Goal: Task Accomplishment & Management: Use online tool/utility

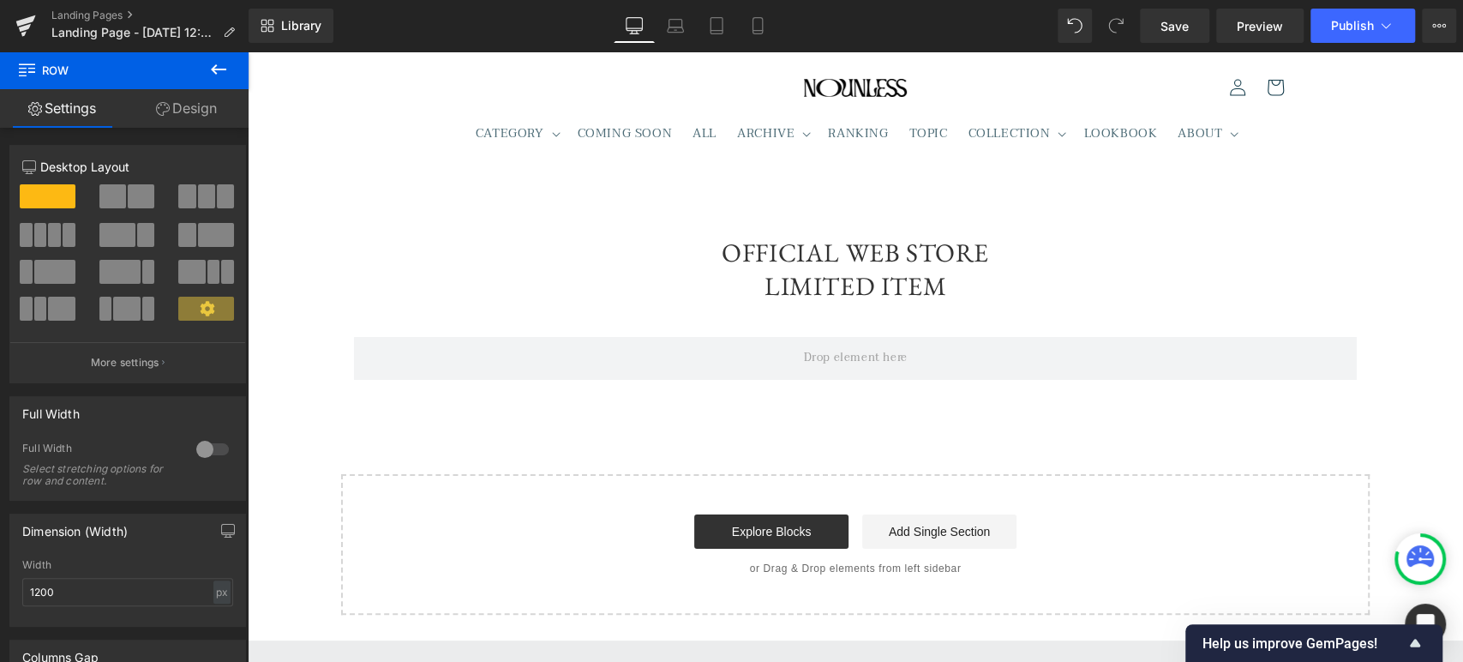
click at [212, 72] on icon at bounding box center [218, 69] width 21 height 21
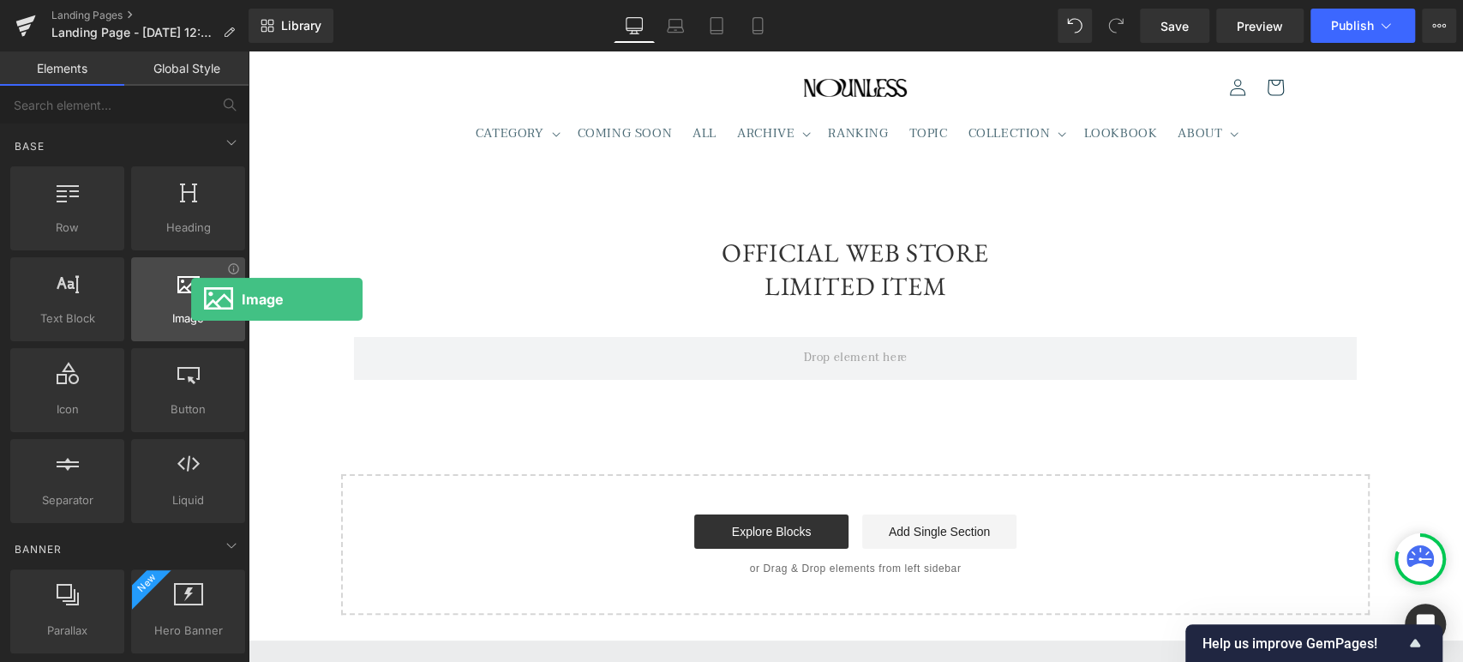
click at [191, 299] on div at bounding box center [188, 290] width 104 height 39
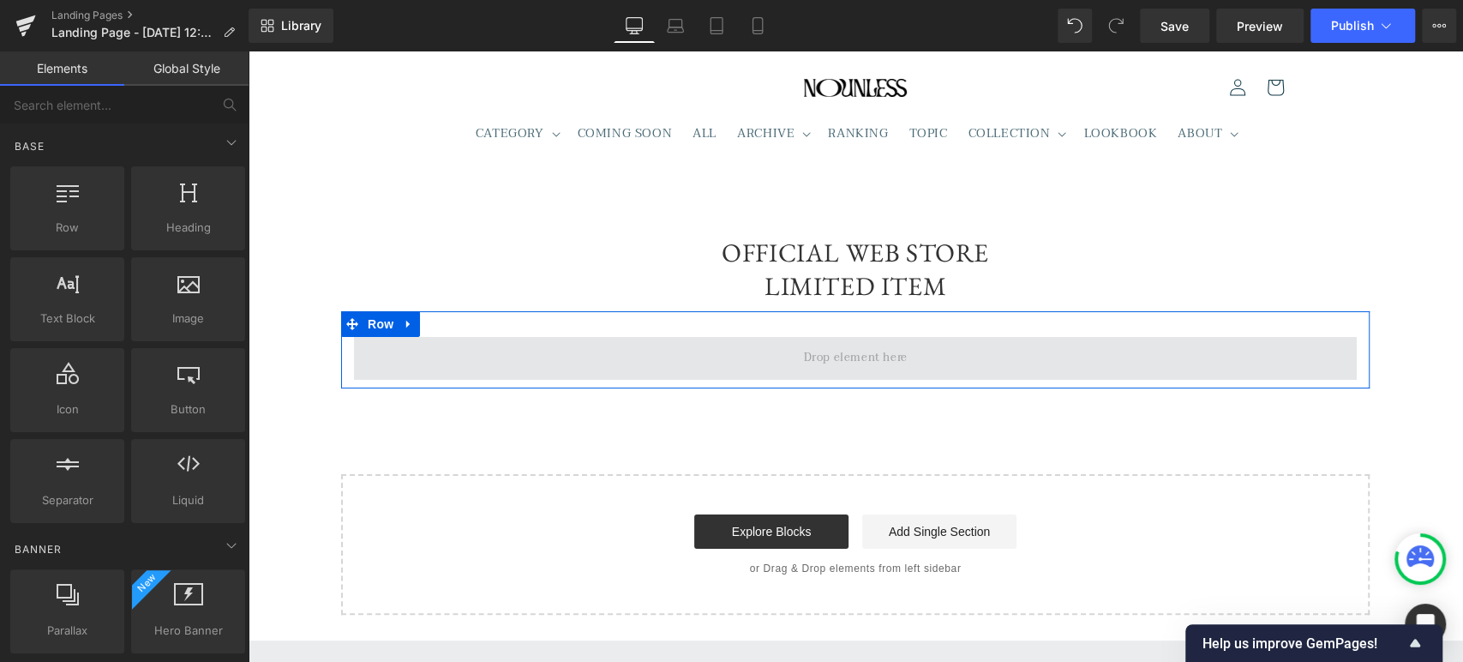
click at [395, 357] on span at bounding box center [855, 358] width 1003 height 43
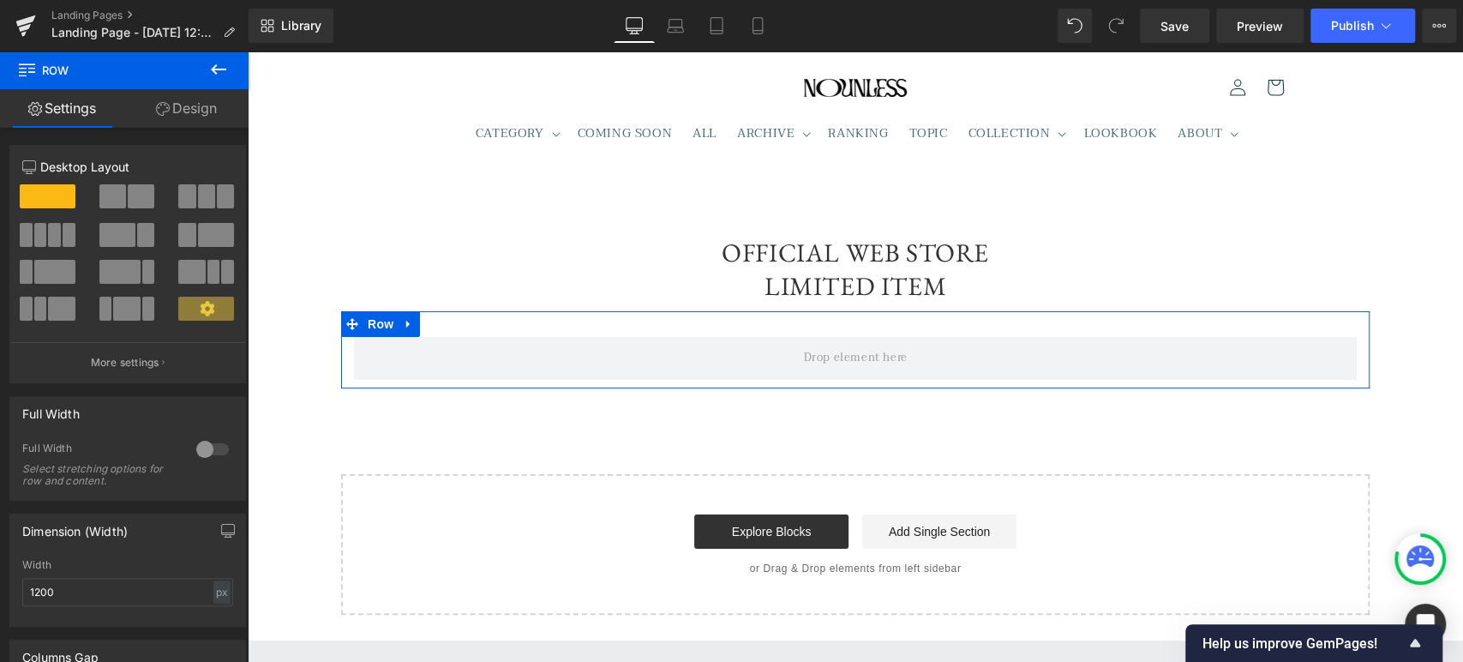
click at [135, 189] on span at bounding box center [141, 196] width 27 height 24
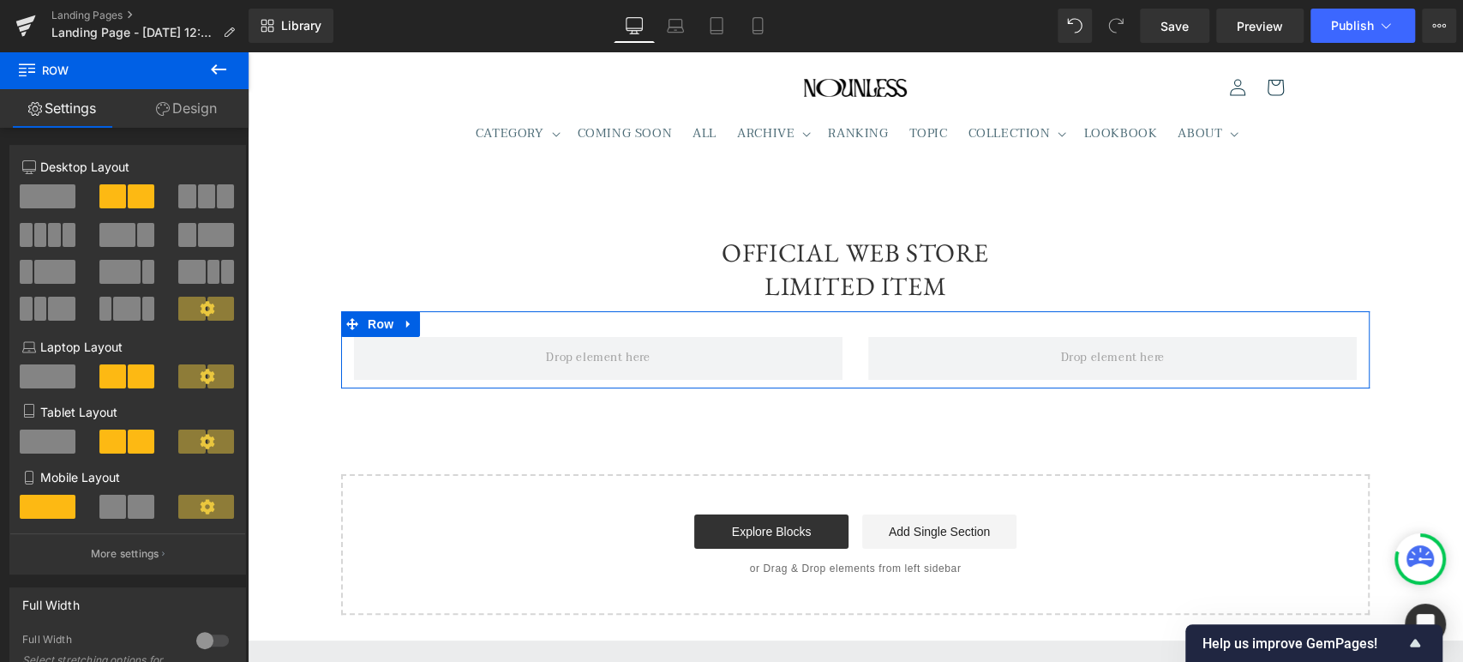
click at [103, 519] on span at bounding box center [112, 507] width 27 height 24
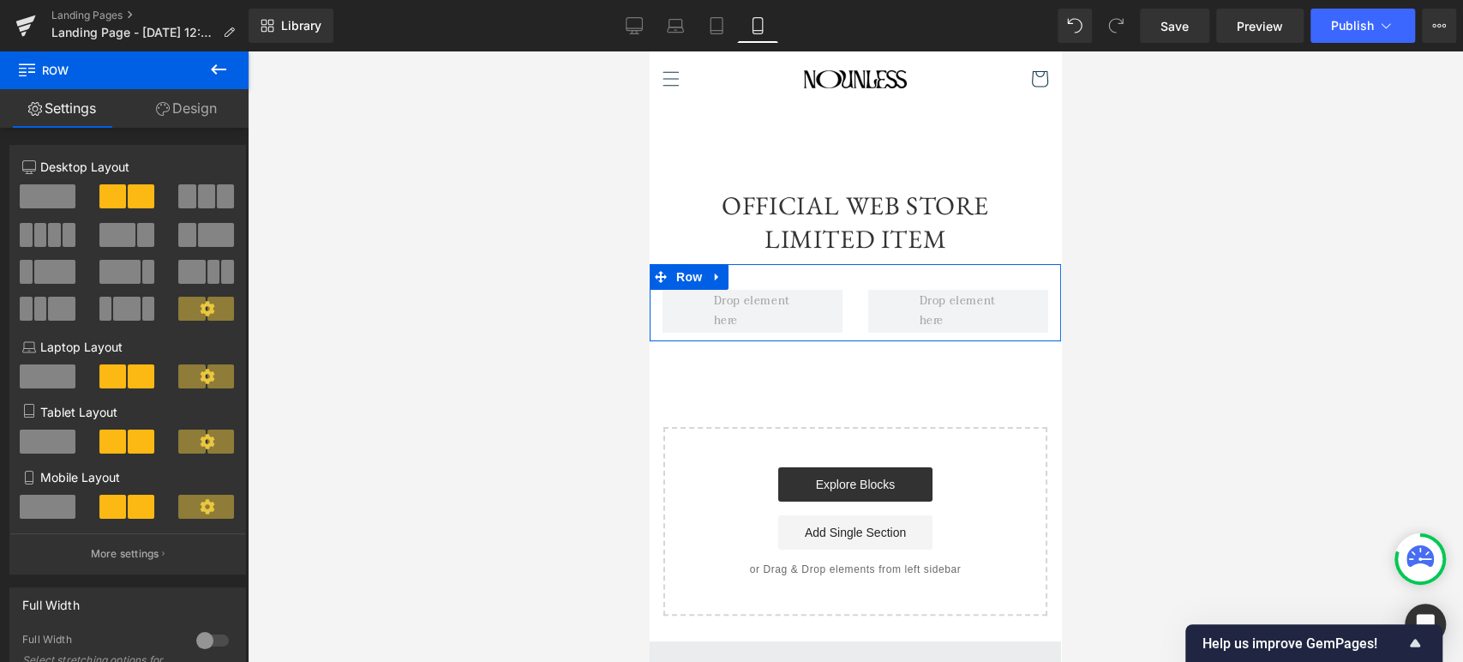
scroll to position [6, 0]
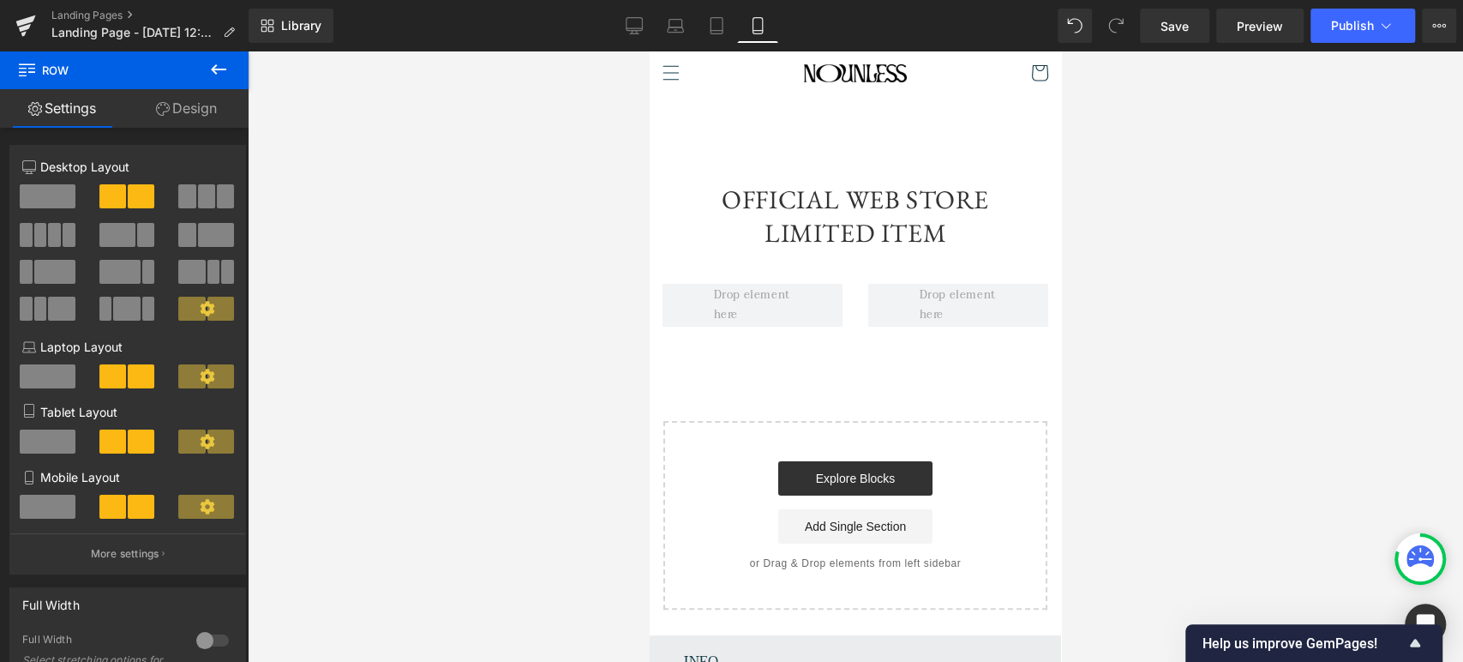
click at [215, 83] on button at bounding box center [219, 70] width 60 height 38
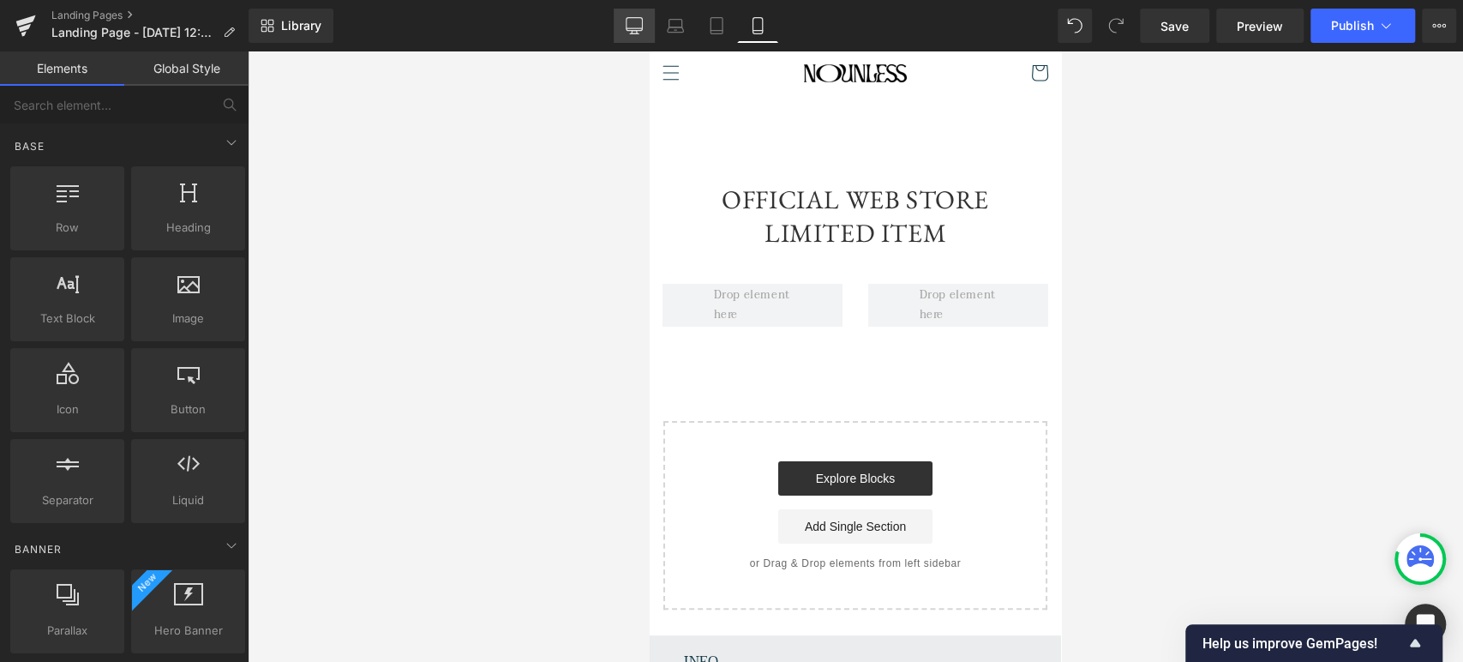
click at [647, 20] on link "Desktop" at bounding box center [634, 26] width 41 height 34
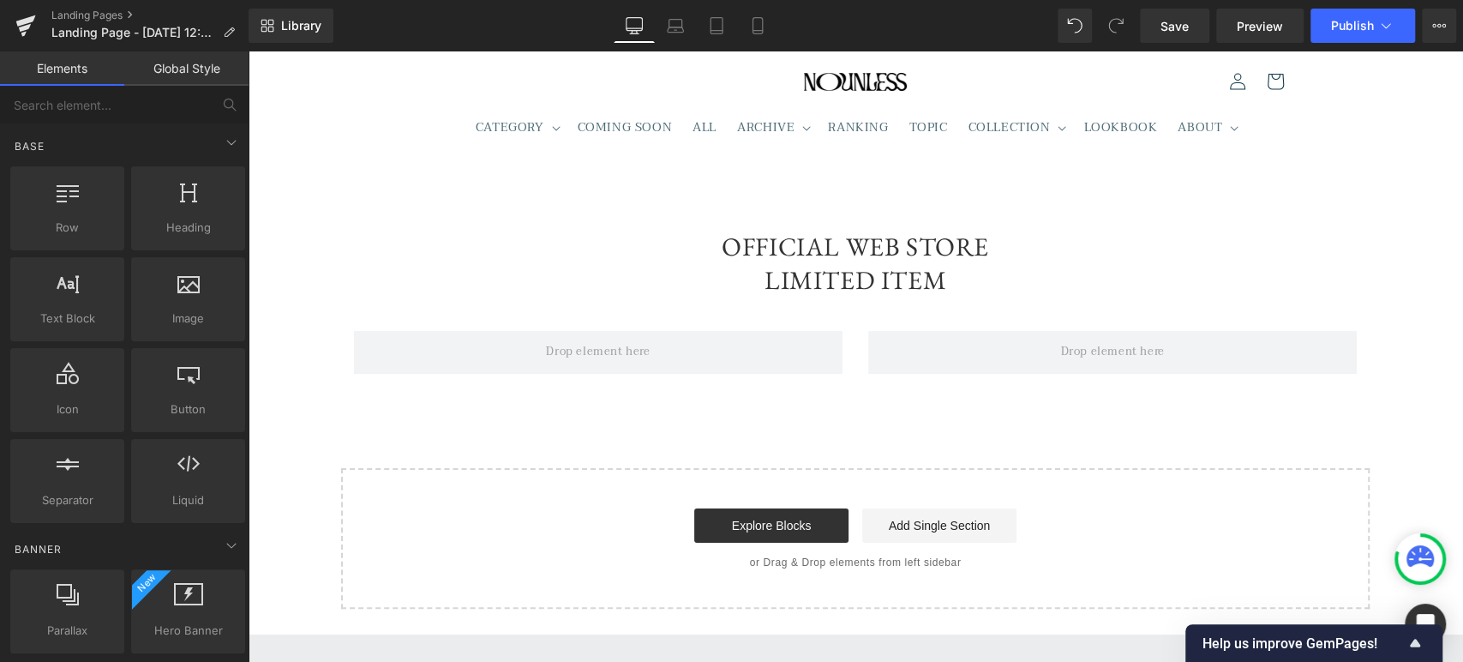
scroll to position [106, 0]
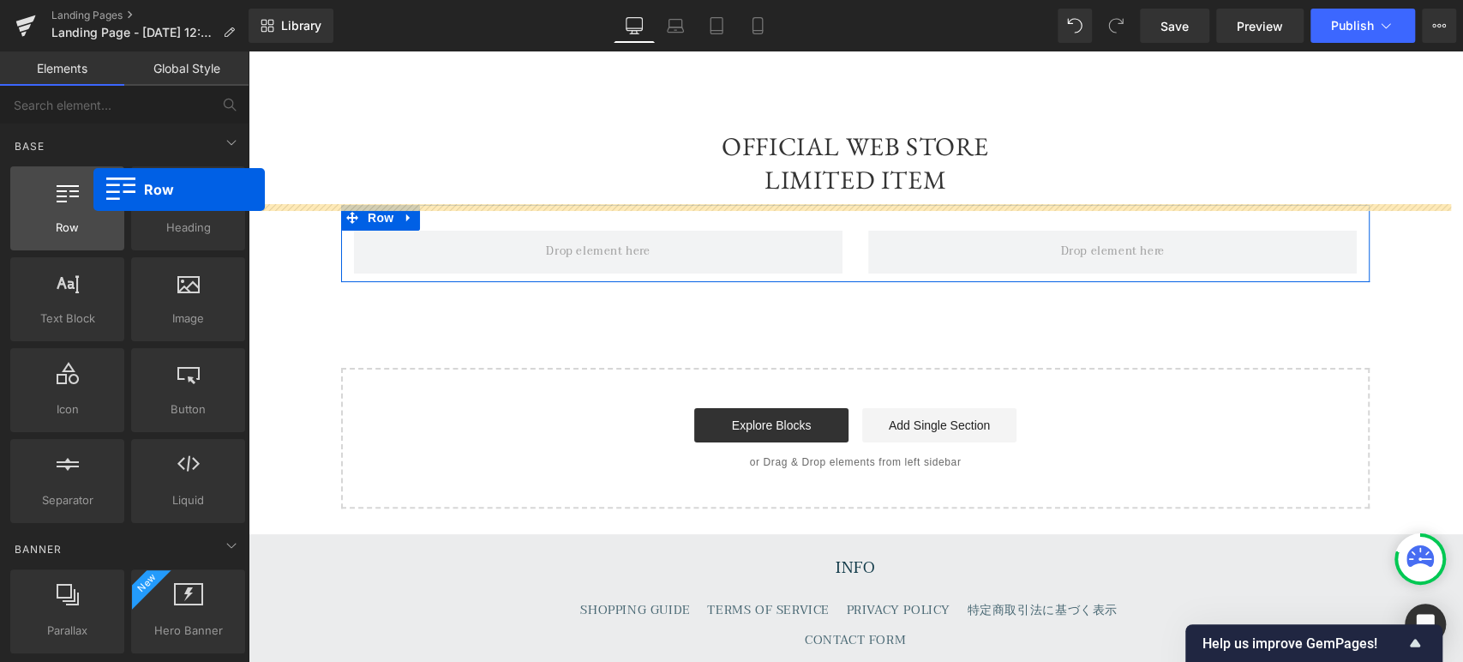
drag, startPoint x: 82, startPoint y: 215, endPoint x: 93, endPoint y: 189, distance: 28.0
click at [93, 189] on div at bounding box center [67, 199] width 104 height 39
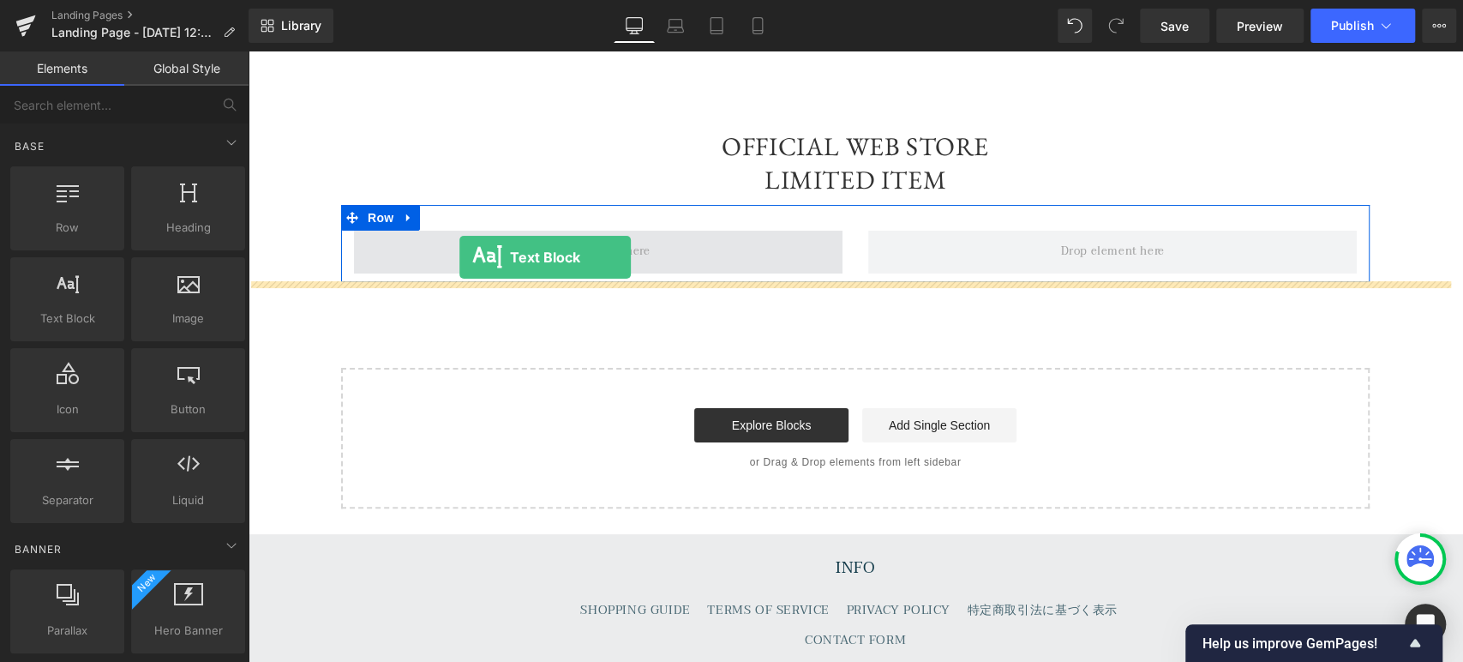
drag, startPoint x: 322, startPoint y: 369, endPoint x: 459, endPoint y: 259, distance: 176.2
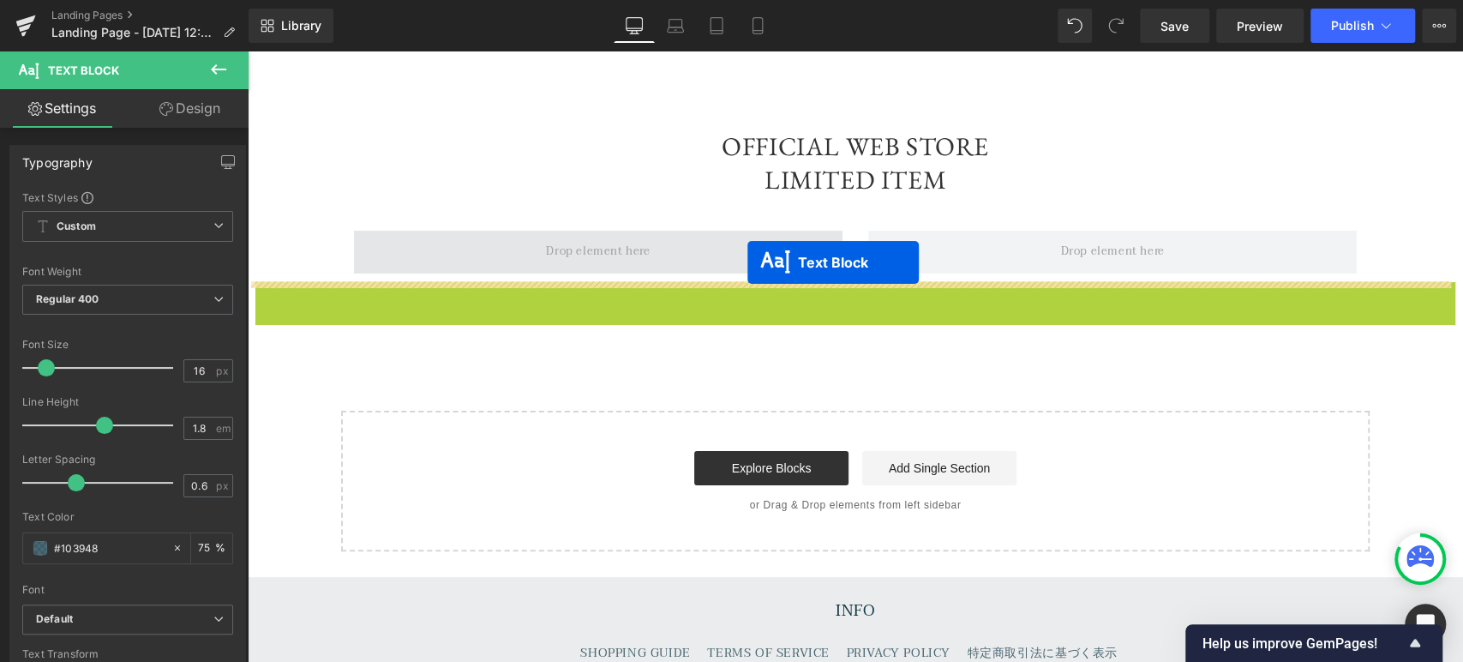
drag, startPoint x: 799, startPoint y: 322, endPoint x: 747, endPoint y: 262, distance: 79.6
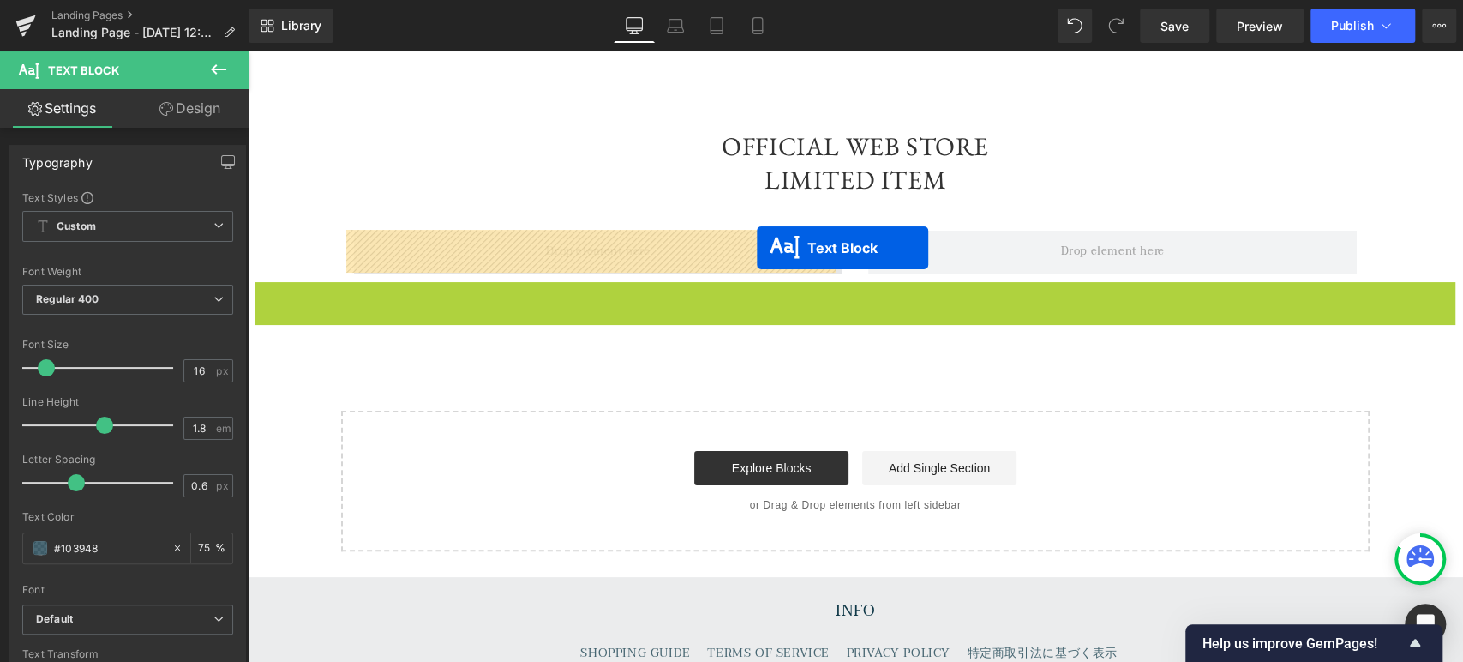
drag, startPoint x: 805, startPoint y: 321, endPoint x: 754, endPoint y: 246, distance: 90.1
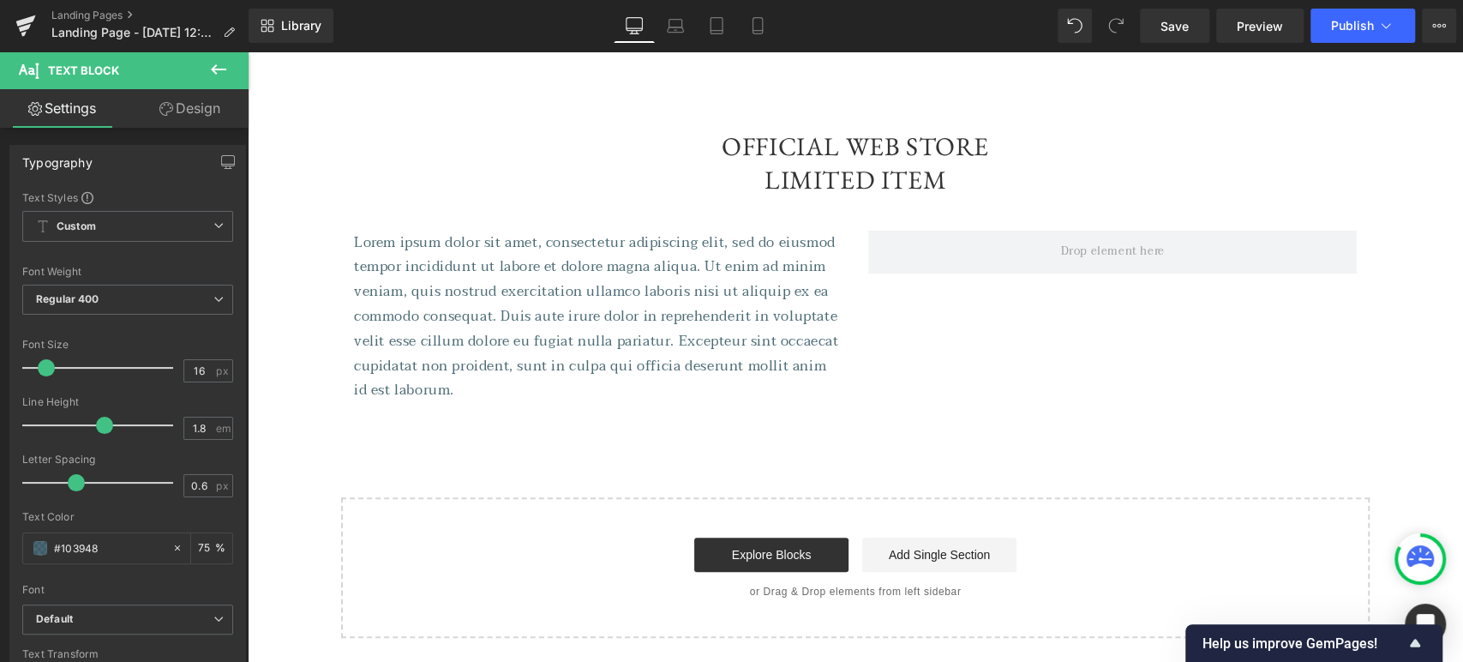
click at [220, 67] on icon at bounding box center [218, 69] width 21 height 21
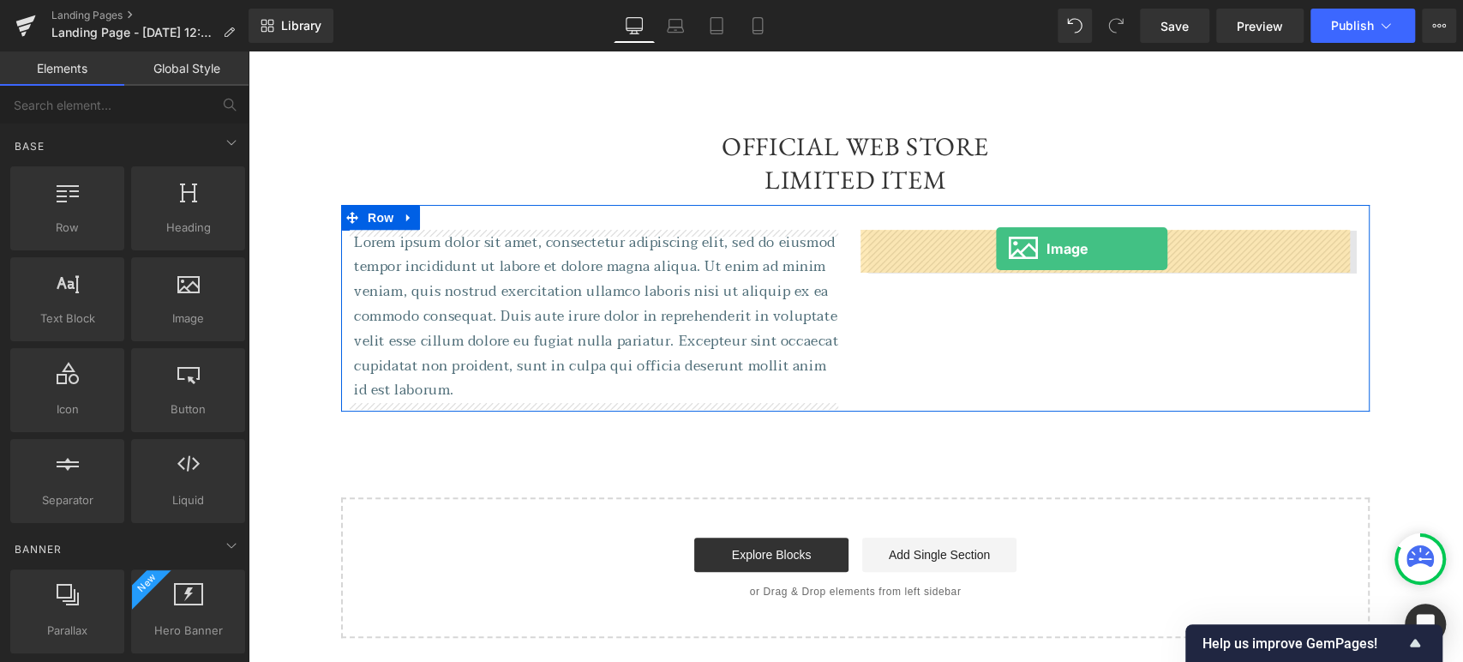
drag, startPoint x: 433, startPoint y: 350, endPoint x: 996, endPoint y: 248, distance: 572.3
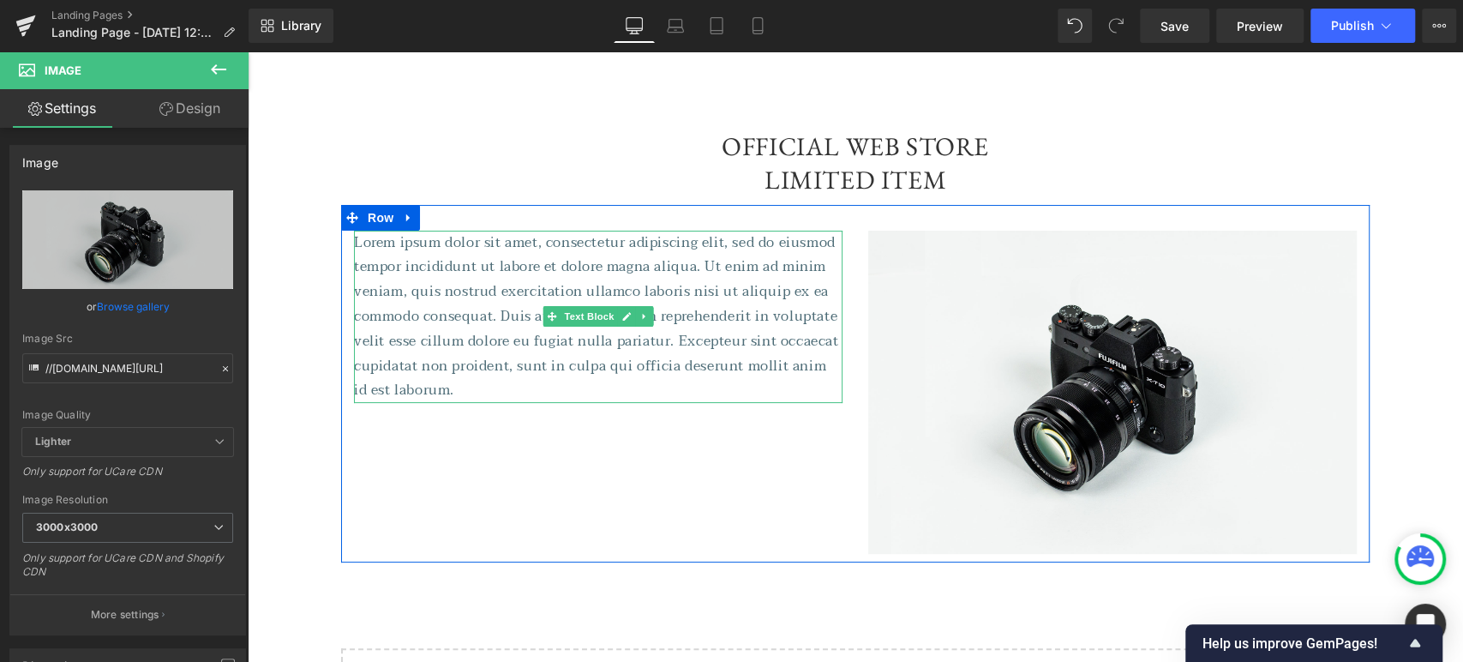
click at [507, 279] on p "Lorem ipsum dolor sit amet, consectetur adipiscing elit, sed do eiusmod tempor …" at bounding box center [598, 317] width 489 height 173
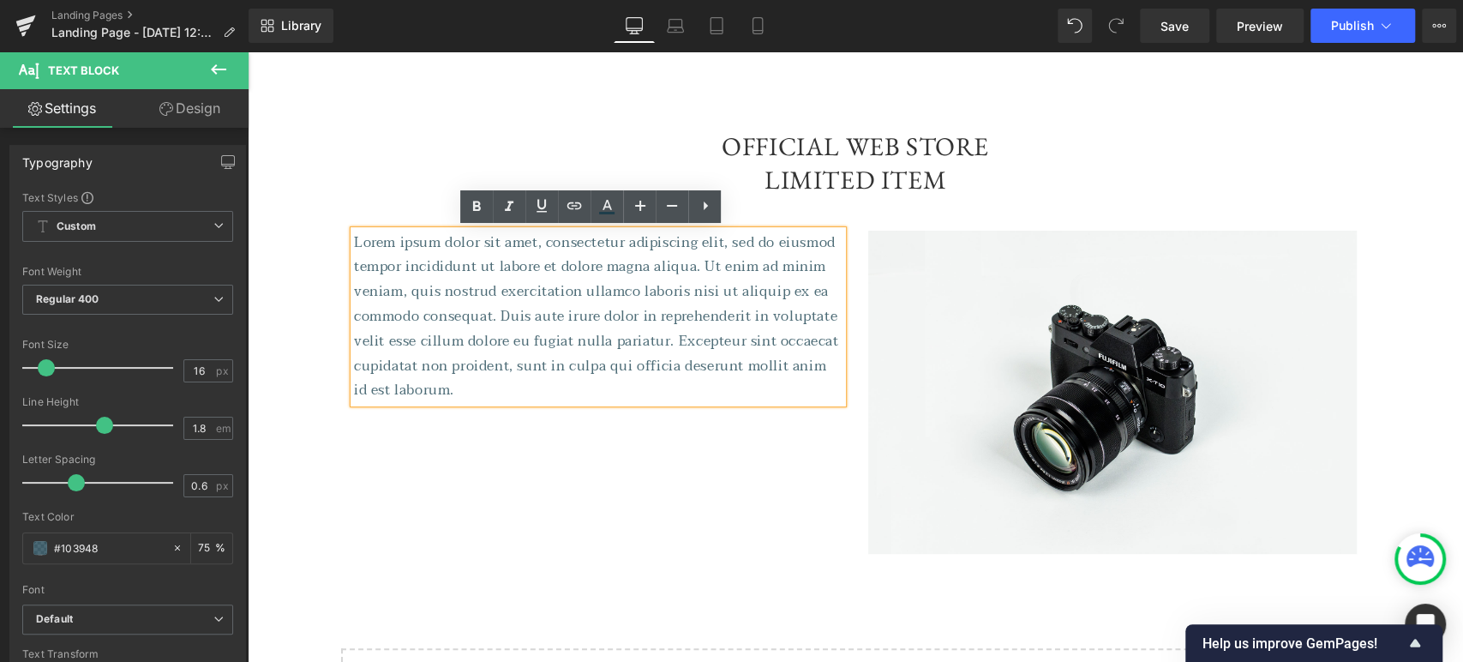
click at [507, 279] on p "Lorem ipsum dolor sit amet, consectetur adipiscing elit, sed do eiusmod tempor …" at bounding box center [598, 317] width 489 height 173
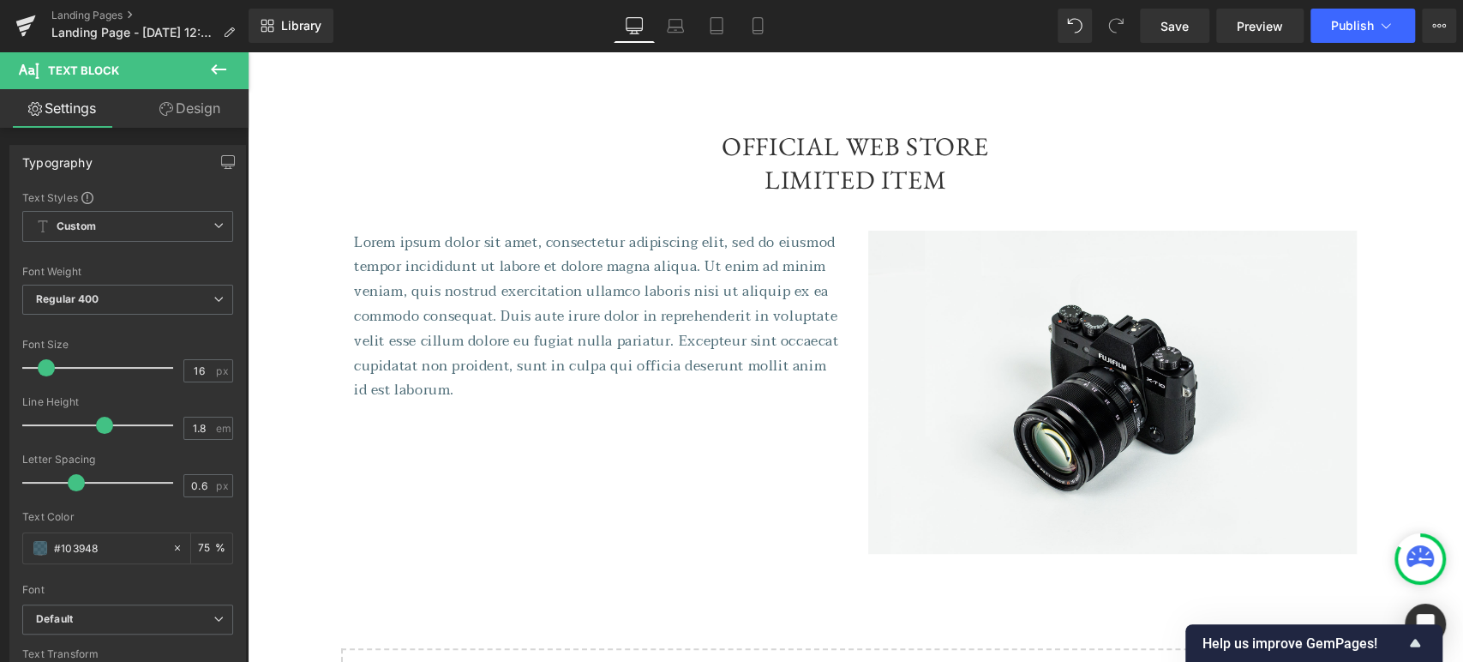
click at [222, 73] on icon at bounding box center [218, 69] width 21 height 21
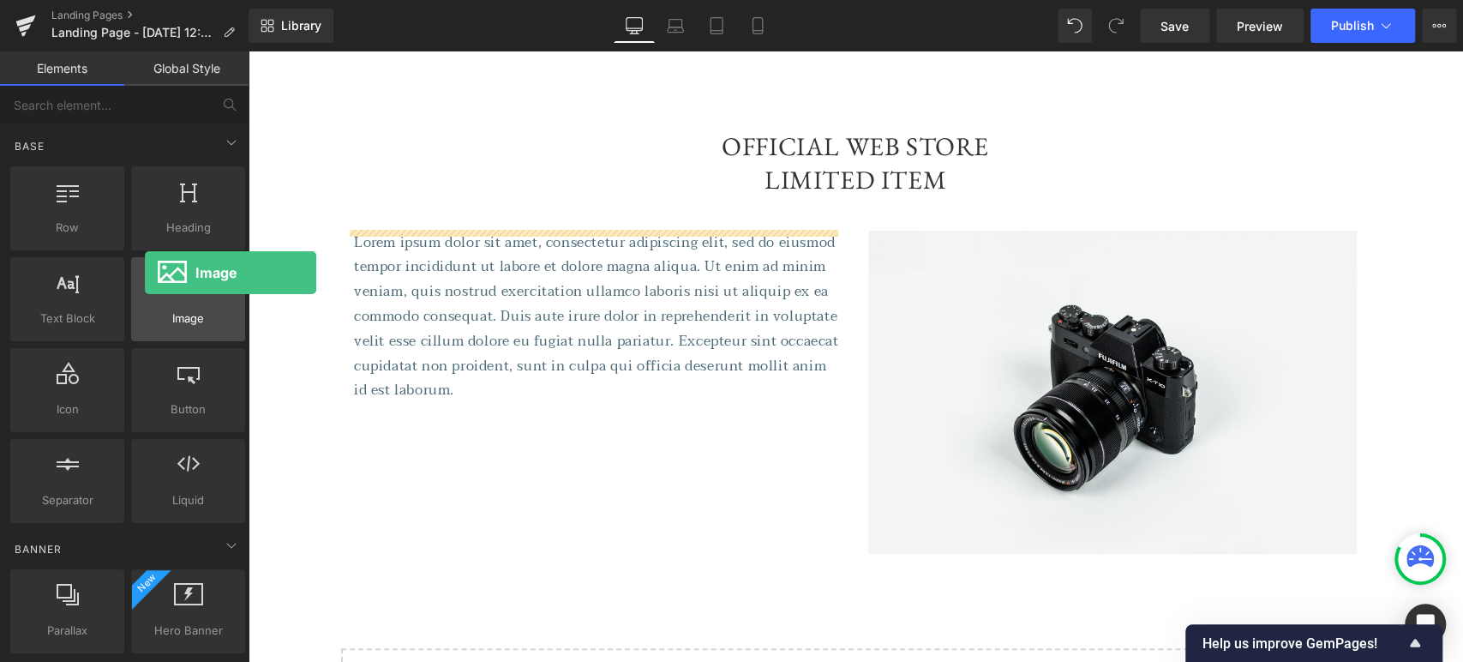
drag, startPoint x: 187, startPoint y: 305, endPoint x: 145, endPoint y: 273, distance: 53.1
click at [145, 273] on div at bounding box center [188, 290] width 104 height 39
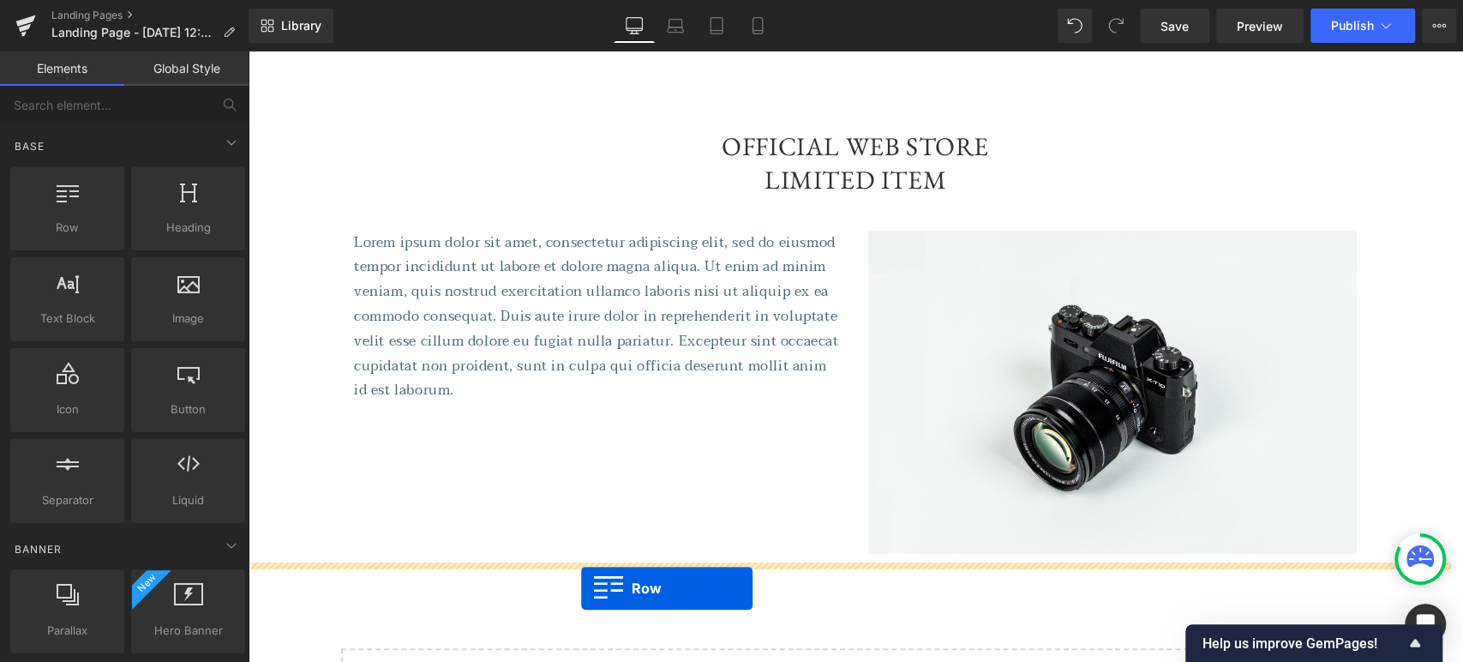
drag, startPoint x: 330, startPoint y: 275, endPoint x: 584, endPoint y: 582, distance: 398.1
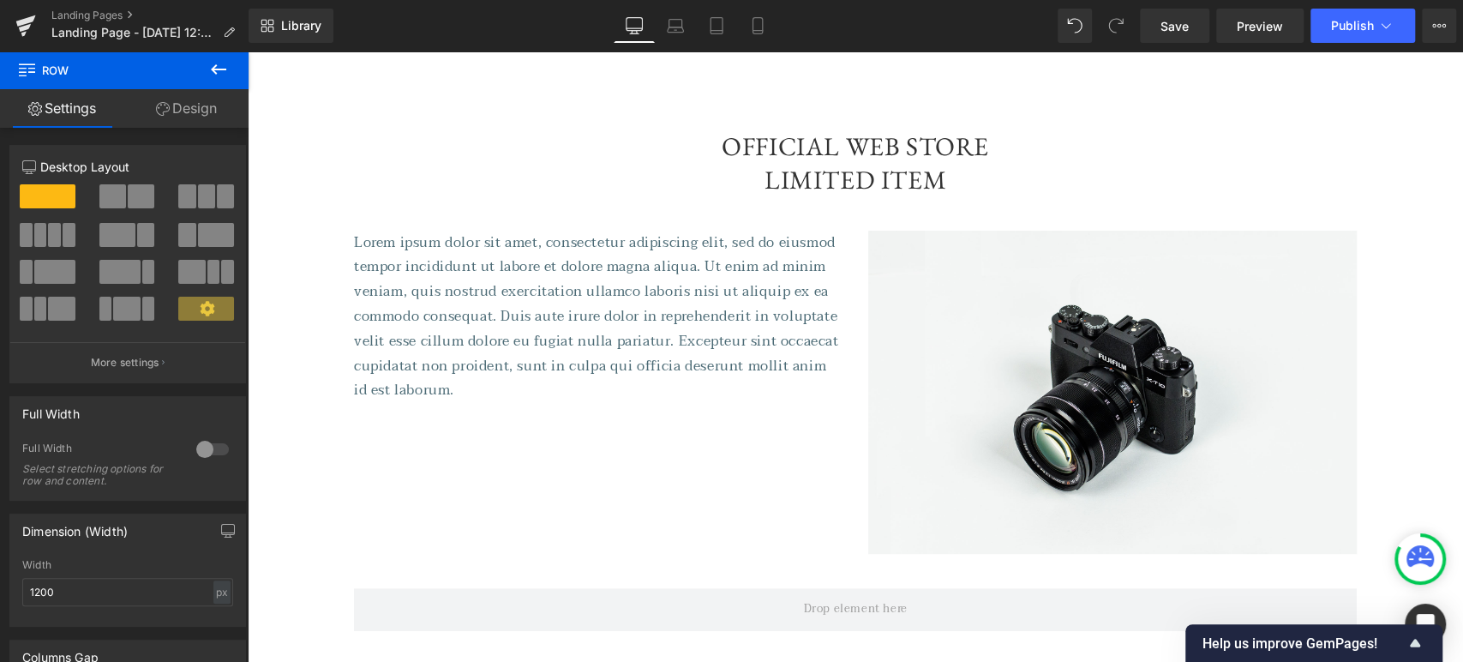
click at [227, 76] on icon at bounding box center [218, 69] width 21 height 21
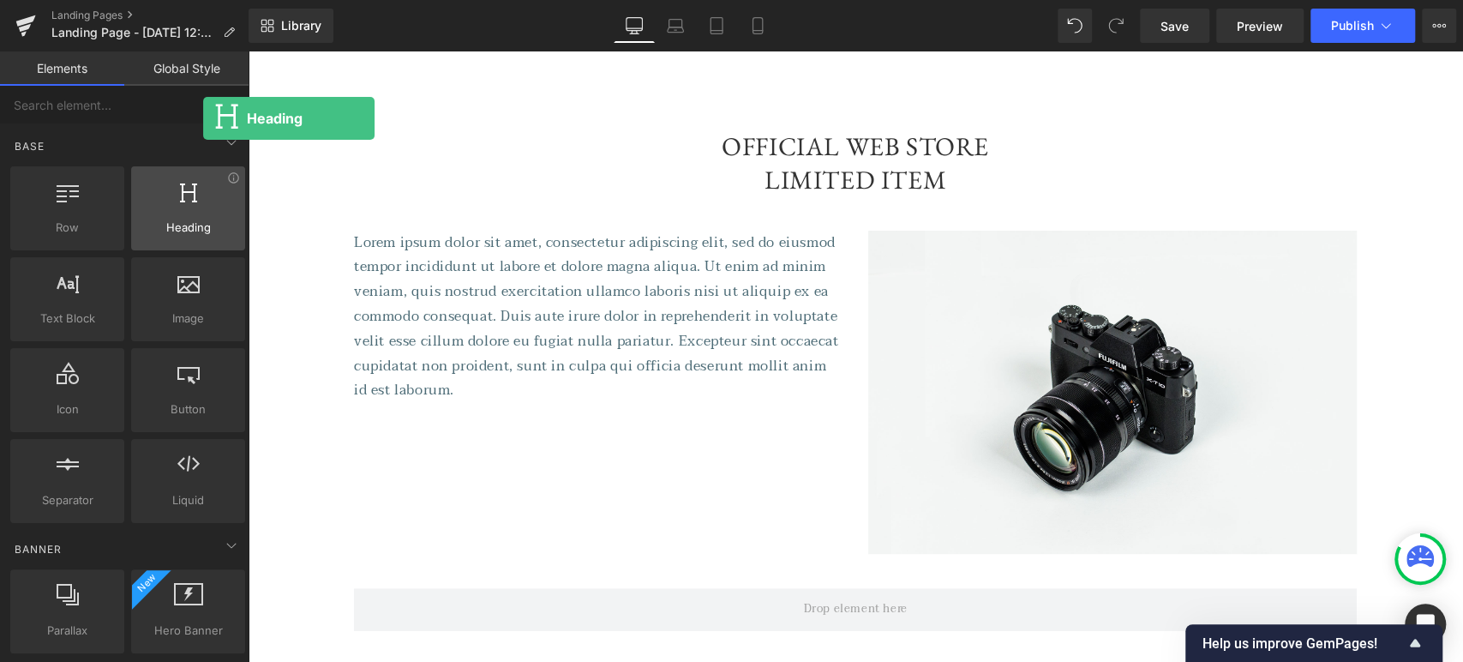
click at [203, 225] on span "Heading" at bounding box center [188, 228] width 104 height 18
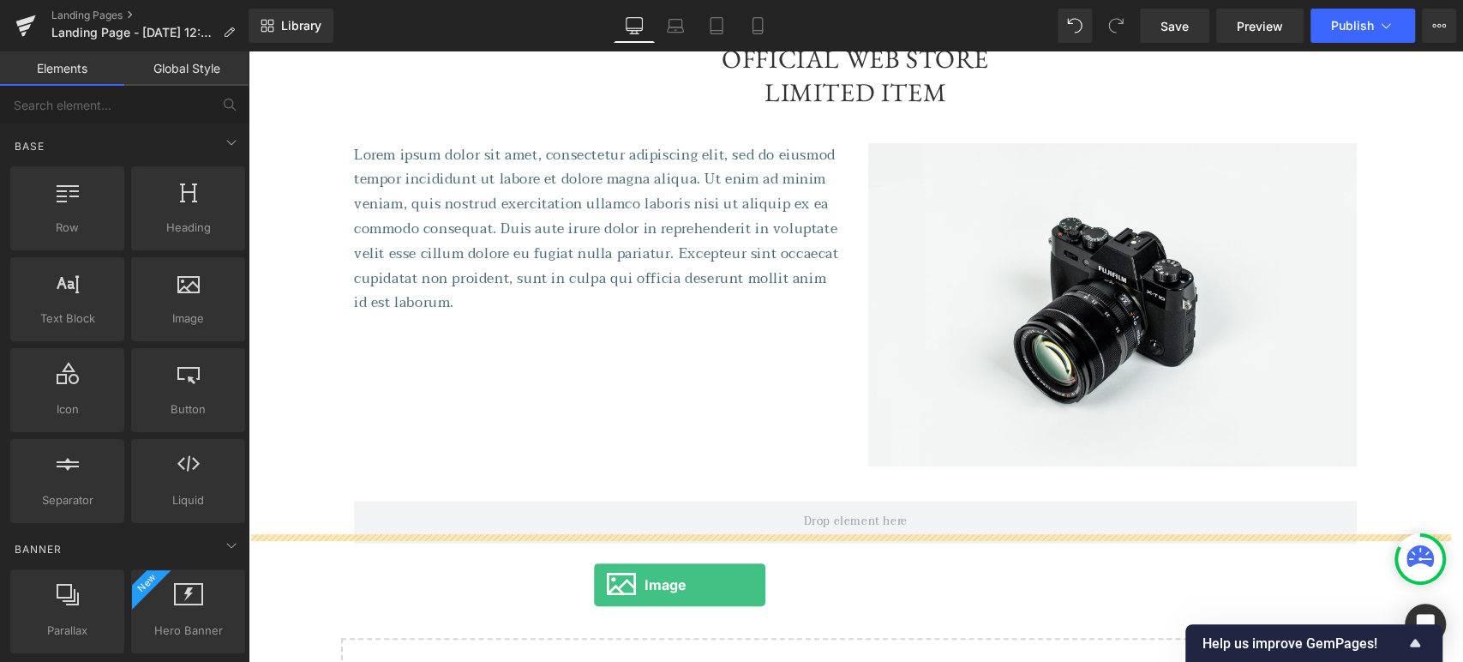
scroll to position [212, 0]
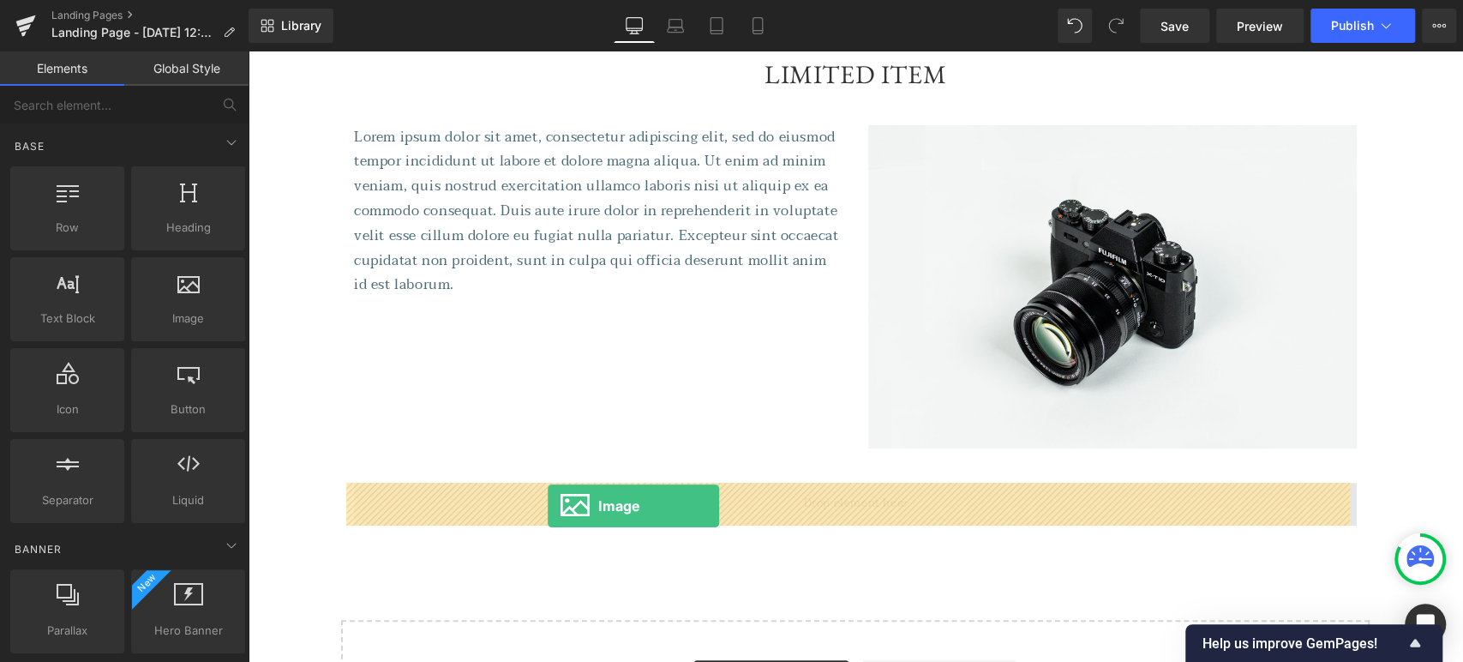
drag, startPoint x: 441, startPoint y: 354, endPoint x: 548, endPoint y: 506, distance: 185.7
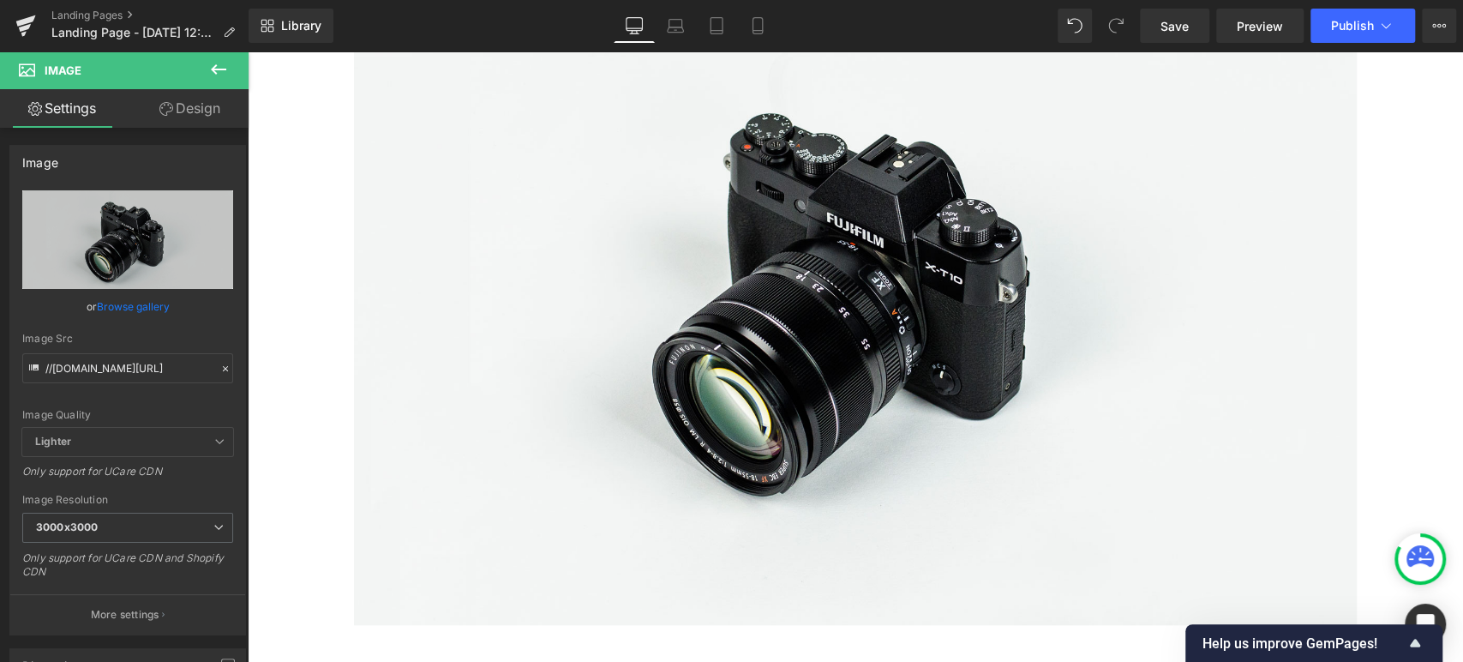
scroll to position [743, 0]
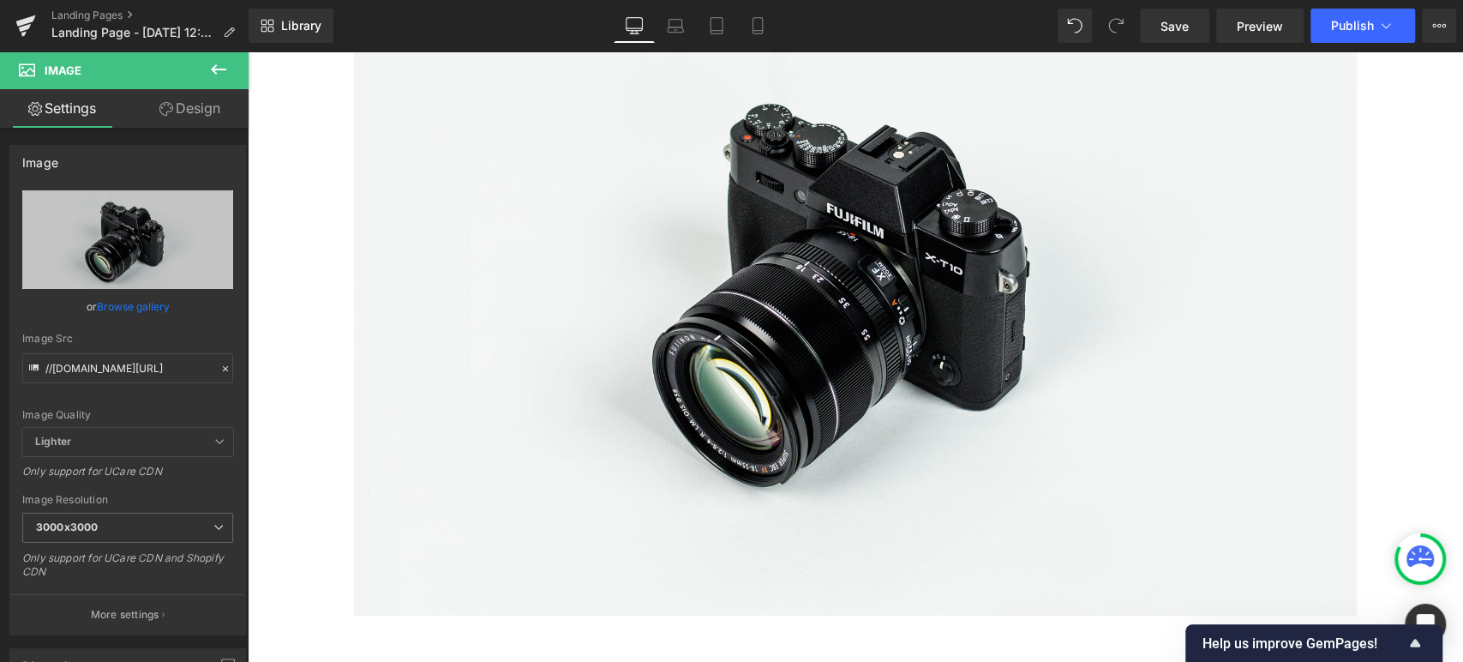
click at [213, 67] on icon at bounding box center [218, 69] width 15 height 10
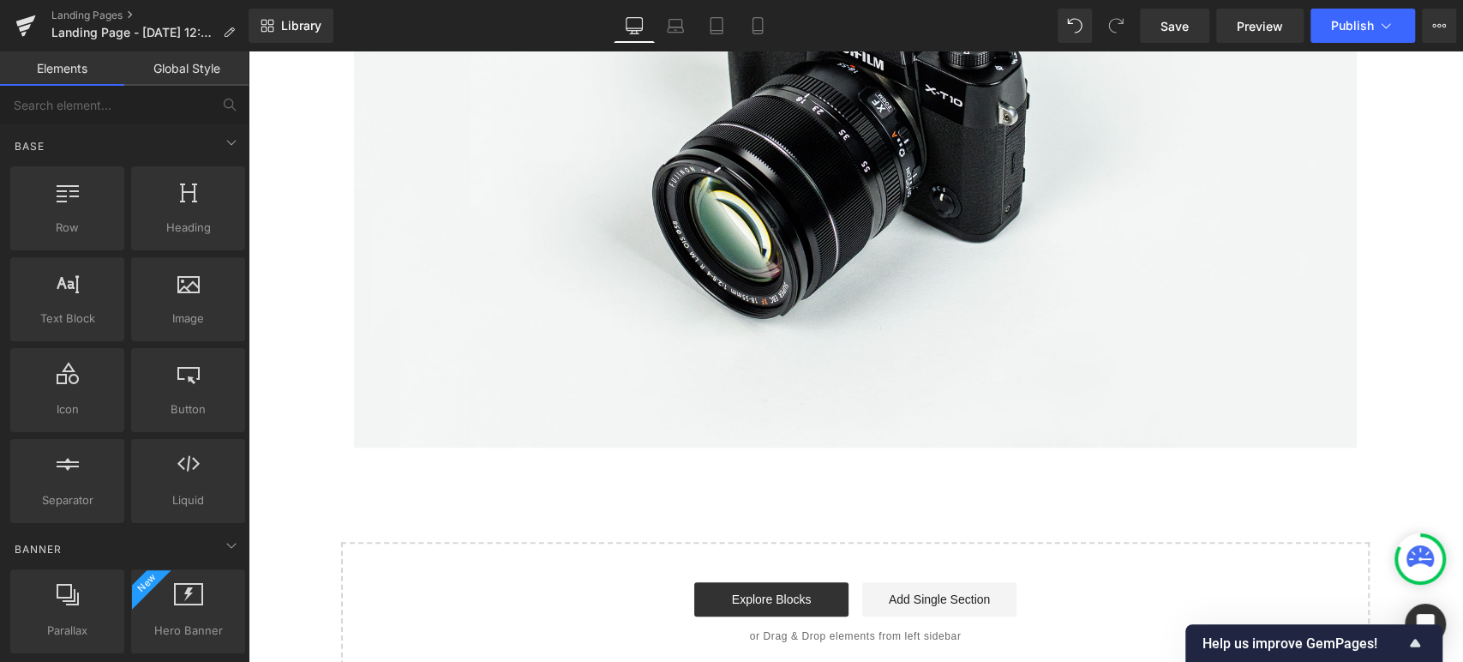
scroll to position [914, 0]
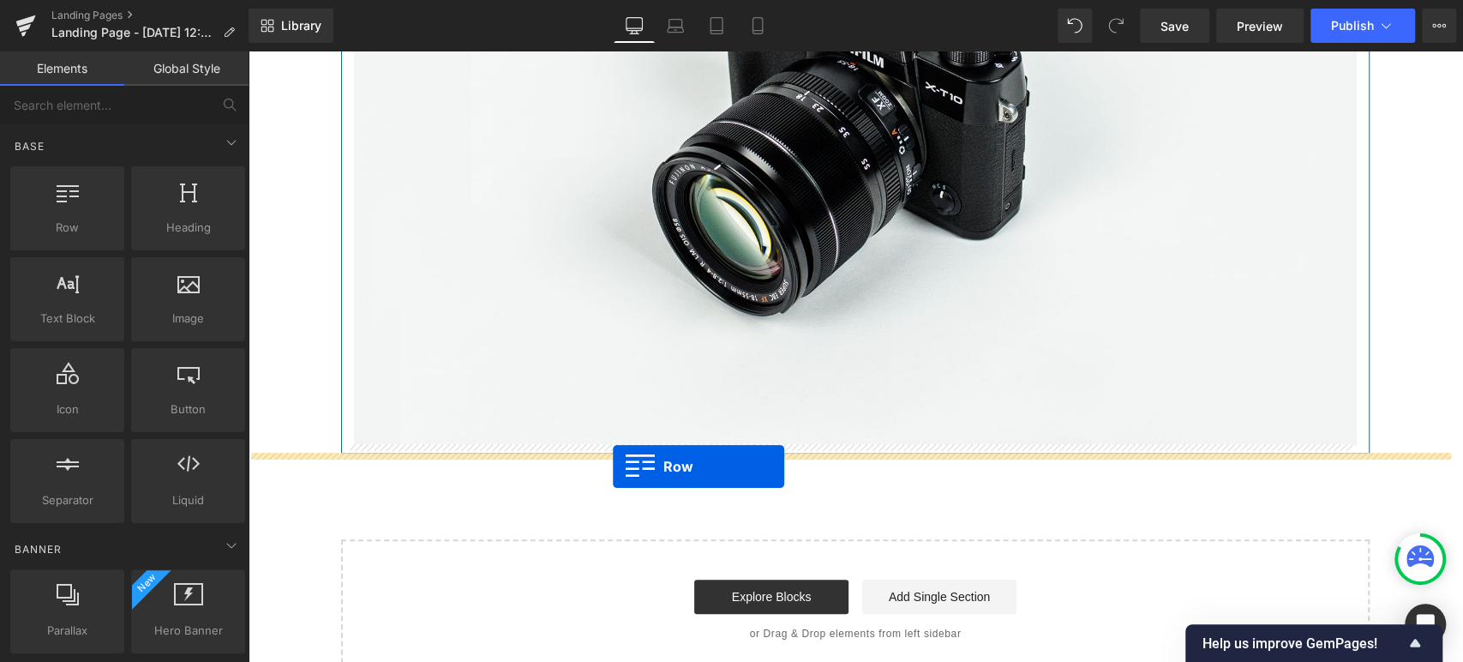
drag, startPoint x: 333, startPoint y: 228, endPoint x: 613, endPoint y: 466, distance: 367.2
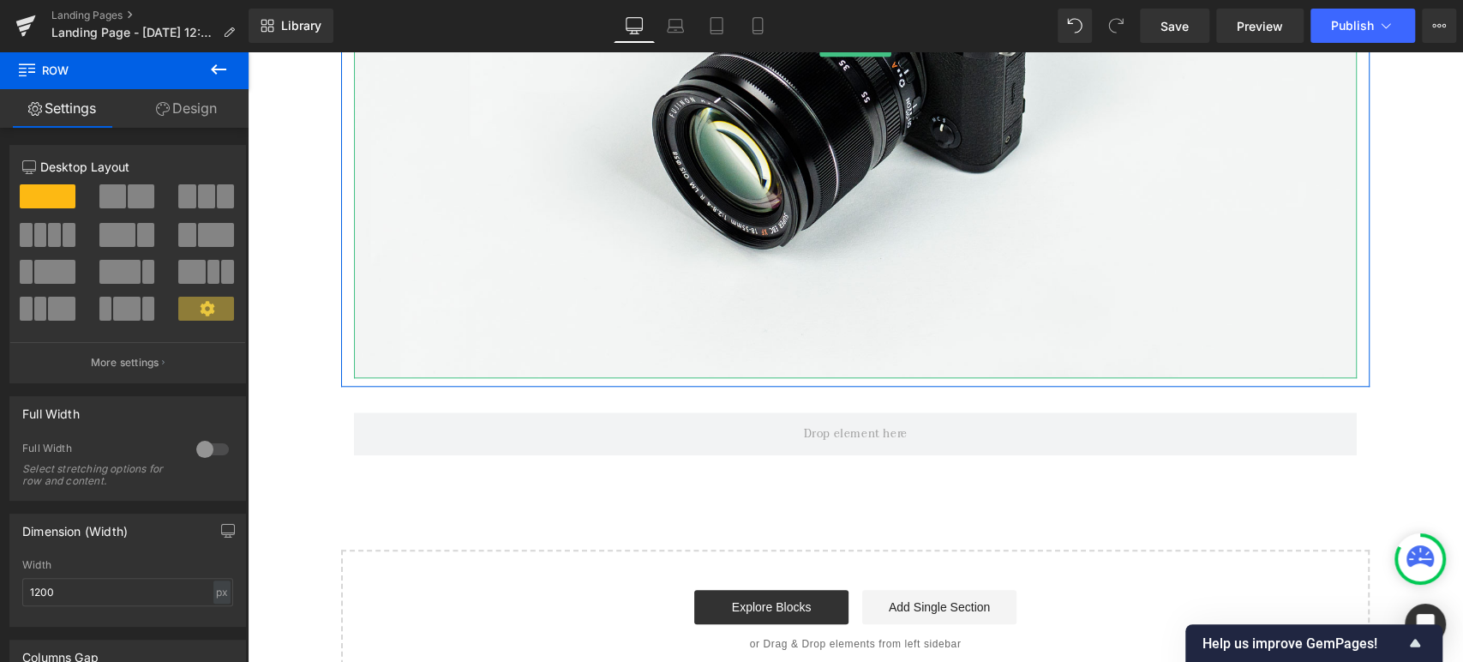
scroll to position [984, 0]
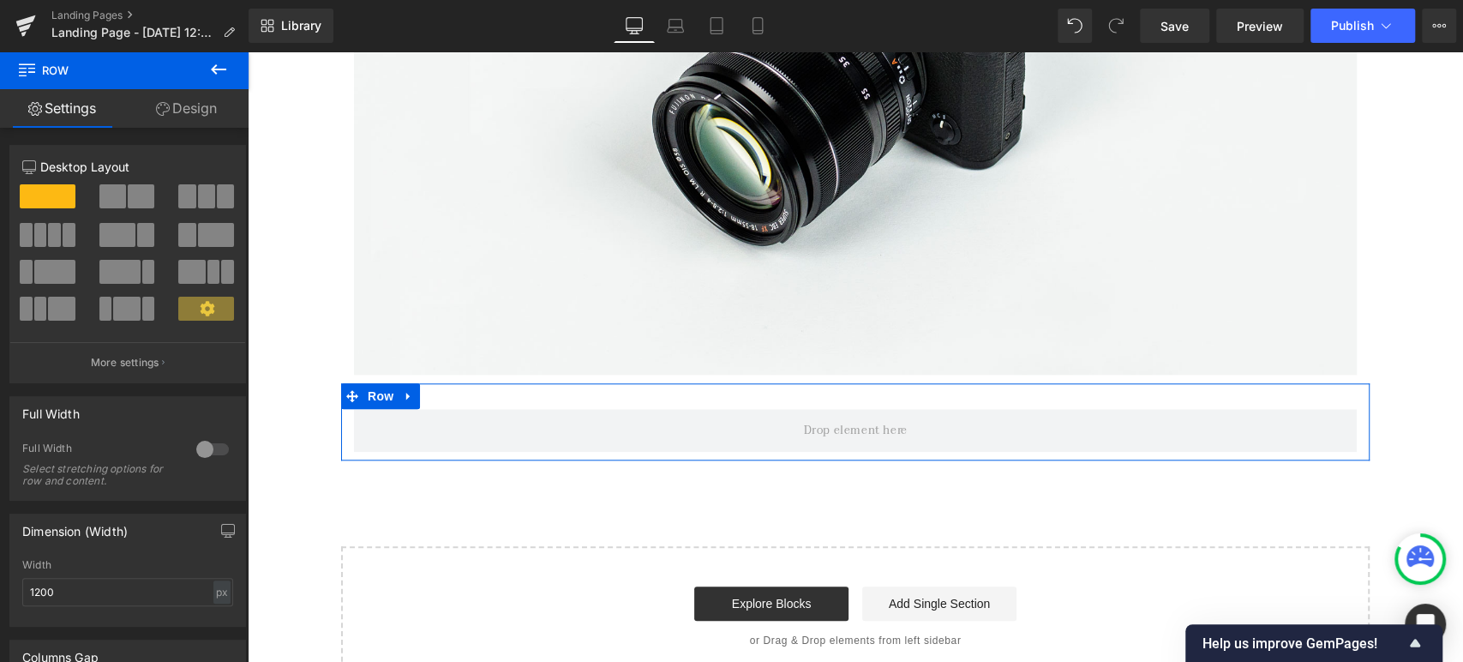
click at [135, 190] on span at bounding box center [141, 196] width 27 height 24
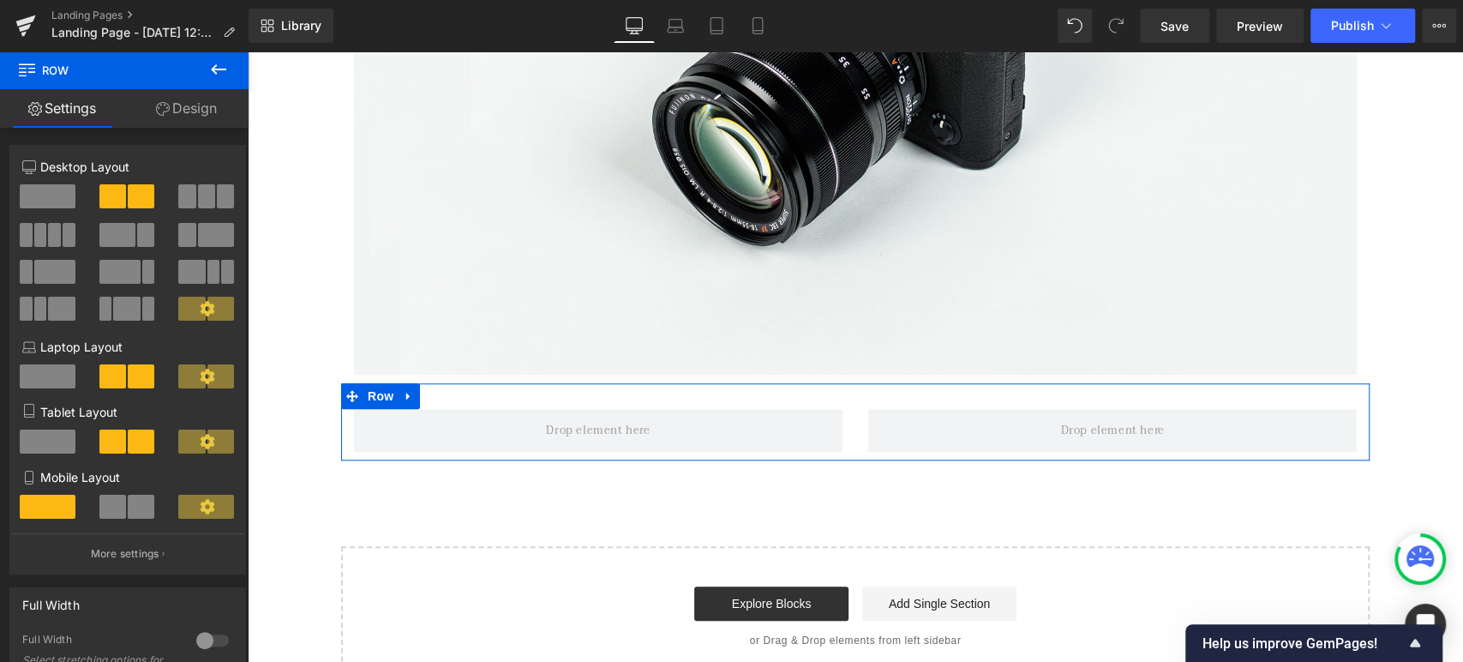
click at [106, 495] on div "Mobile Layout" at bounding box center [127, 500] width 211 height 65
click at [111, 506] on span at bounding box center [112, 507] width 27 height 24
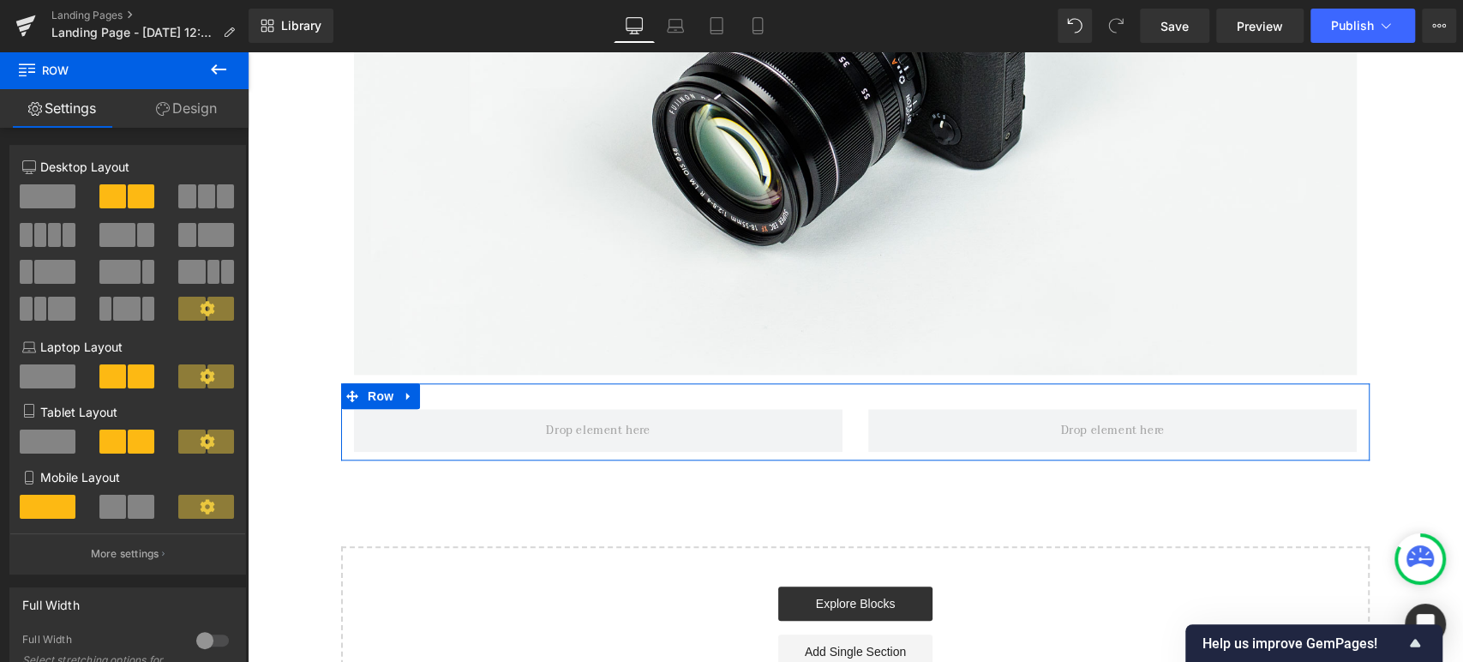
scroll to position [681, 0]
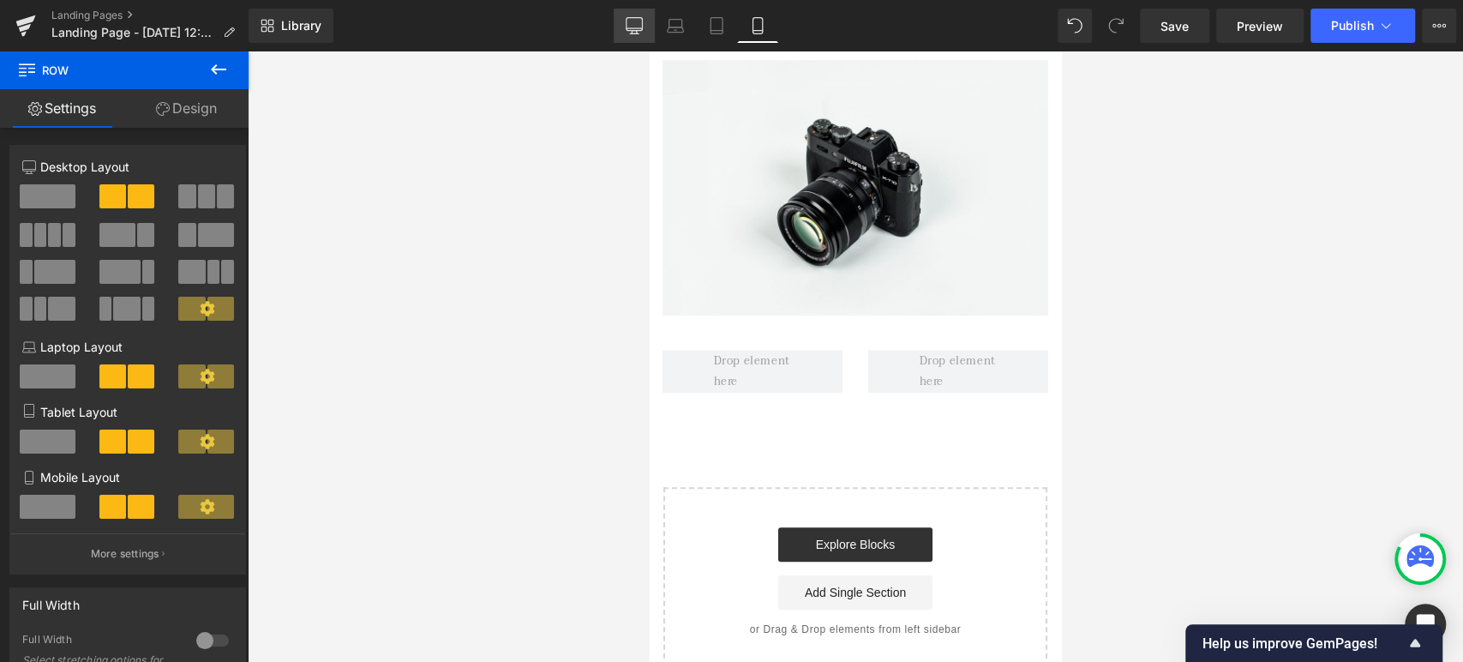
click at [640, 24] on icon at bounding box center [634, 25] width 17 height 17
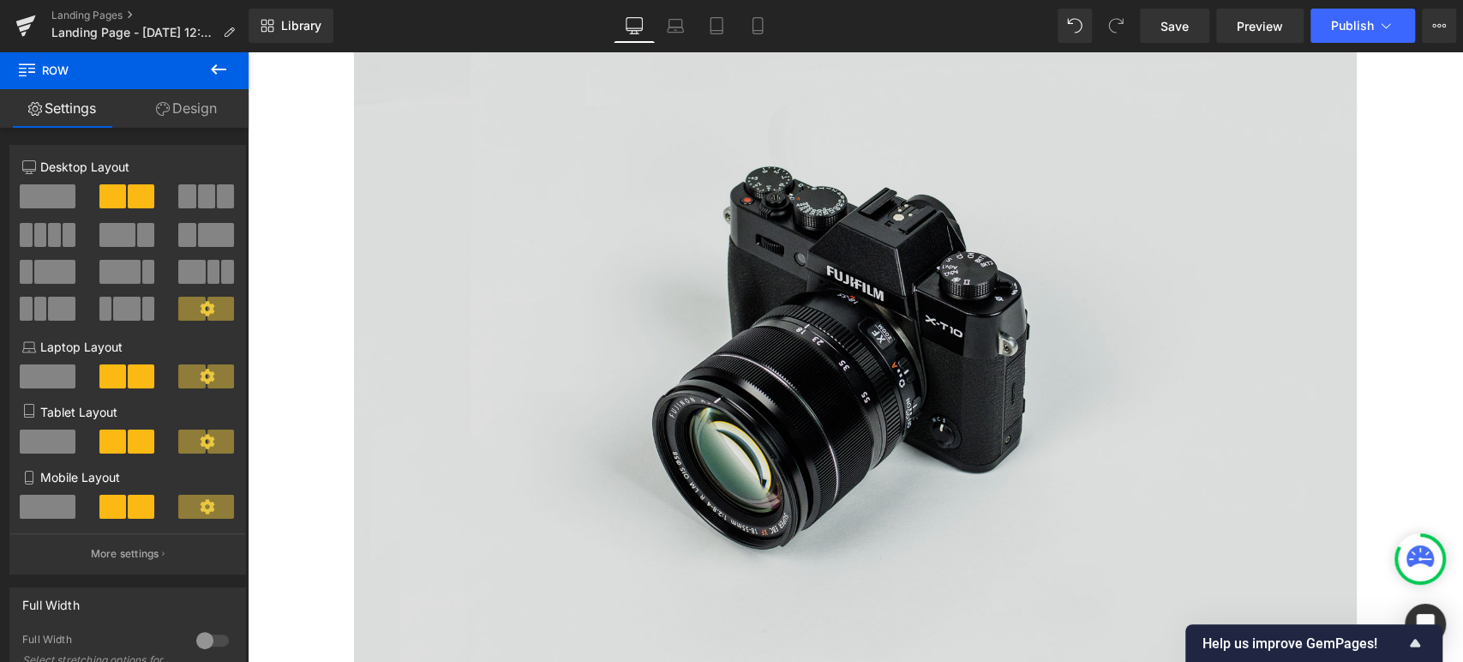
scroll to position [984, 0]
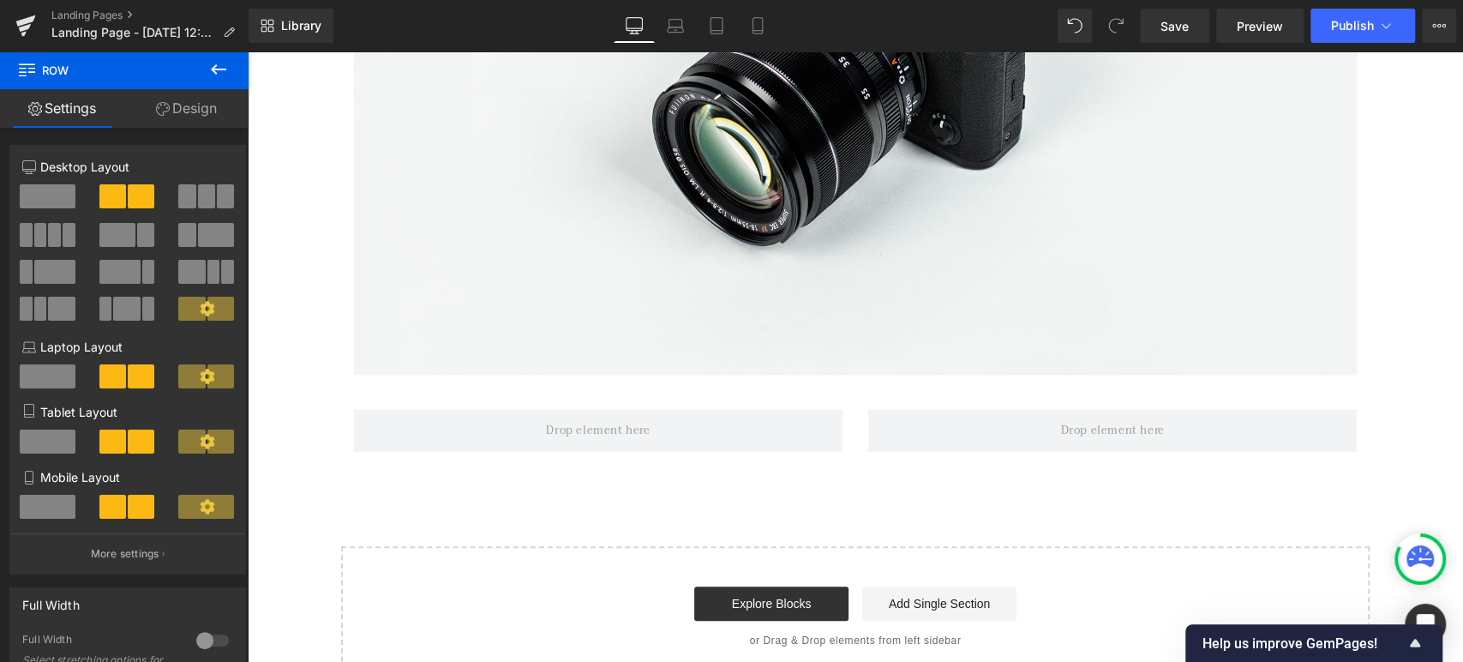
click at [219, 60] on icon at bounding box center [218, 69] width 21 height 21
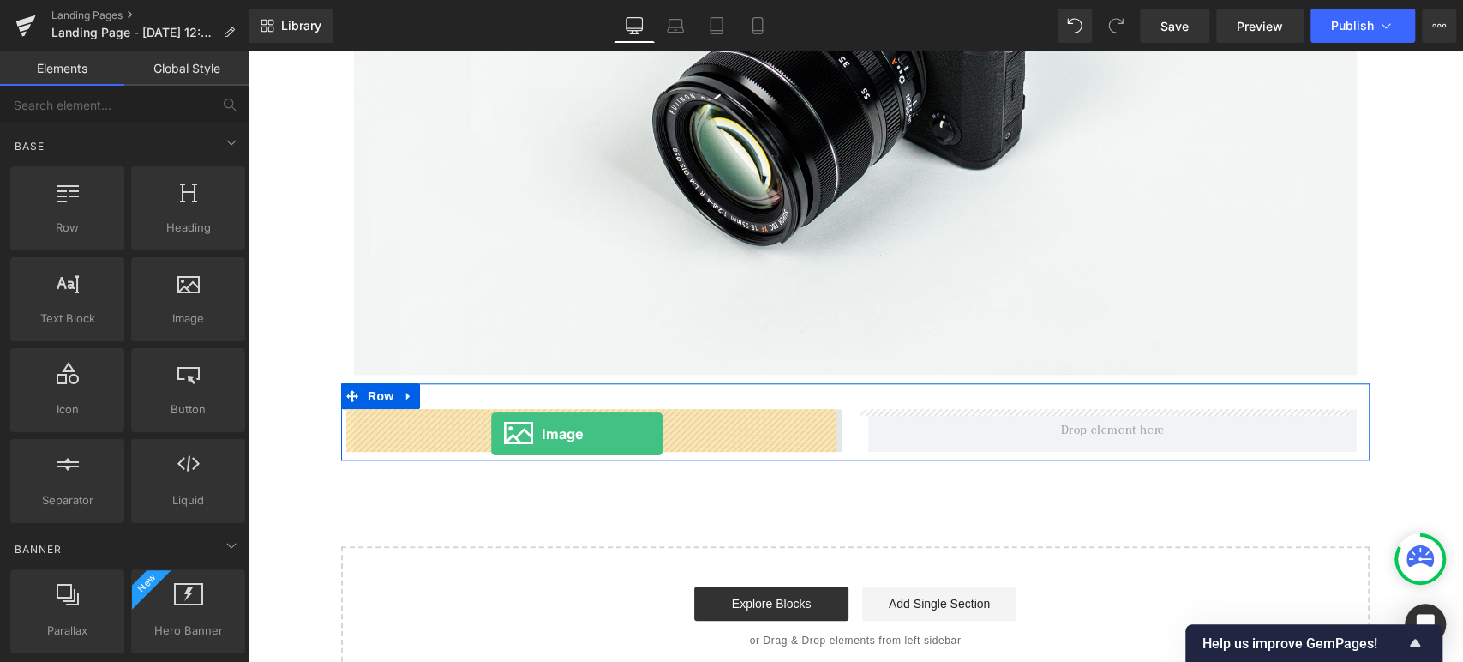
drag, startPoint x: 435, startPoint y: 371, endPoint x: 491, endPoint y: 433, distance: 83.7
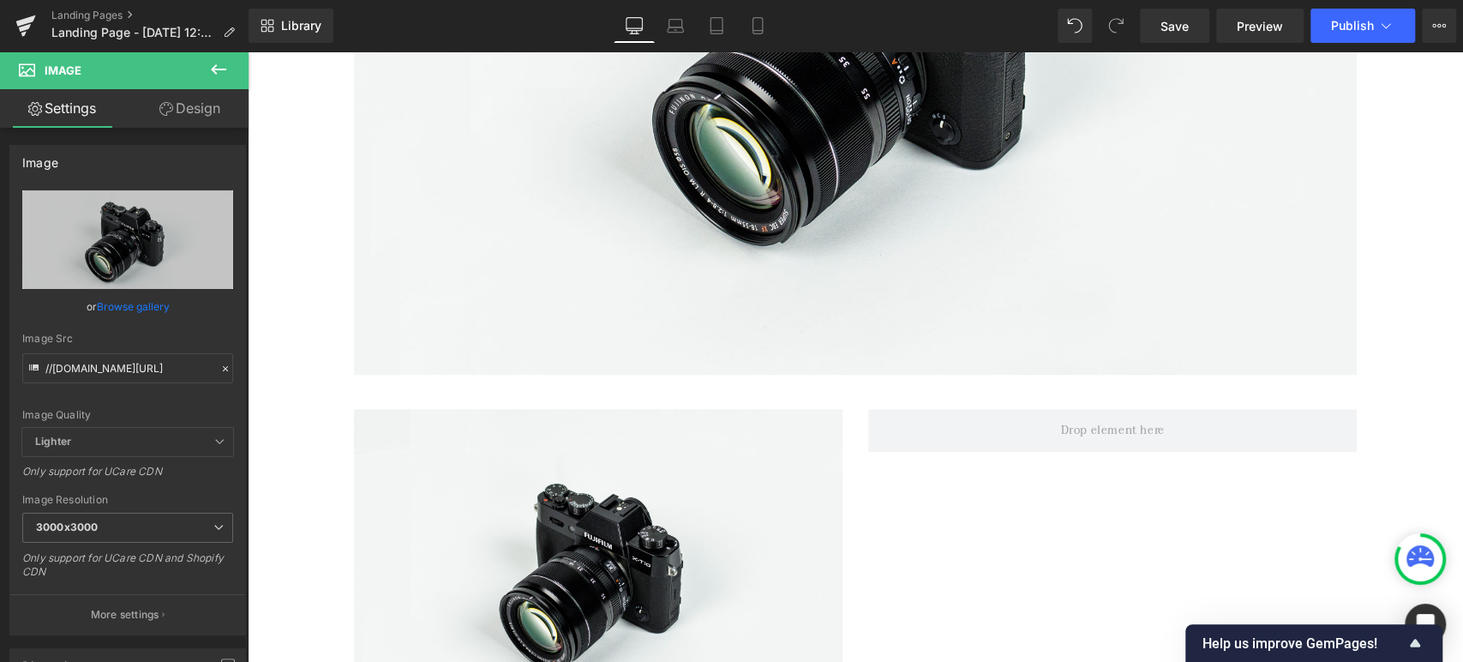
click at [219, 74] on icon at bounding box center [218, 69] width 21 height 21
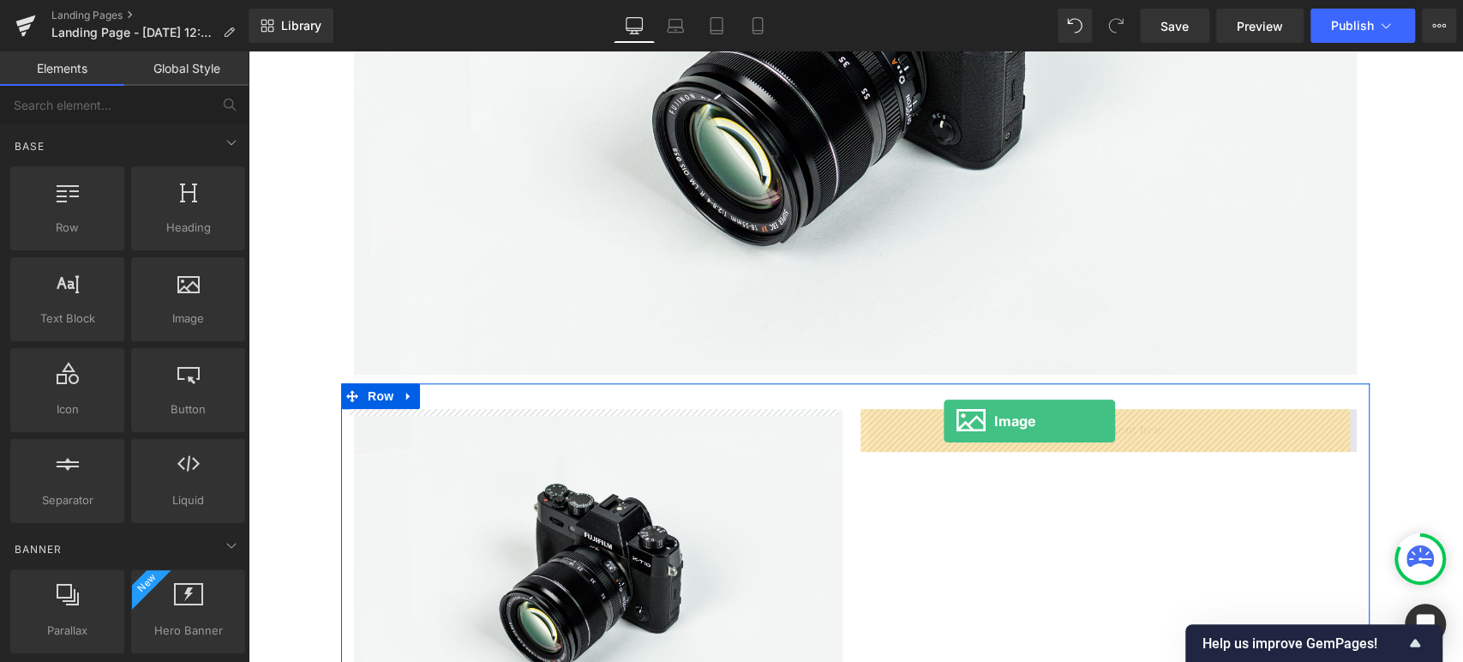
drag, startPoint x: 446, startPoint y: 367, endPoint x: 944, endPoint y: 421, distance: 500.9
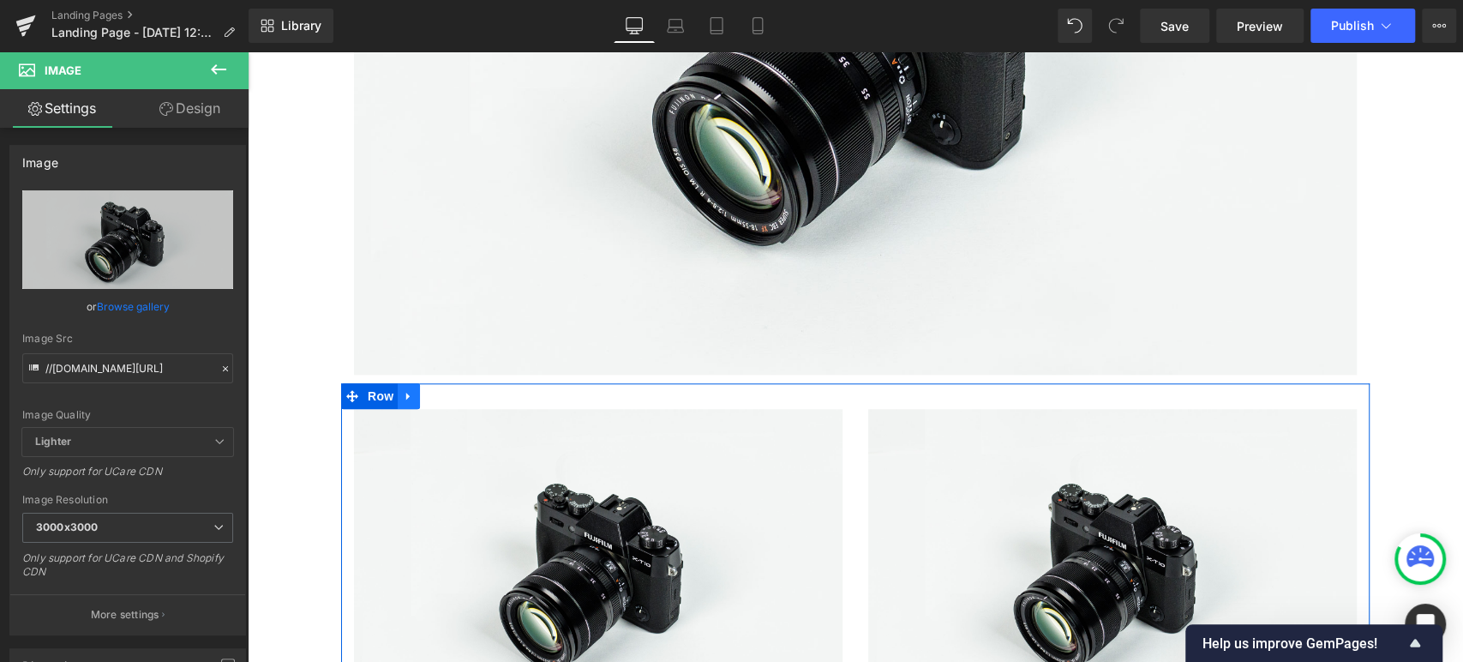
click at [407, 396] on icon at bounding box center [409, 396] width 12 height 13
click at [425, 396] on icon at bounding box center [431, 396] width 12 height 12
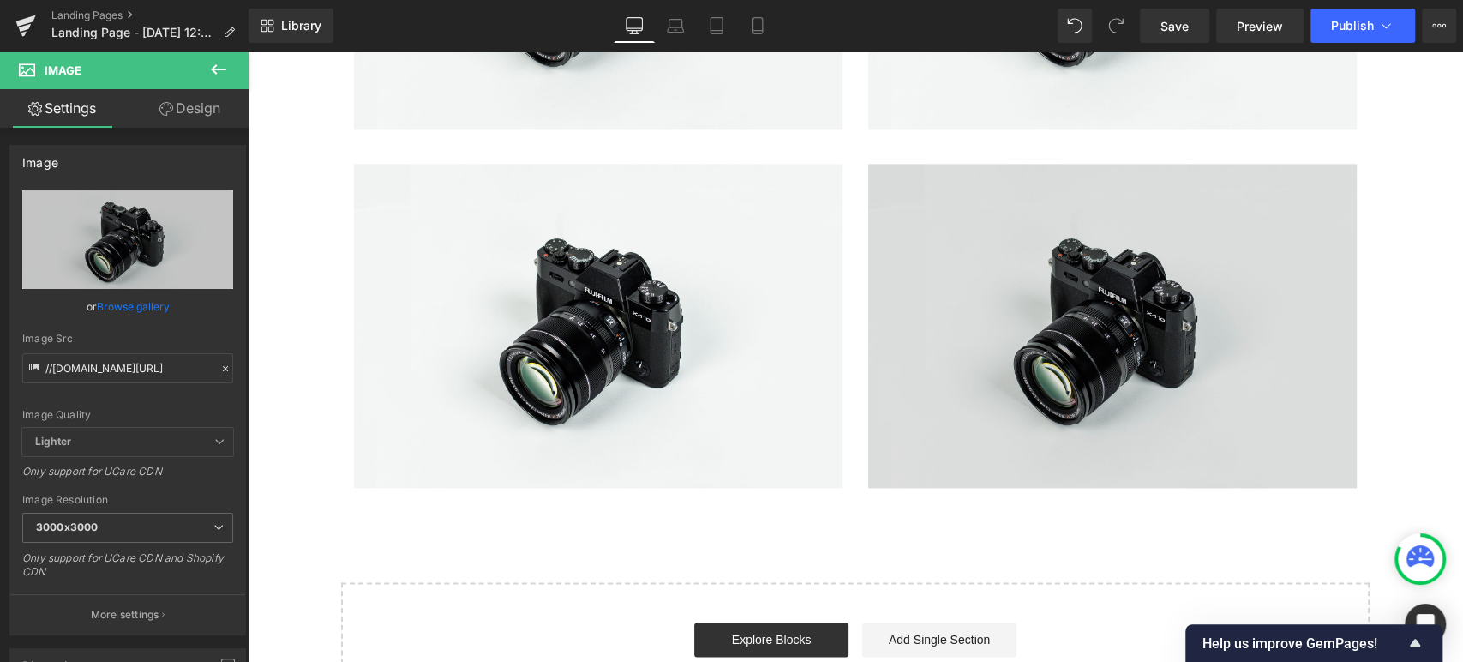
scroll to position [1604, 0]
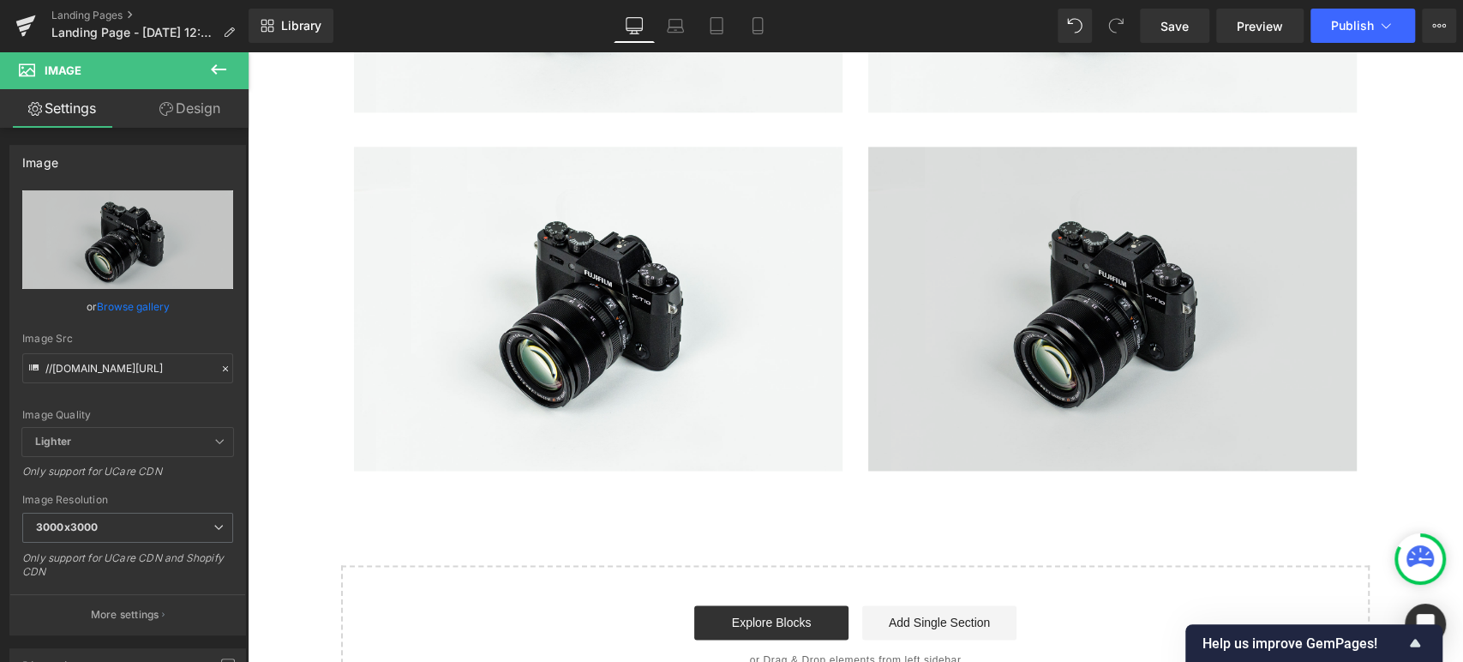
click at [1003, 435] on img at bounding box center [1112, 309] width 489 height 324
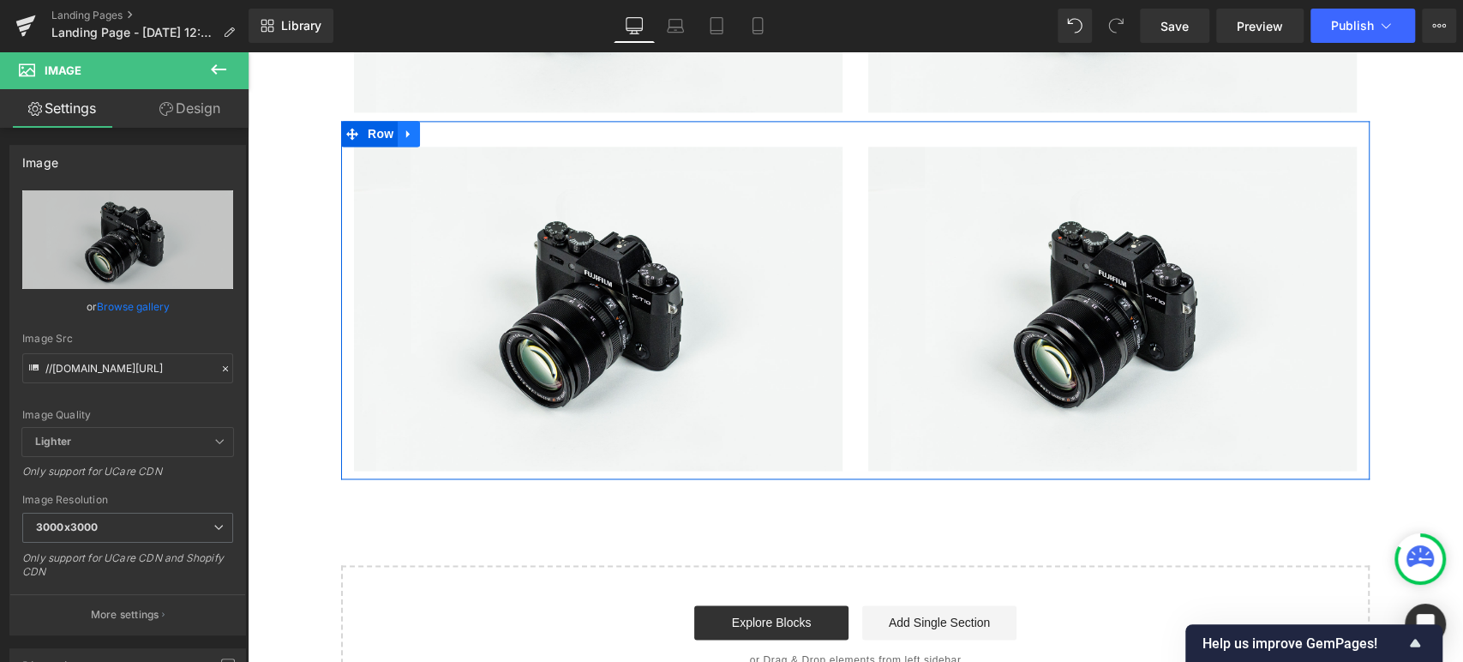
click at [403, 132] on icon at bounding box center [409, 134] width 12 height 13
click at [425, 135] on icon at bounding box center [431, 134] width 12 height 13
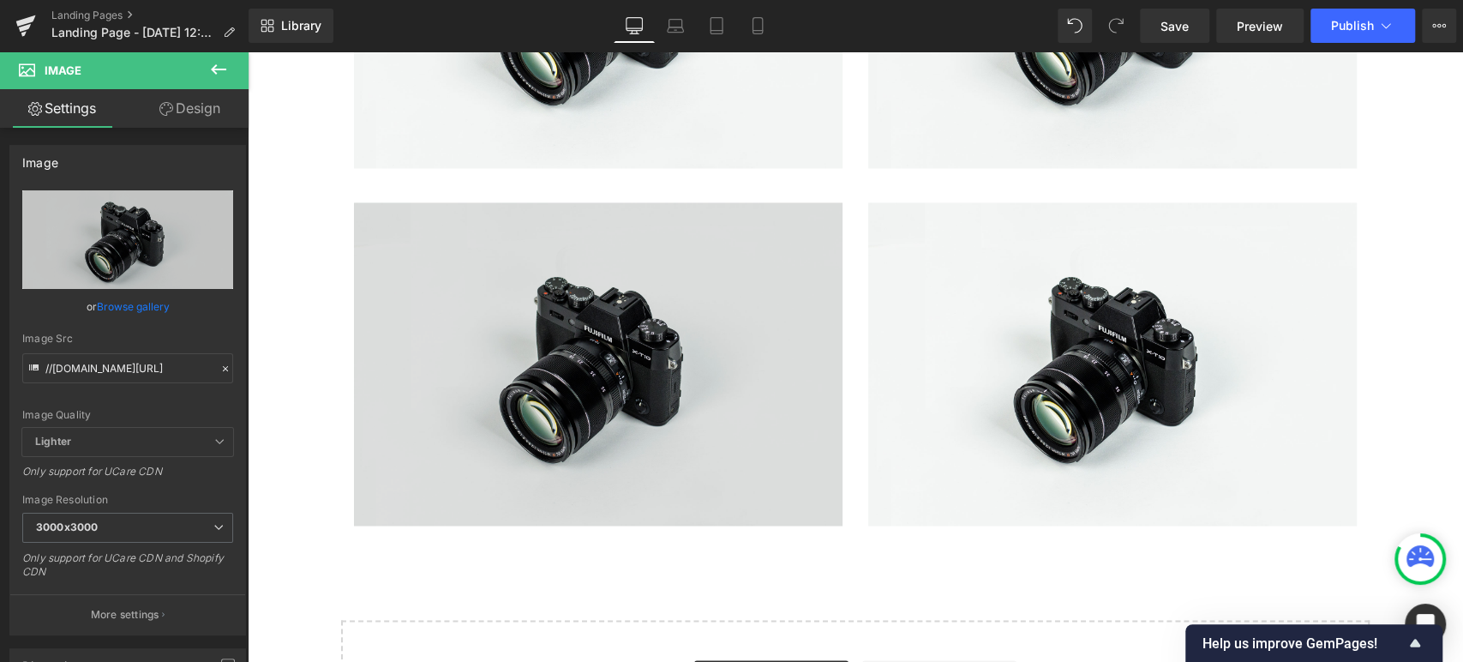
scroll to position [1963, 0]
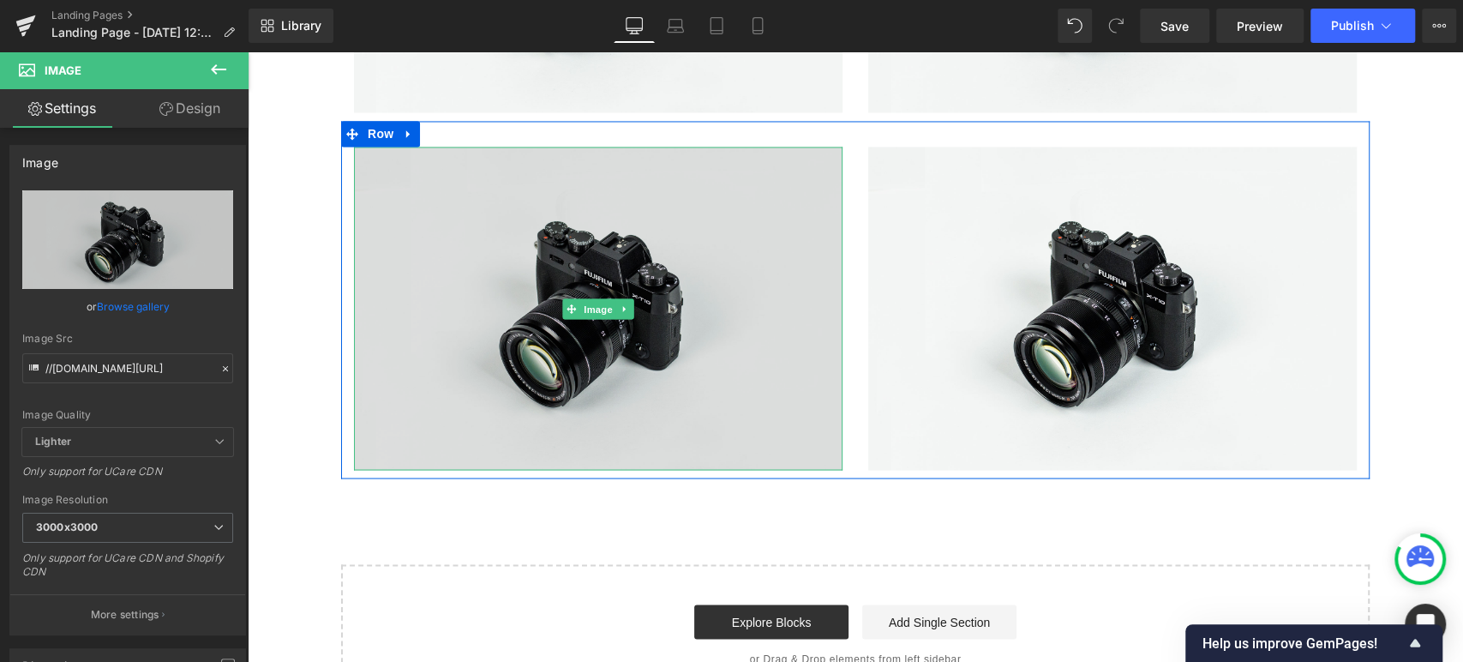
click at [496, 235] on img at bounding box center [598, 309] width 489 height 324
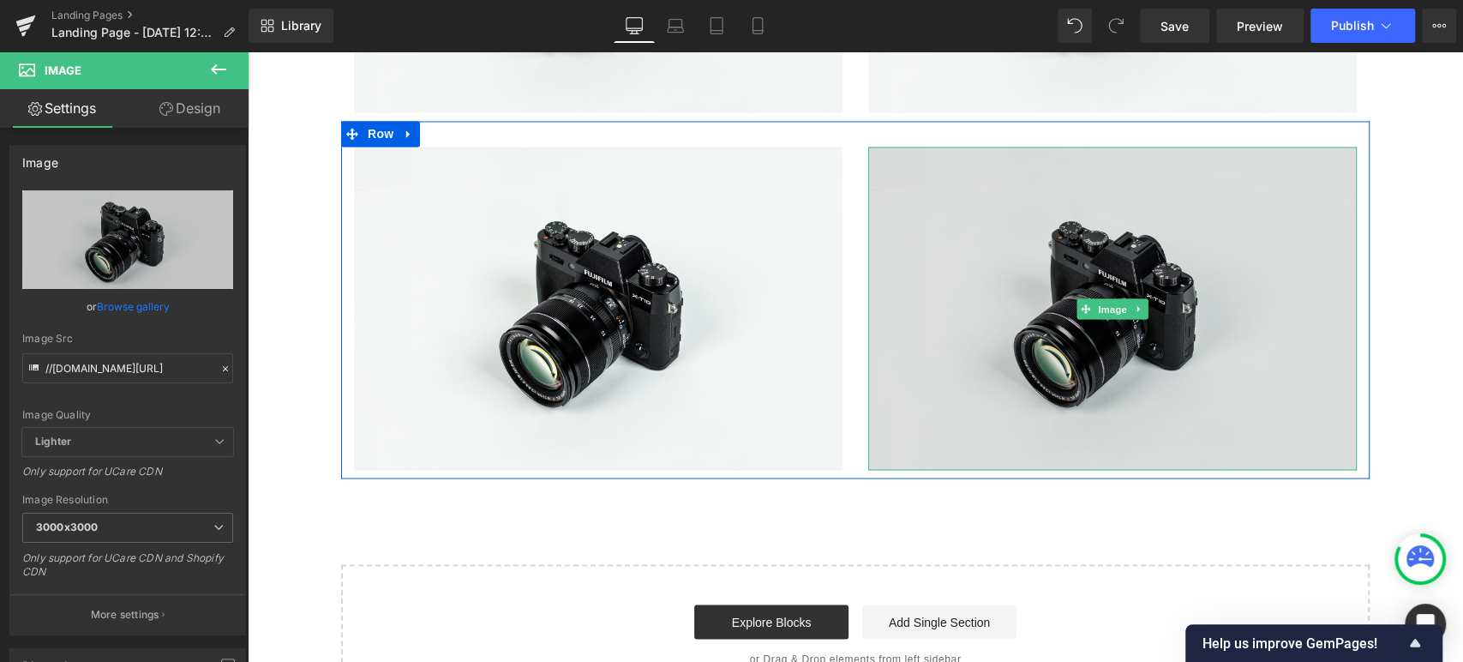
click at [906, 280] on img at bounding box center [1112, 309] width 489 height 324
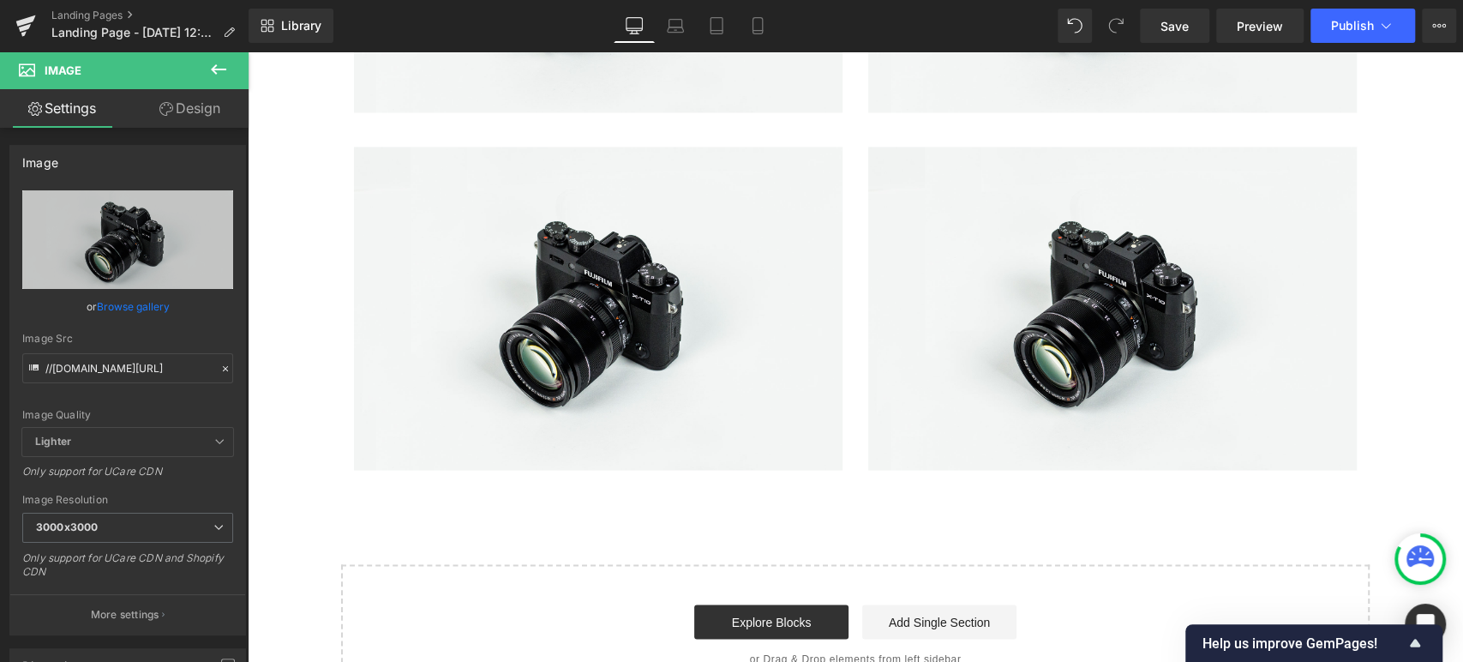
click at [213, 71] on icon at bounding box center [218, 69] width 15 height 10
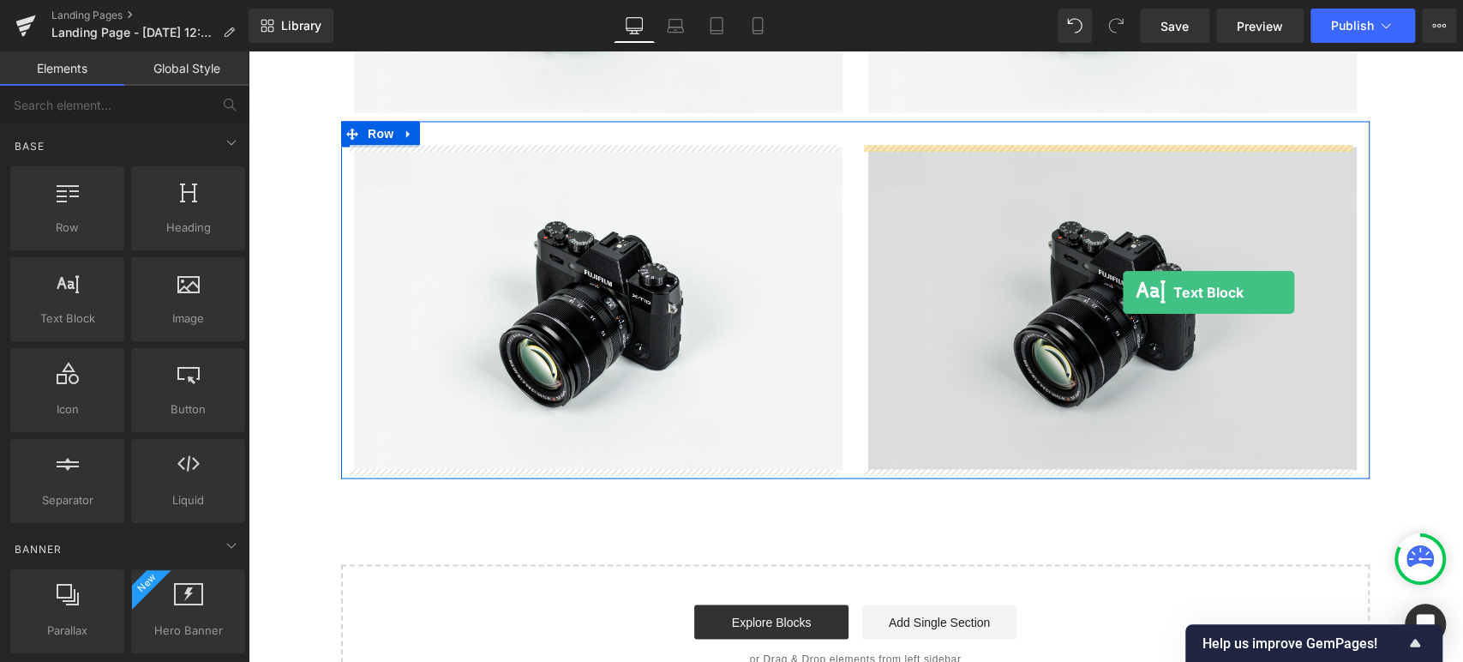
drag, startPoint x: 322, startPoint y: 354, endPoint x: 1123, endPoint y: 293, distance: 802.8
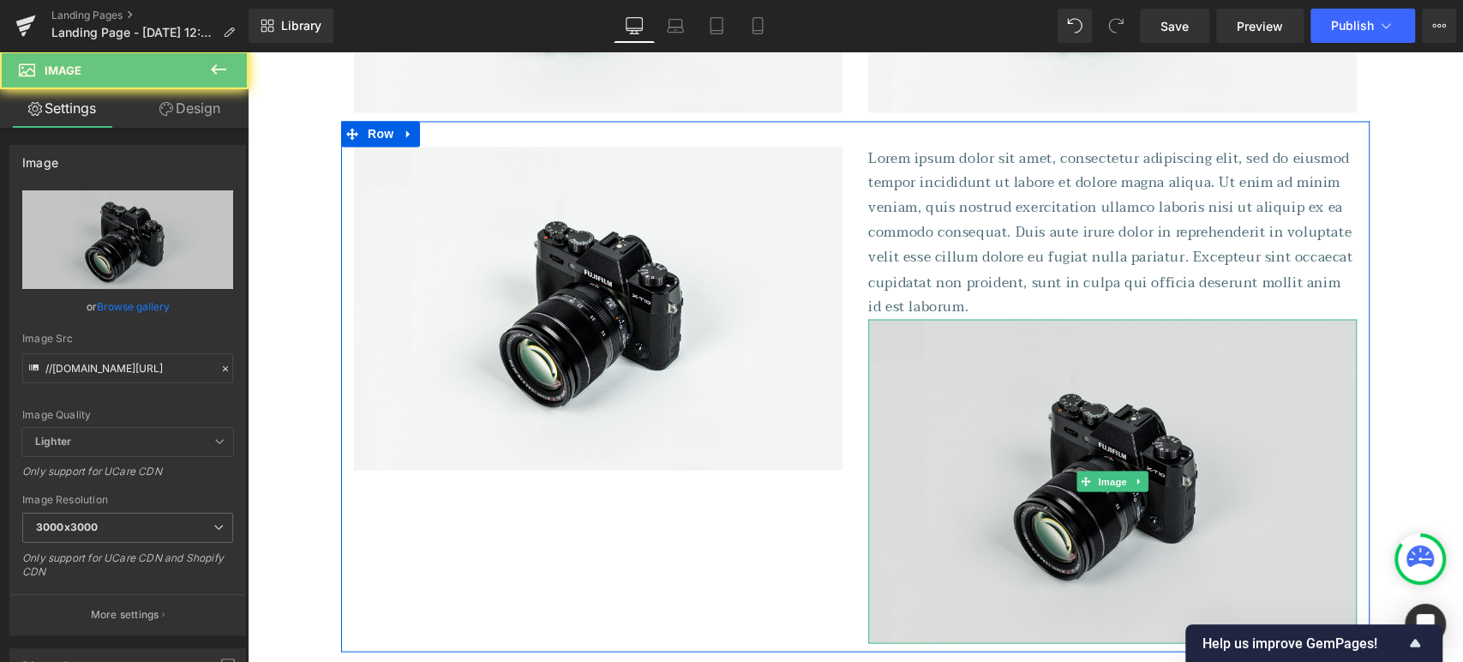
click at [1154, 408] on img at bounding box center [1112, 481] width 489 height 324
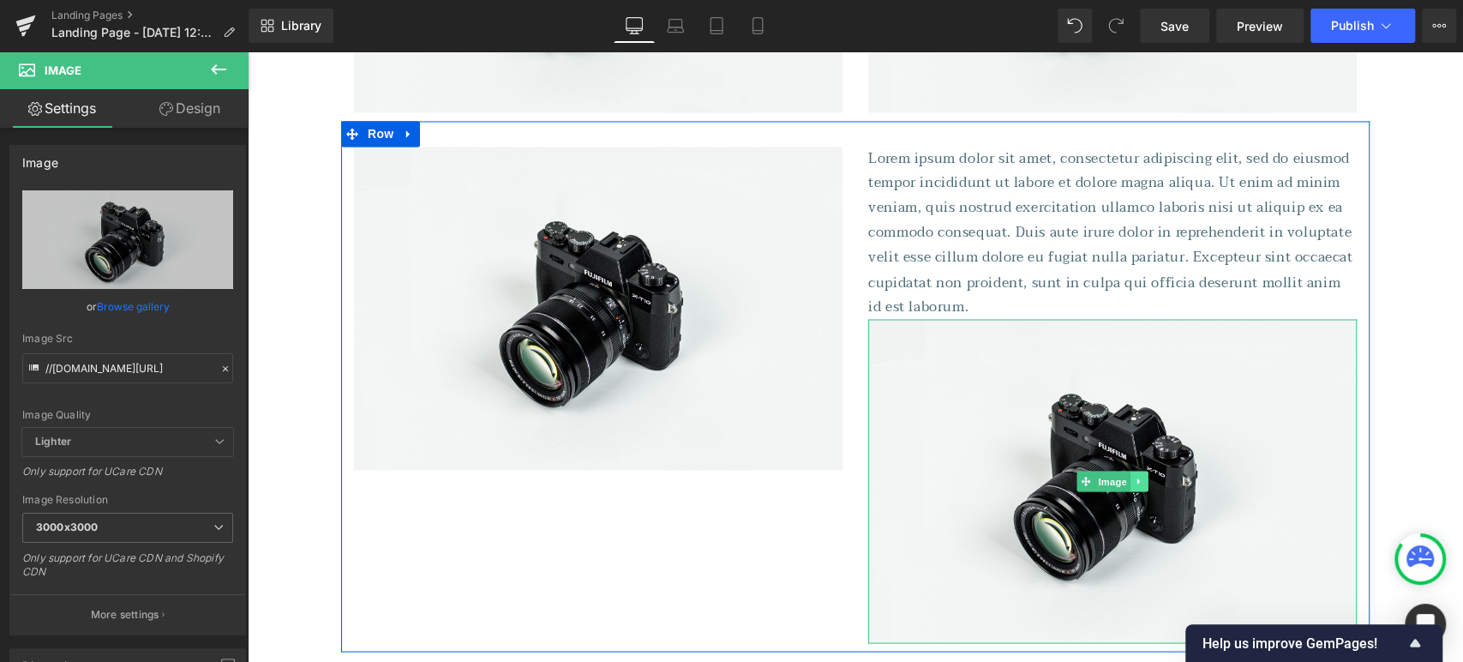
click at [1135, 483] on icon at bounding box center [1139, 481] width 9 height 10
click at [1143, 483] on icon at bounding box center [1147, 480] width 9 height 9
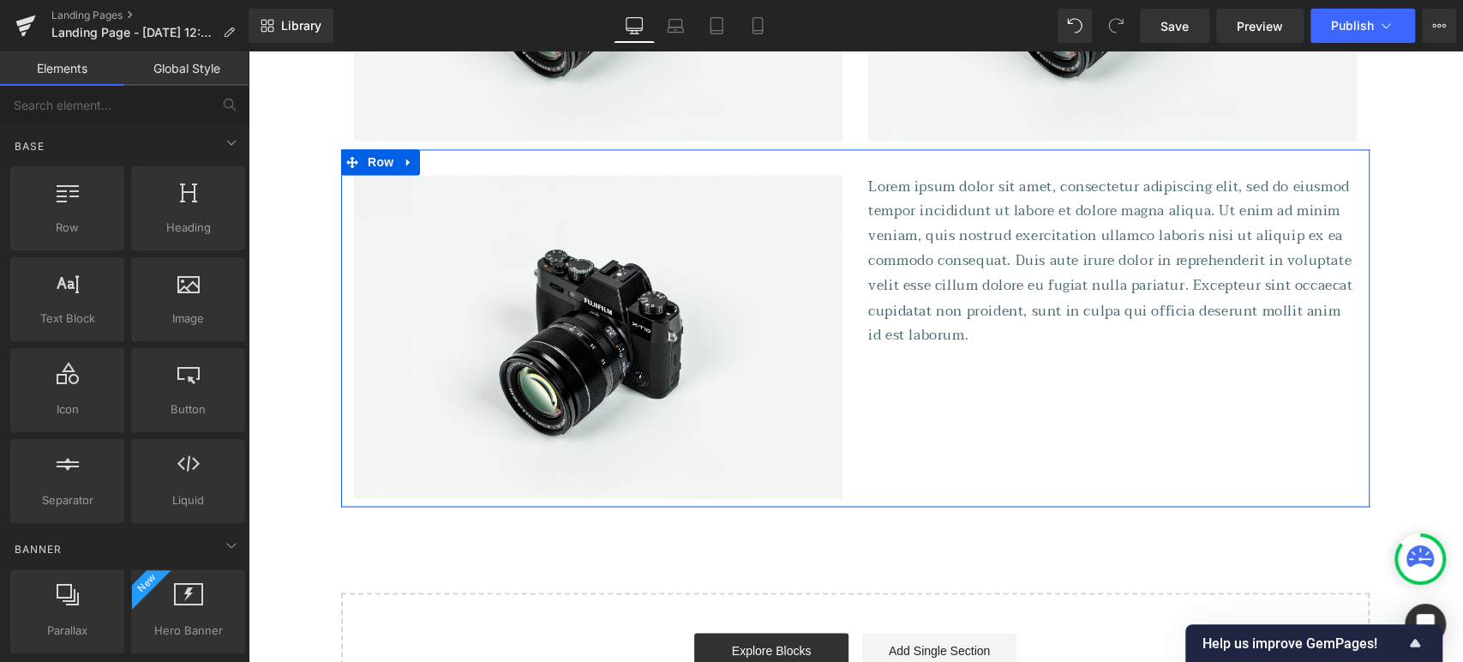
scroll to position [1928, 0]
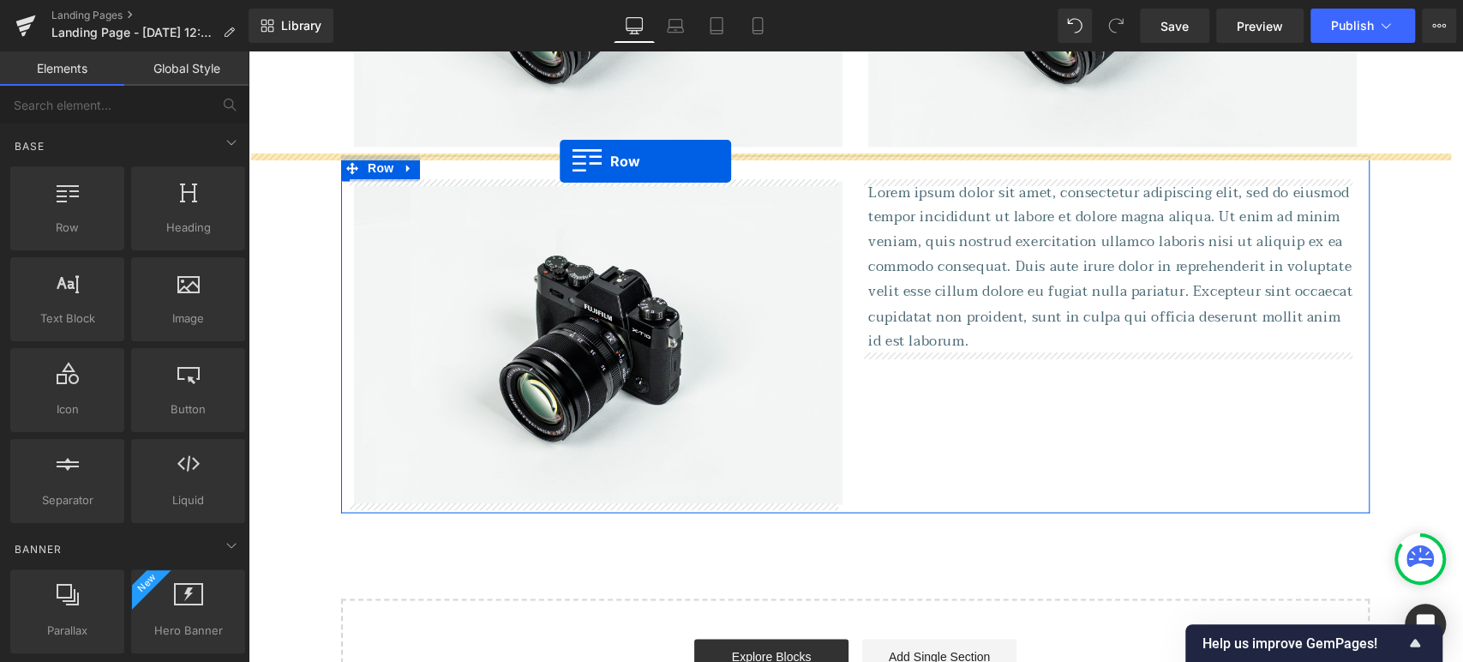
drag, startPoint x: 319, startPoint y: 242, endPoint x: 560, endPoint y: 162, distance: 253.7
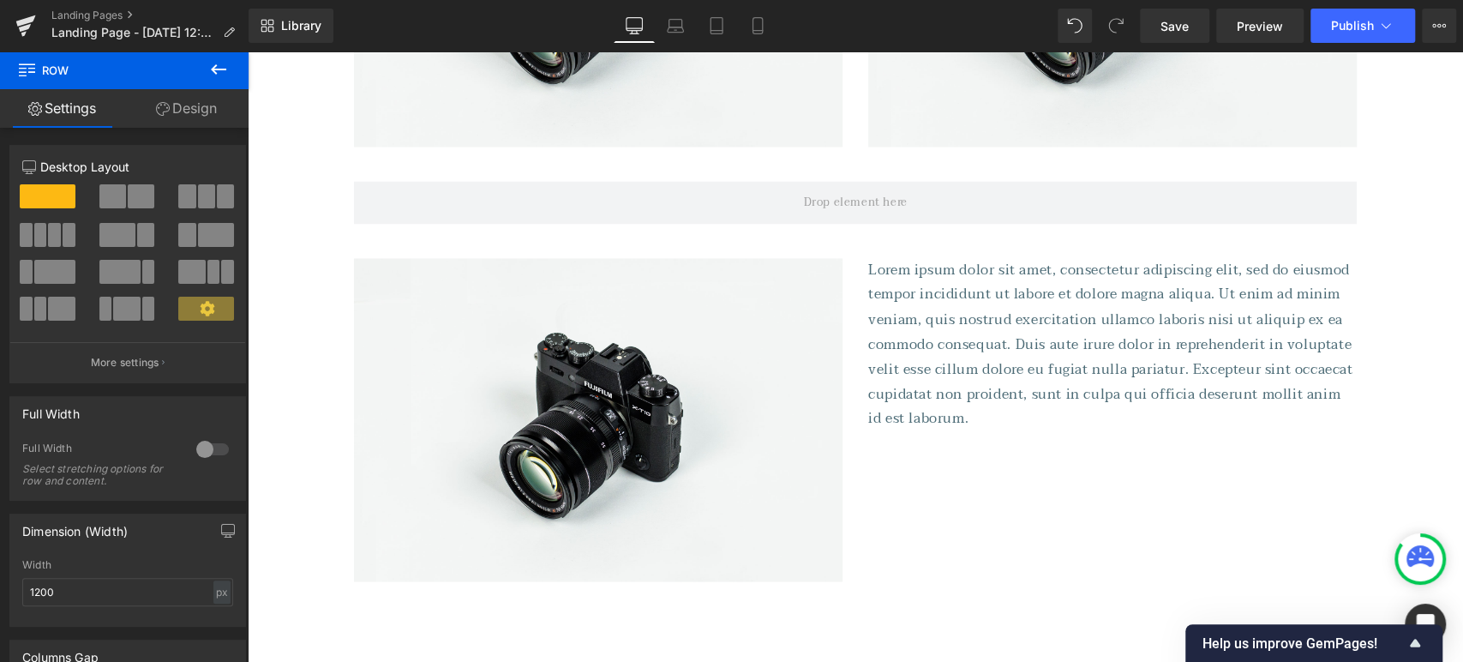
click at [220, 62] on icon at bounding box center [218, 69] width 21 height 21
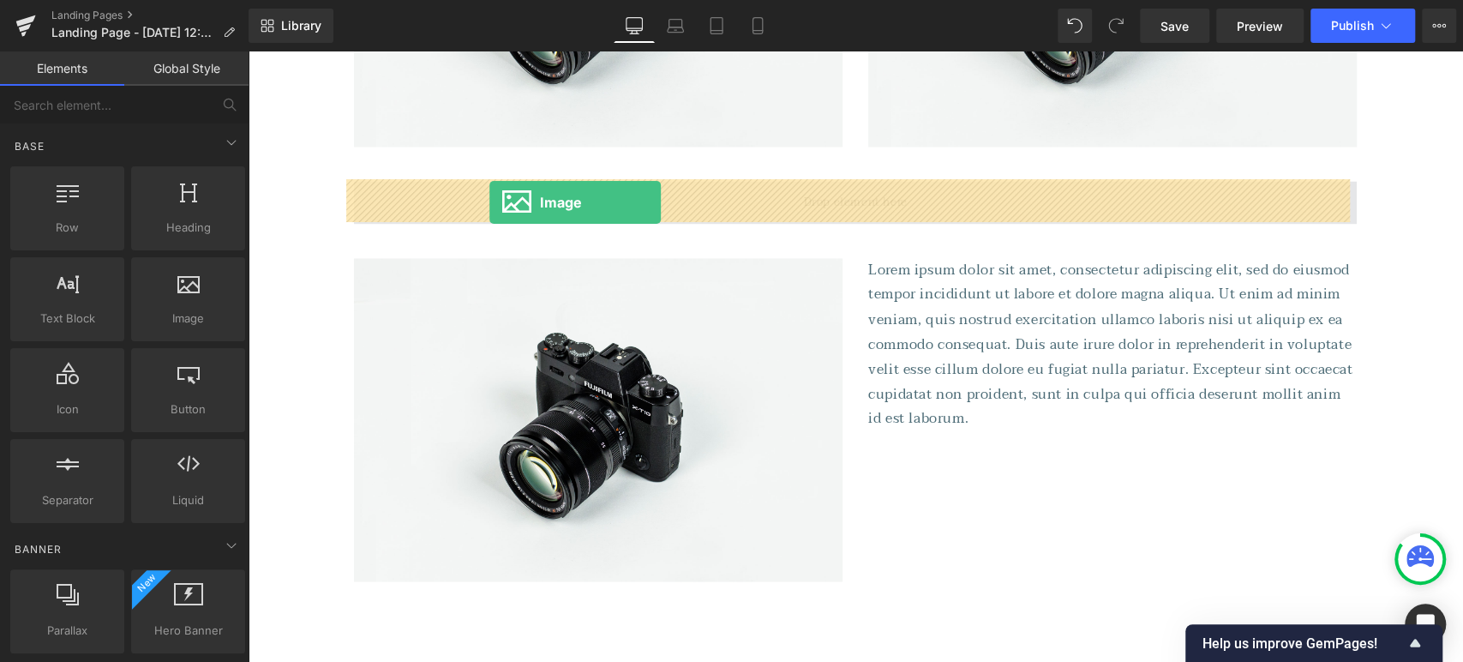
drag, startPoint x: 433, startPoint y: 339, endPoint x: 487, endPoint y: 203, distance: 146.6
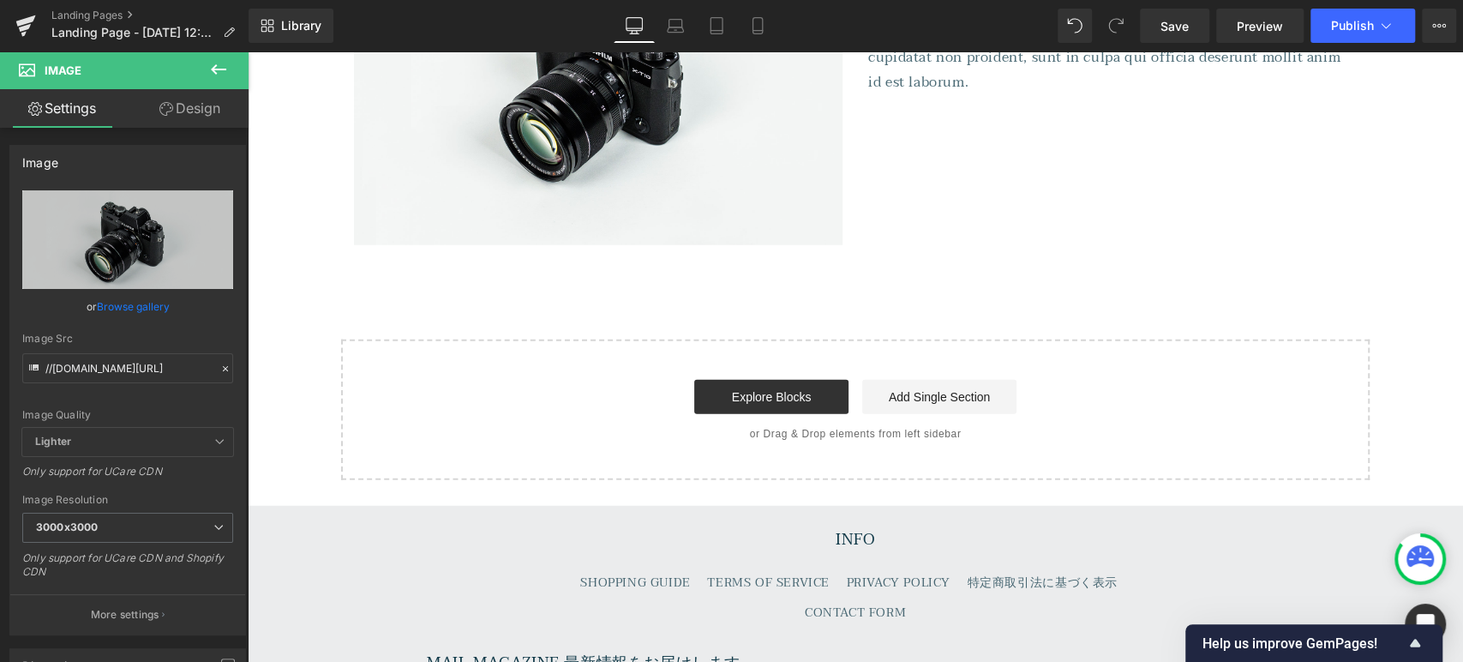
scroll to position [2900, 0]
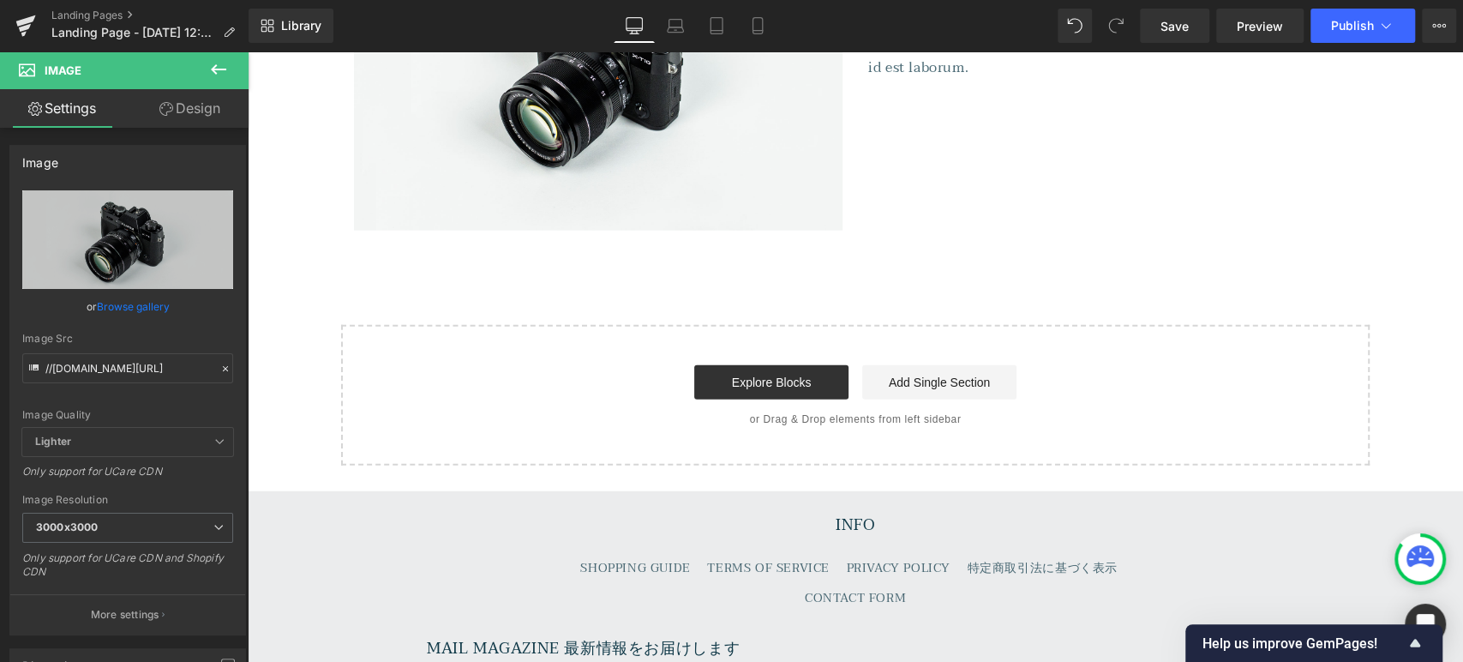
click at [218, 64] on icon at bounding box center [218, 69] width 21 height 21
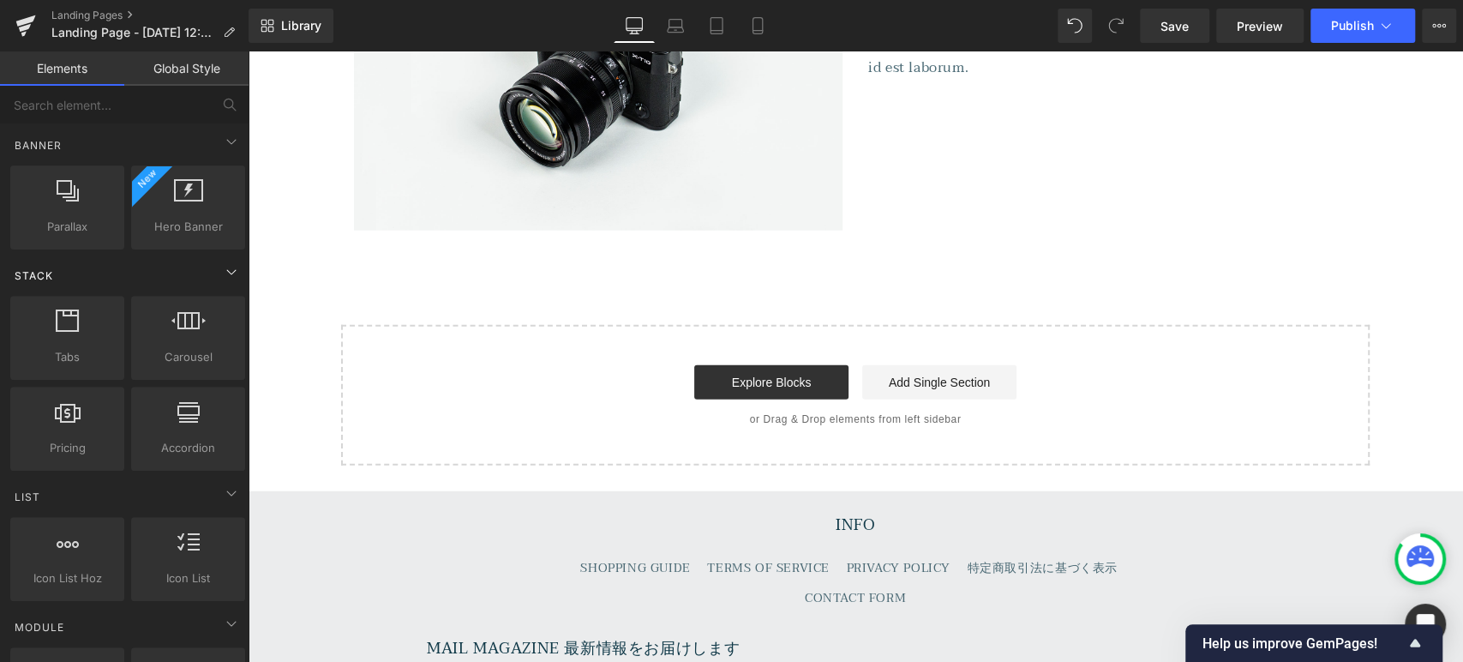
scroll to position [0, 0]
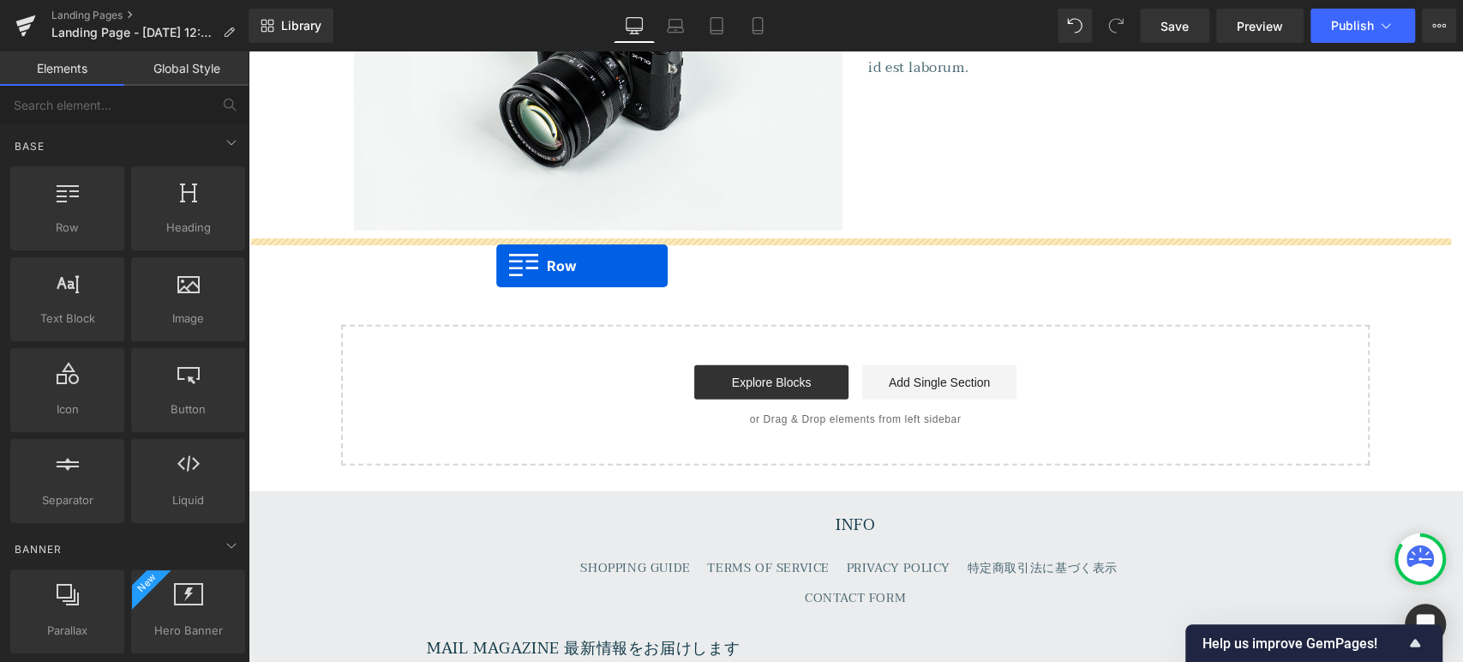
drag, startPoint x: 327, startPoint y: 252, endPoint x: 496, endPoint y: 266, distance: 170.3
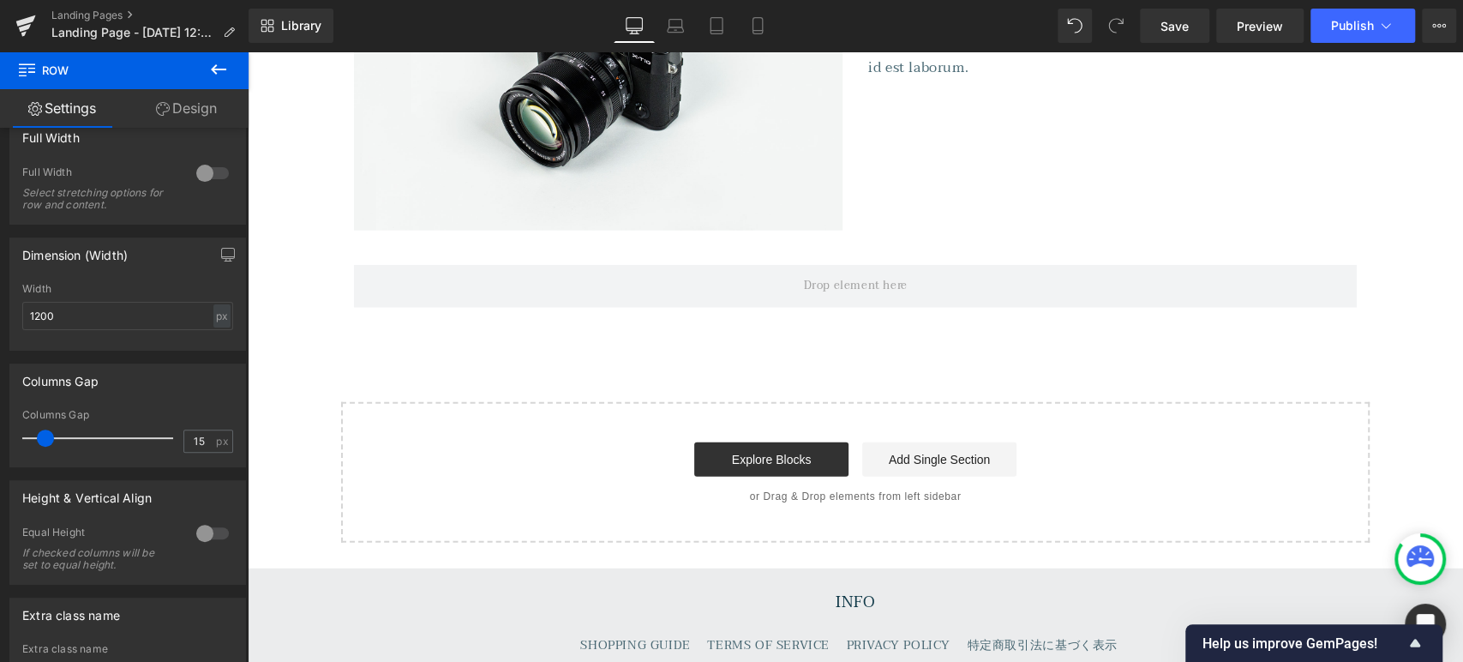
scroll to position [283, 0]
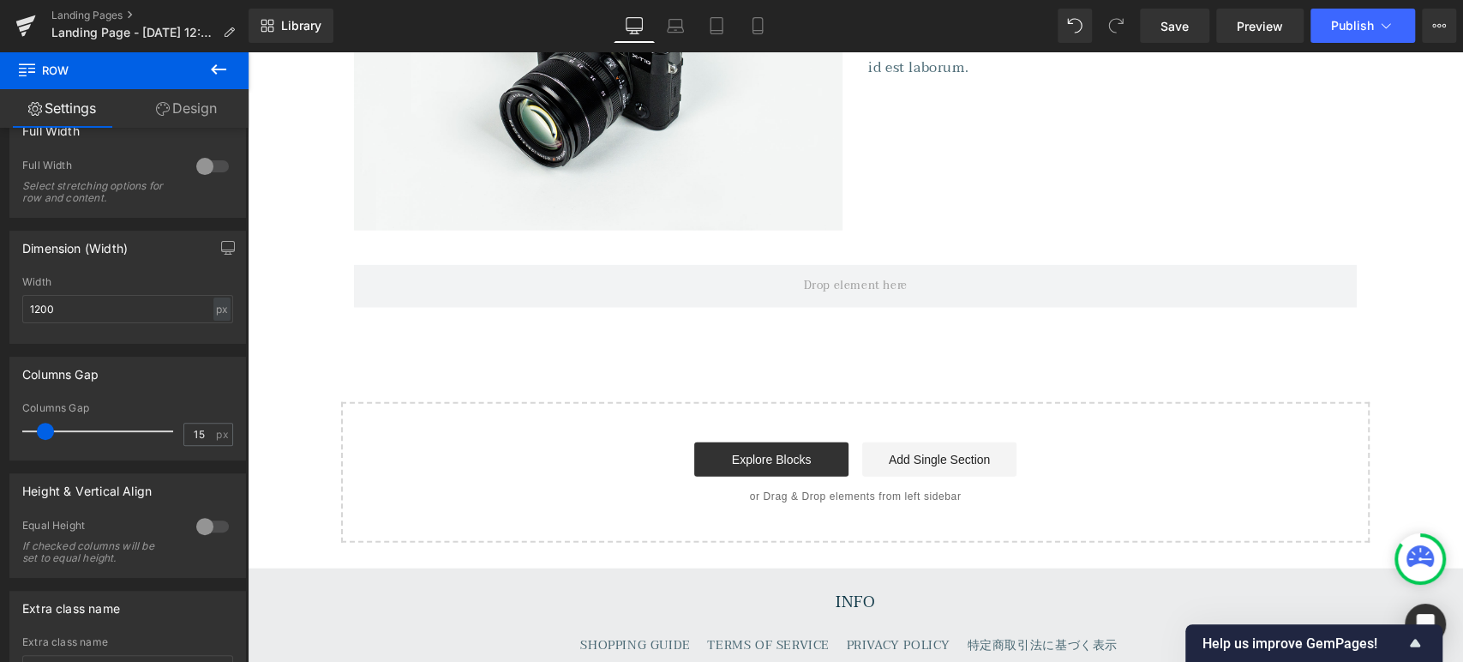
click at [223, 62] on icon at bounding box center [218, 69] width 21 height 21
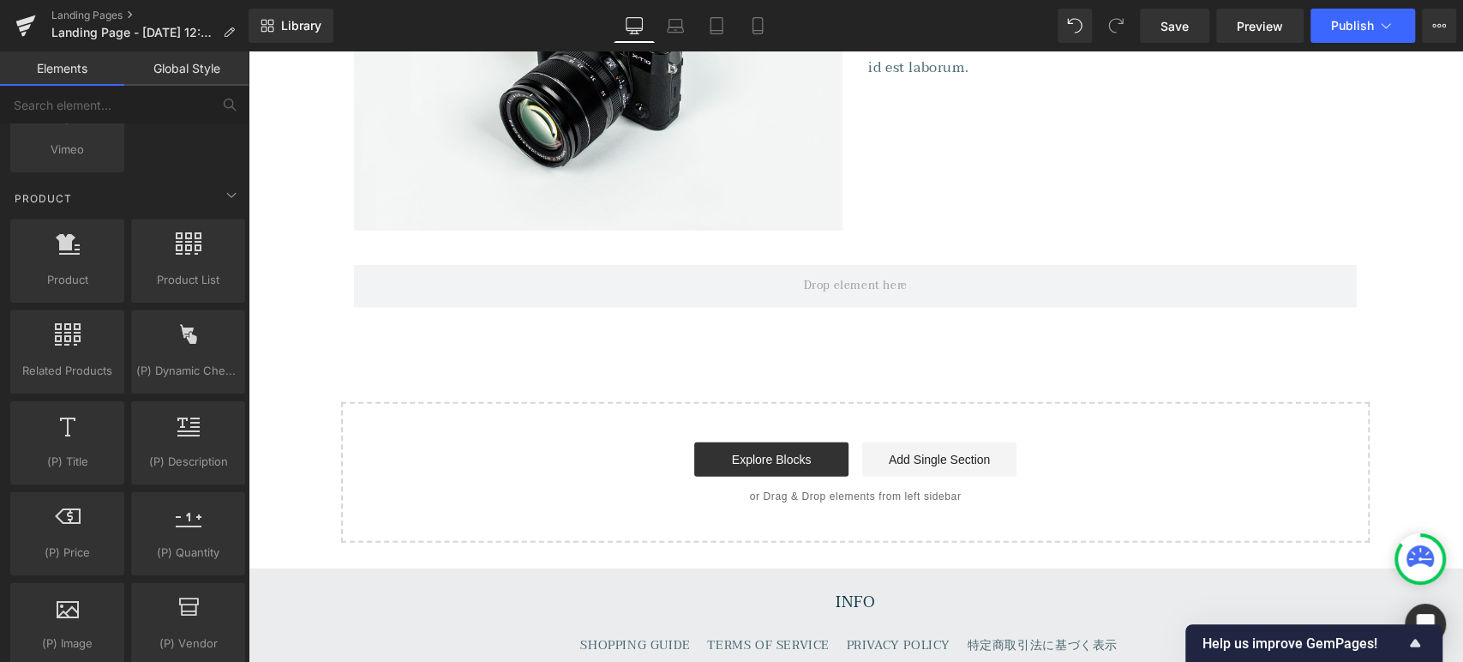
scroll to position [1406, 0]
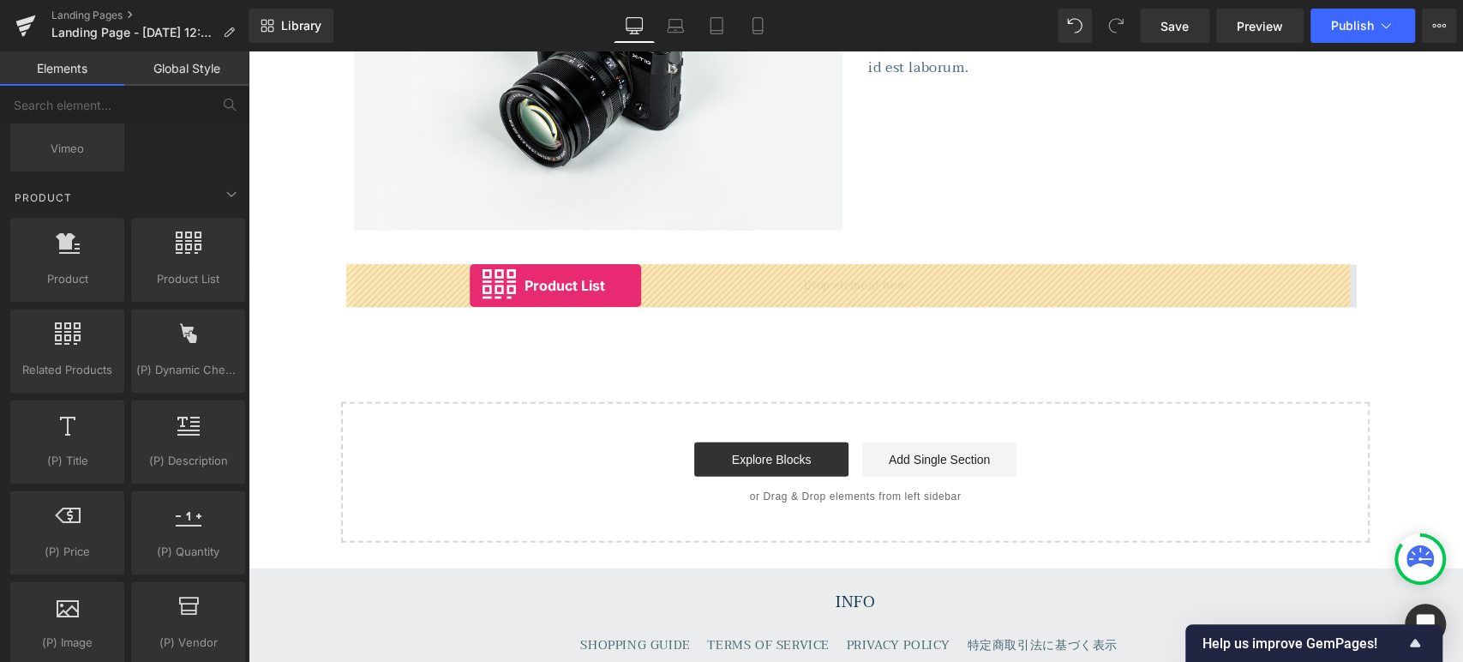
drag, startPoint x: 424, startPoint y: 311, endPoint x: 470, endPoint y: 286, distance: 51.8
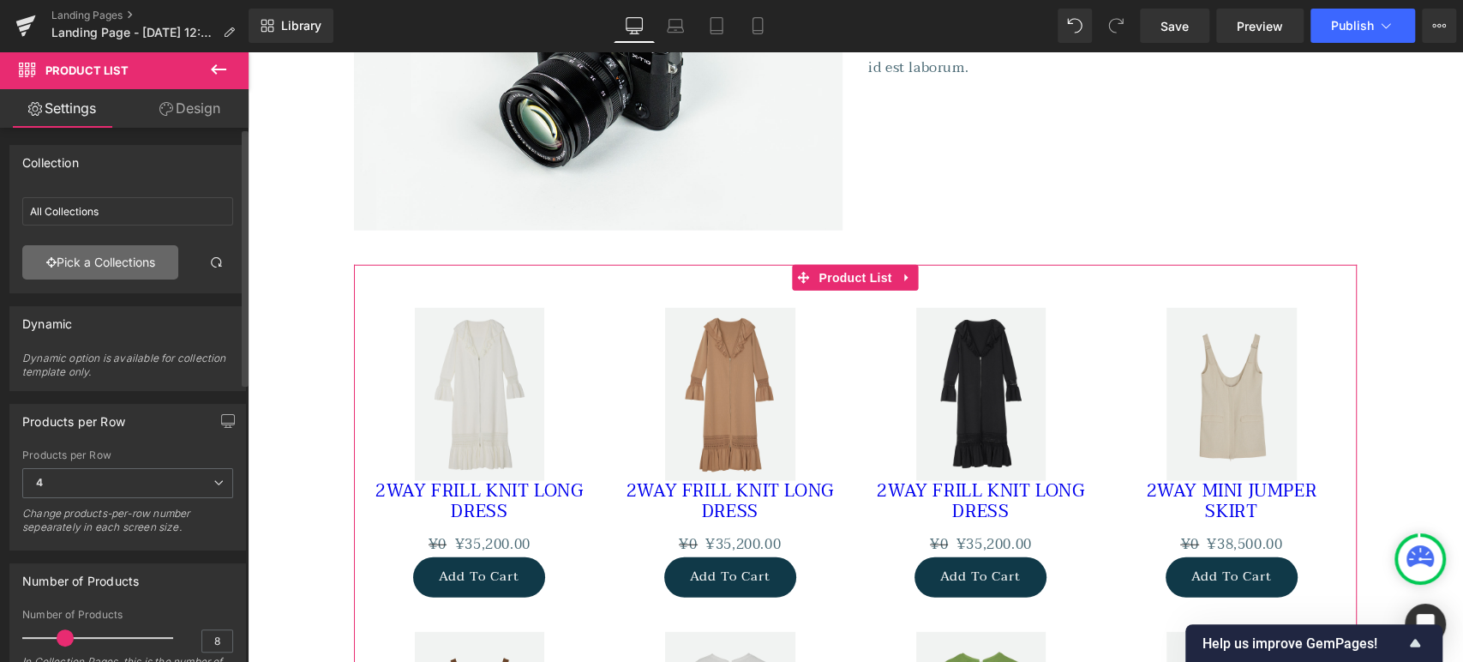
click at [116, 255] on link "Pick a Collections" at bounding box center [100, 262] width 156 height 34
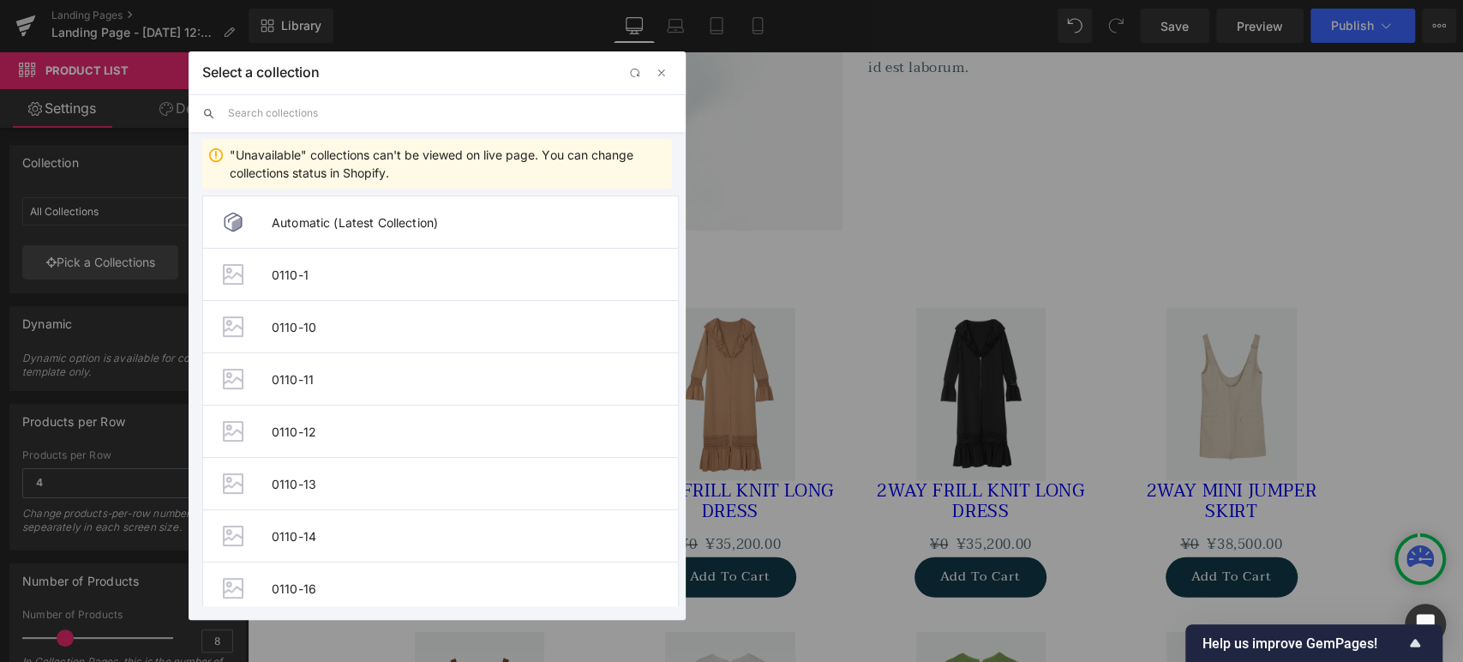
click at [371, 121] on input "text" at bounding box center [450, 113] width 444 height 38
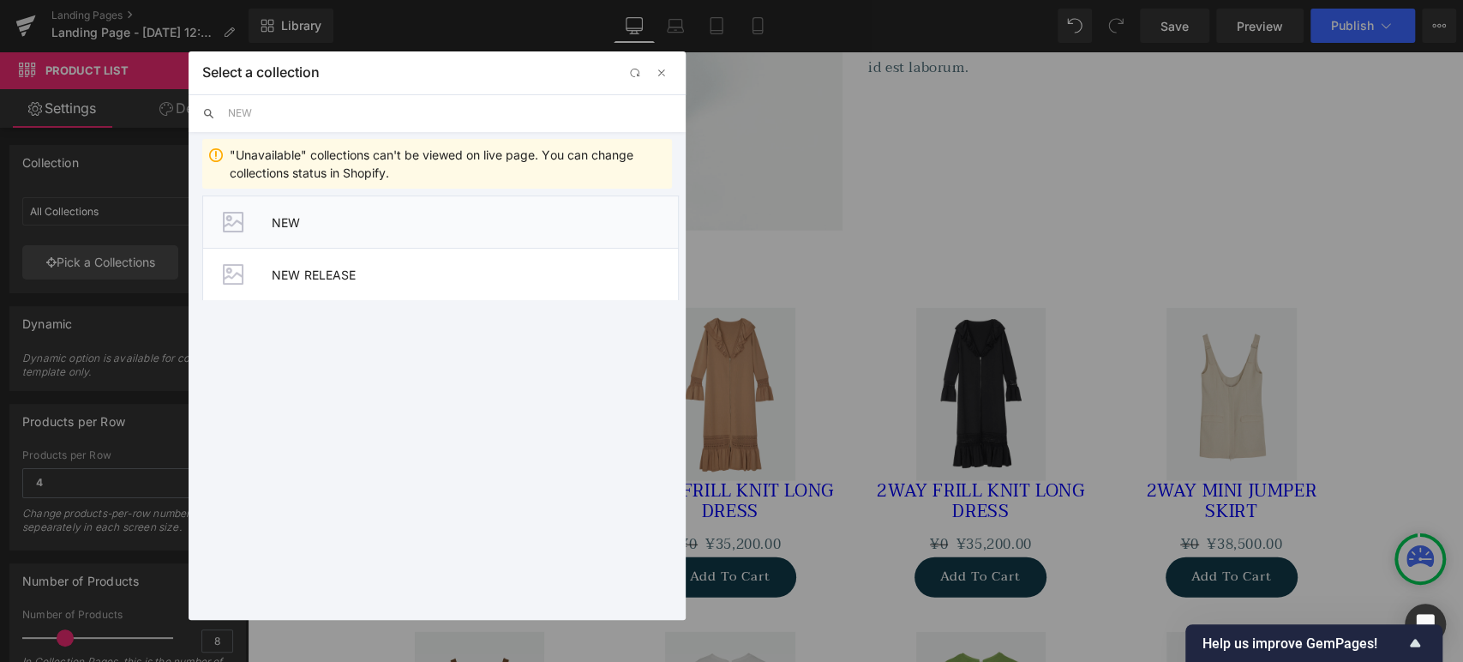
type input "NEW"
click at [269, 220] on li "NEW" at bounding box center [440, 221] width 477 height 52
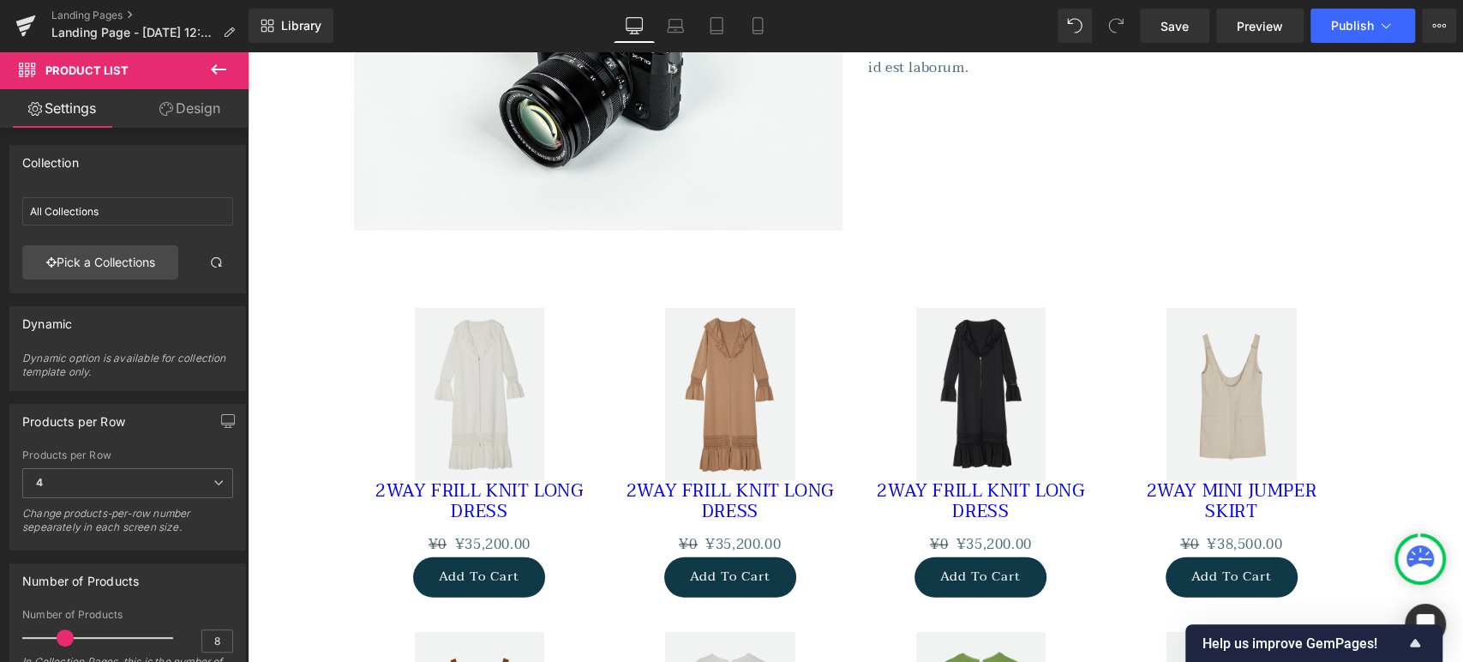
type input "NEW"
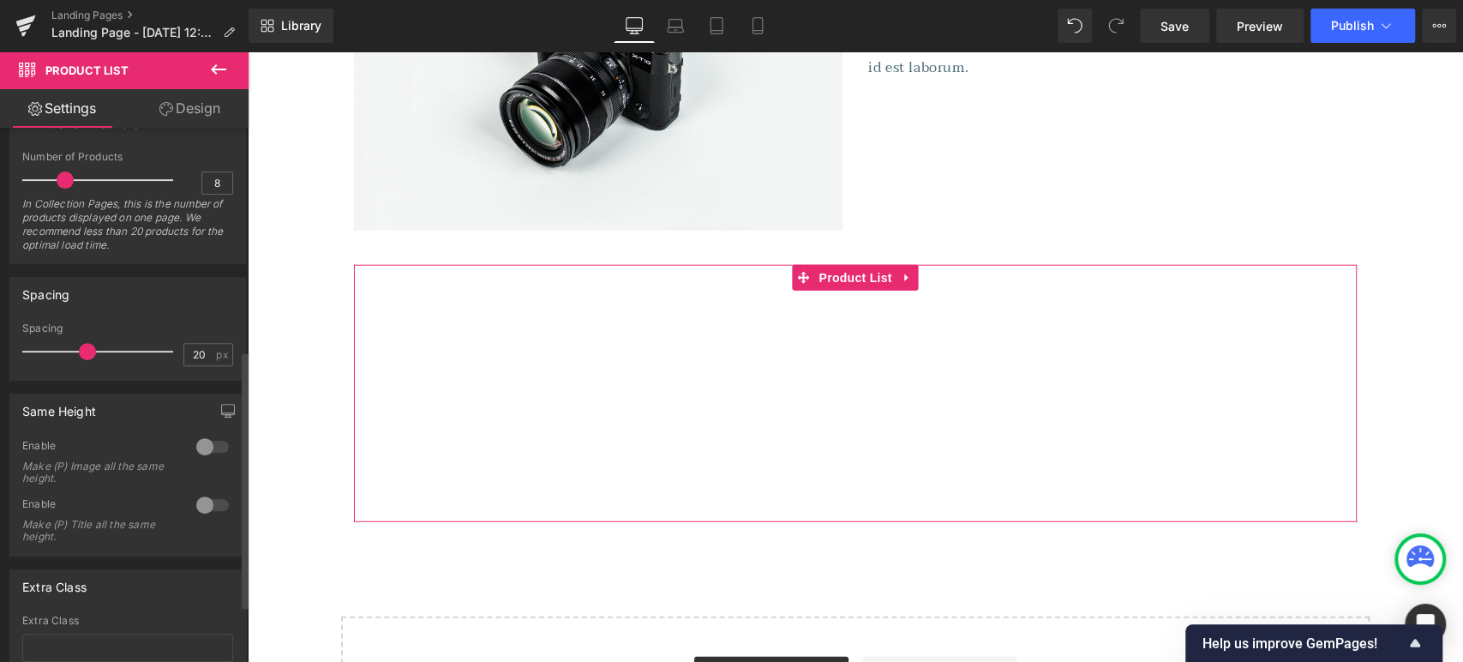
scroll to position [459, 0]
click at [199, 351] on input "20" at bounding box center [199, 352] width 30 height 21
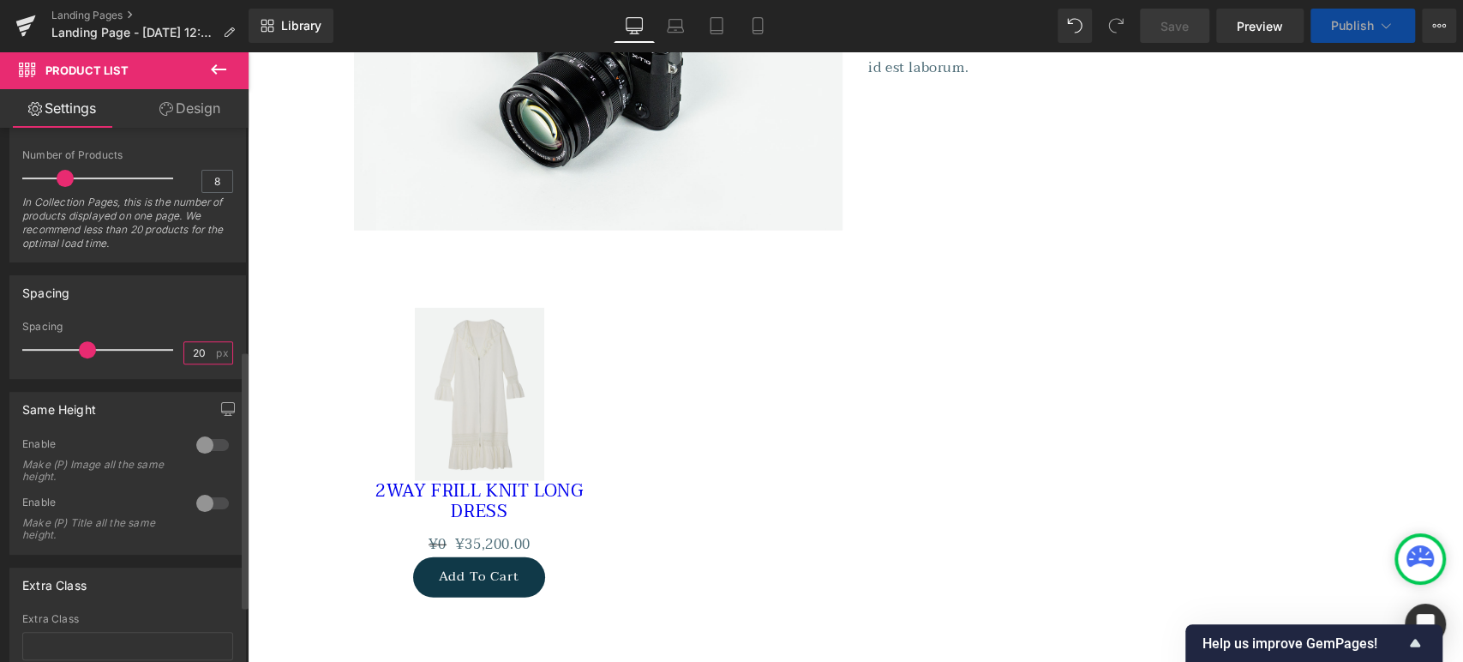
type input "2"
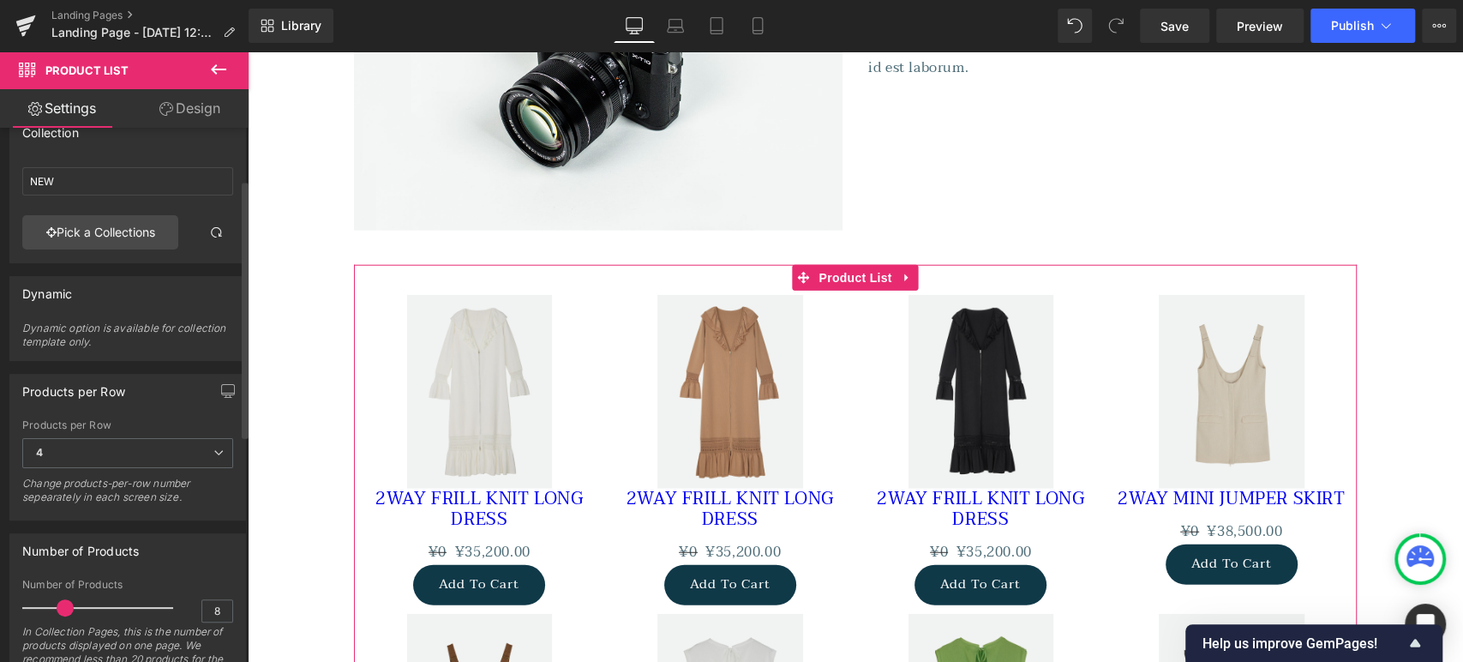
scroll to position [0, 0]
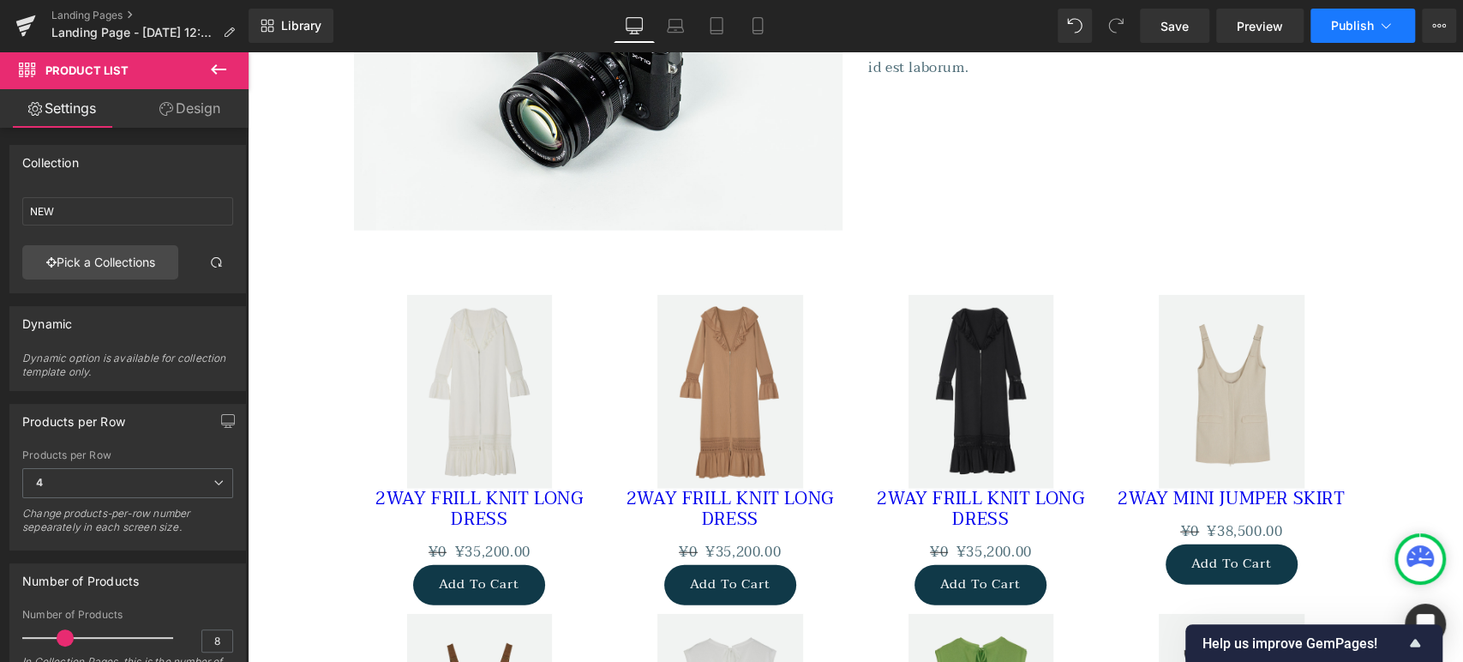
type input "5"
click at [1356, 38] on button "Publish" at bounding box center [1362, 26] width 105 height 34
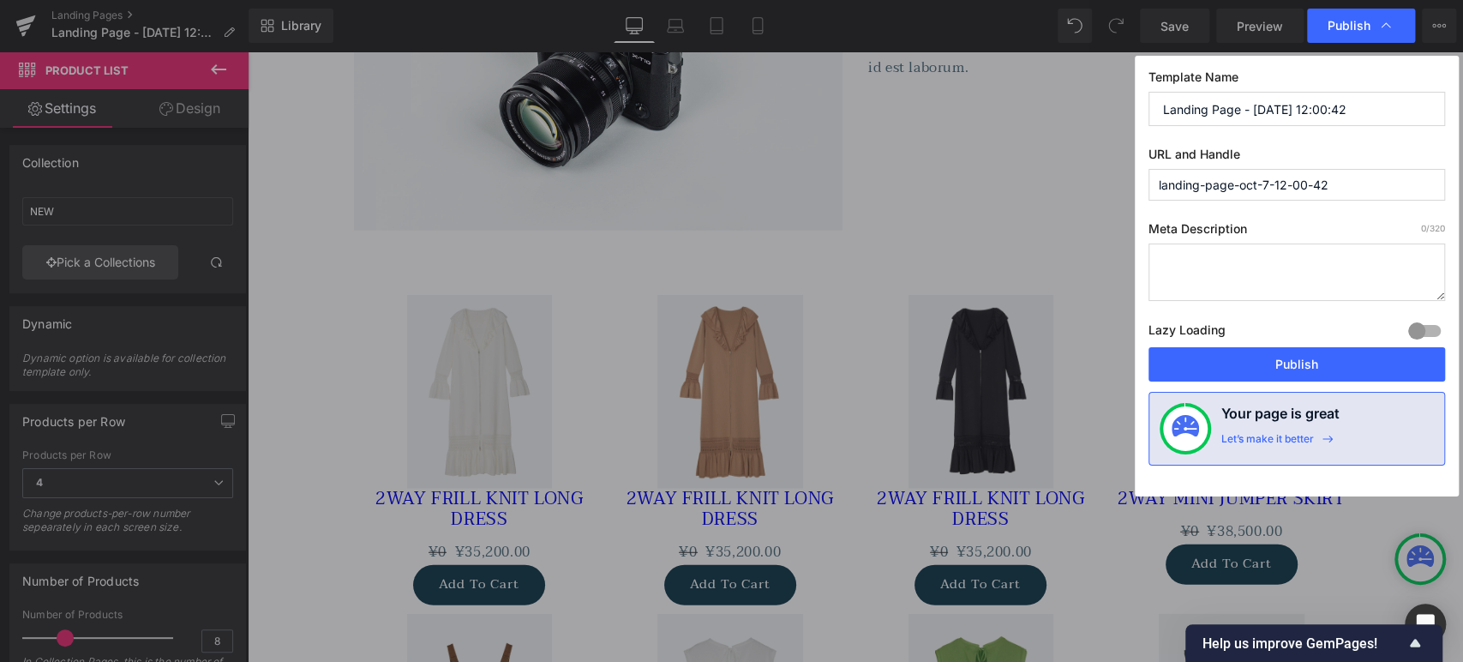
click at [1357, 111] on input "Landing Page - [DATE] 12:00:42" at bounding box center [1296, 109] width 297 height 34
type input "2"
paste input "OFFICIAL WEB STORE LIMITED ITEM"
type input "OFFICIAL WEB STORE LIMITED ITEM"
click at [1364, 179] on input "landing-page-oct-7-12-00-42" at bounding box center [1296, 185] width 297 height 32
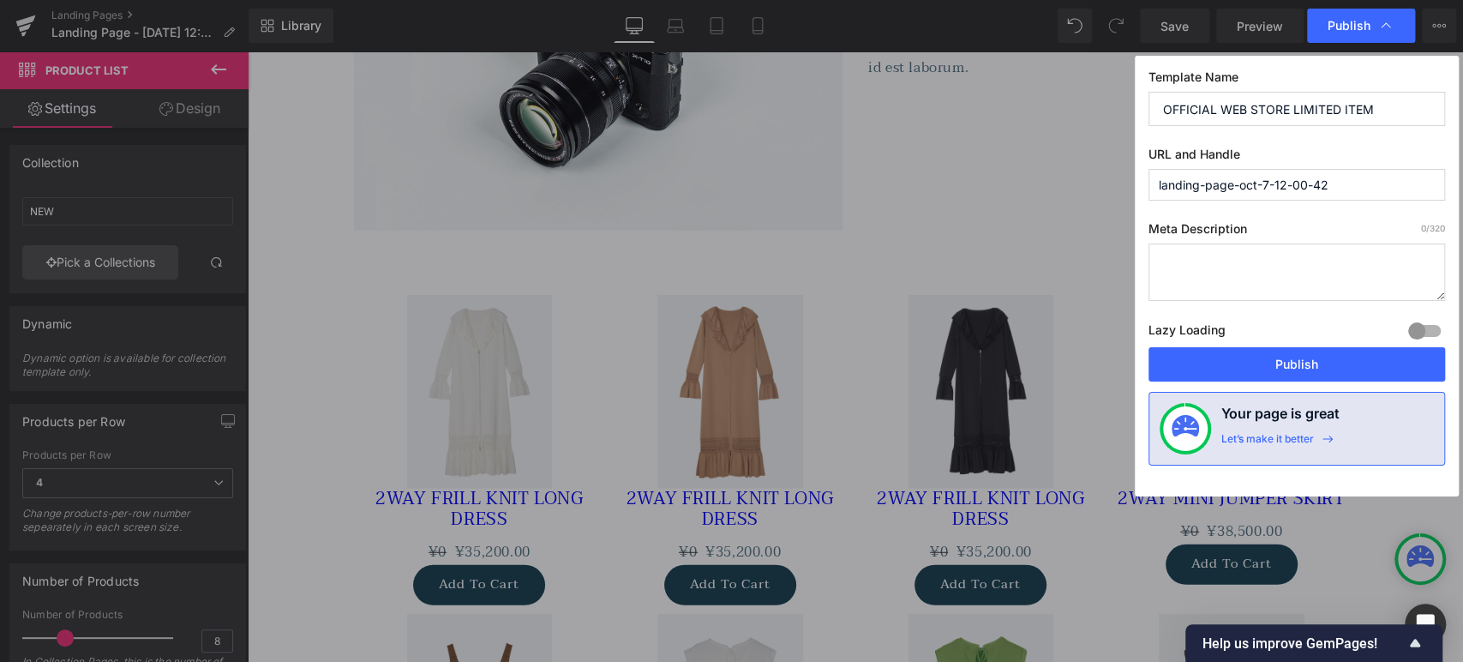
paste input "OFFICIAL WEB STORE LIMITED ITEM"
click at [1262, 189] on input "official-web-store-limited-item" at bounding box center [1296, 185] width 297 height 32
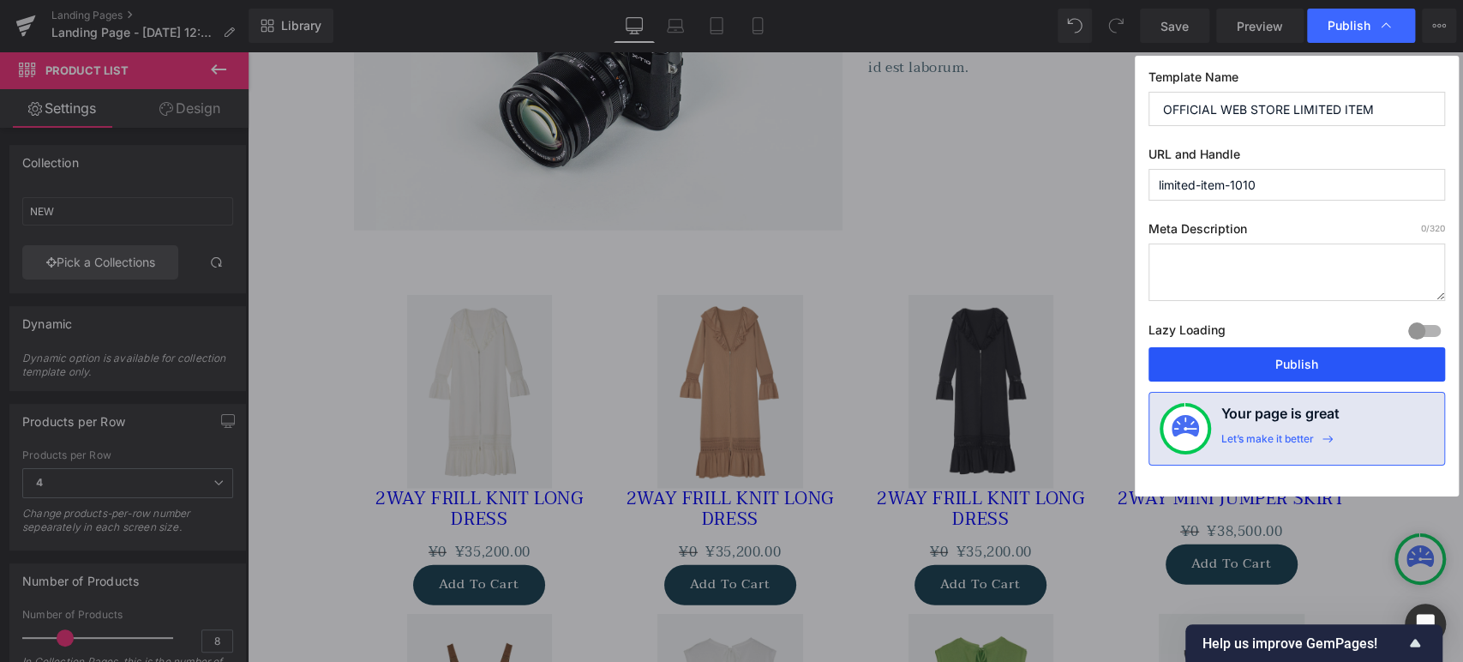
type input "limited-item-1010"
click at [1293, 371] on button "Publish" at bounding box center [1296, 364] width 297 height 34
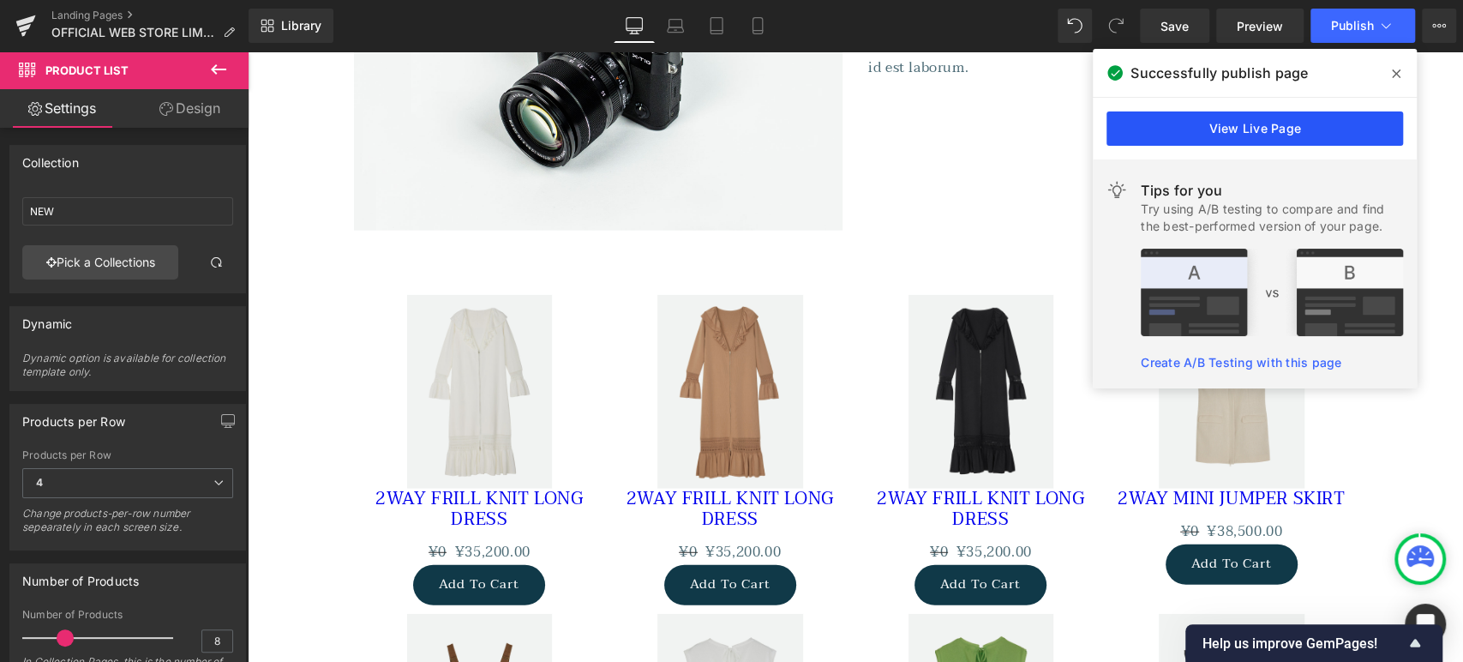
click at [1344, 133] on link "View Live Page" at bounding box center [1254, 128] width 297 height 34
